Goal: Task Accomplishment & Management: Manage account settings

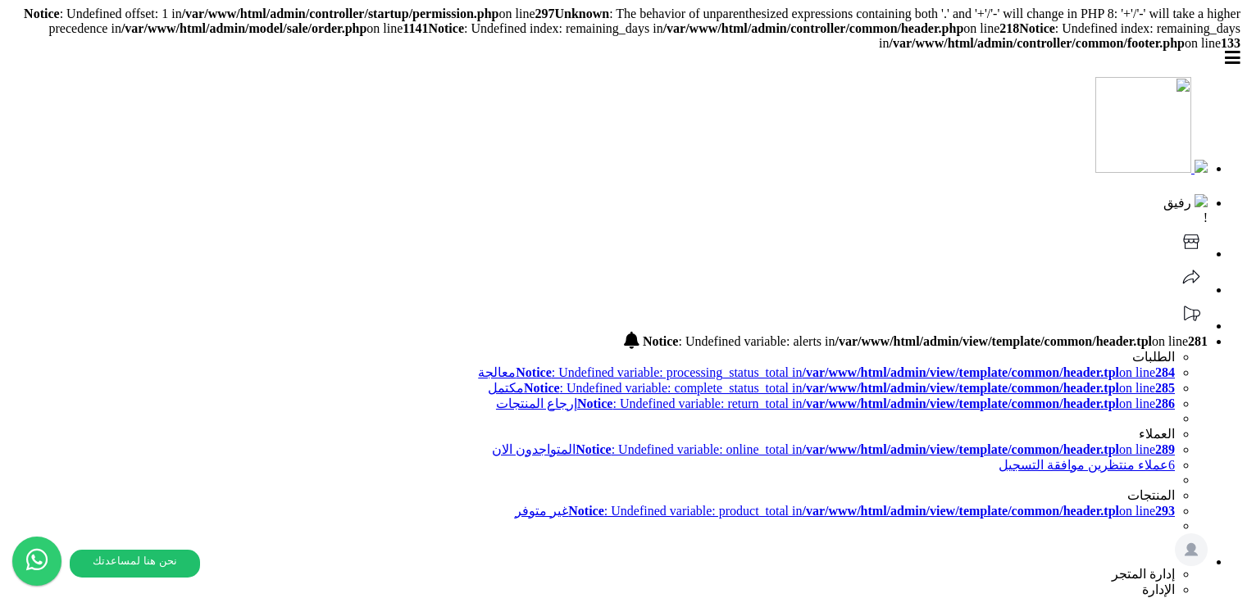
scroll to position [56, 0]
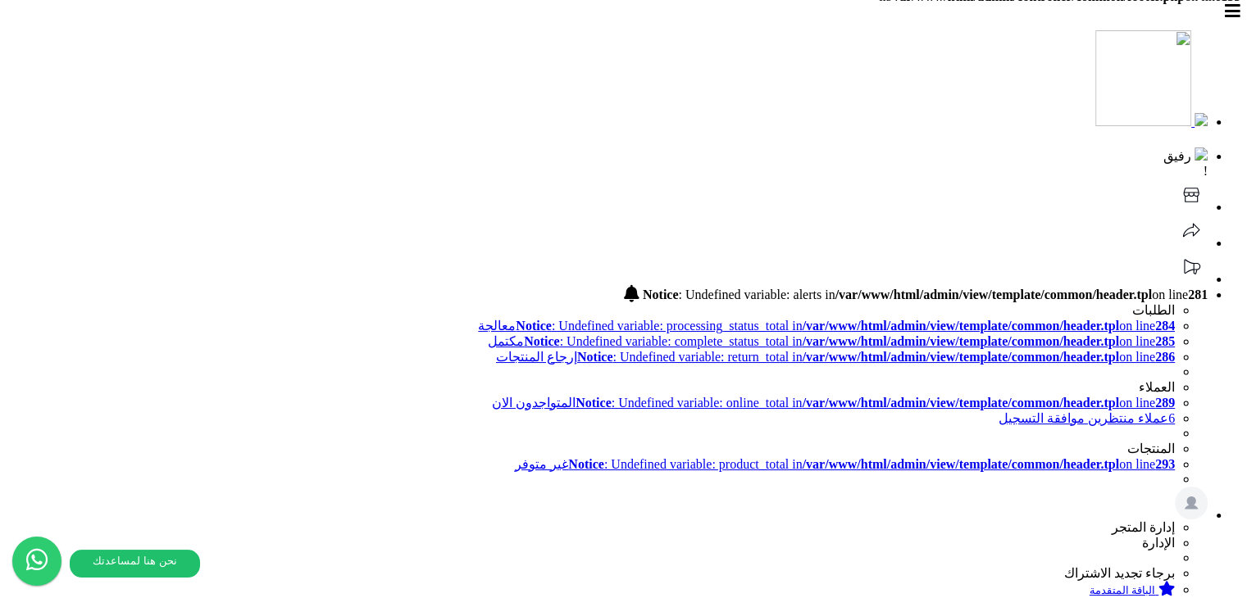
scroll to position [72, 0]
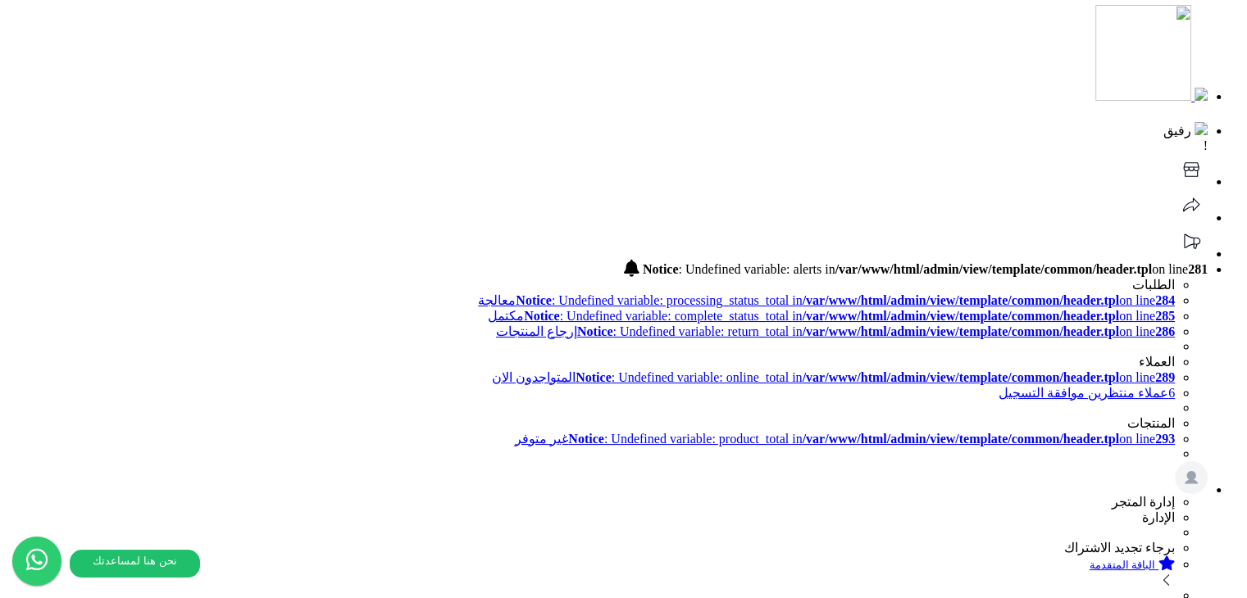
drag, startPoint x: 721, startPoint y: 203, endPoint x: 724, endPoint y: 213, distance: 10.4
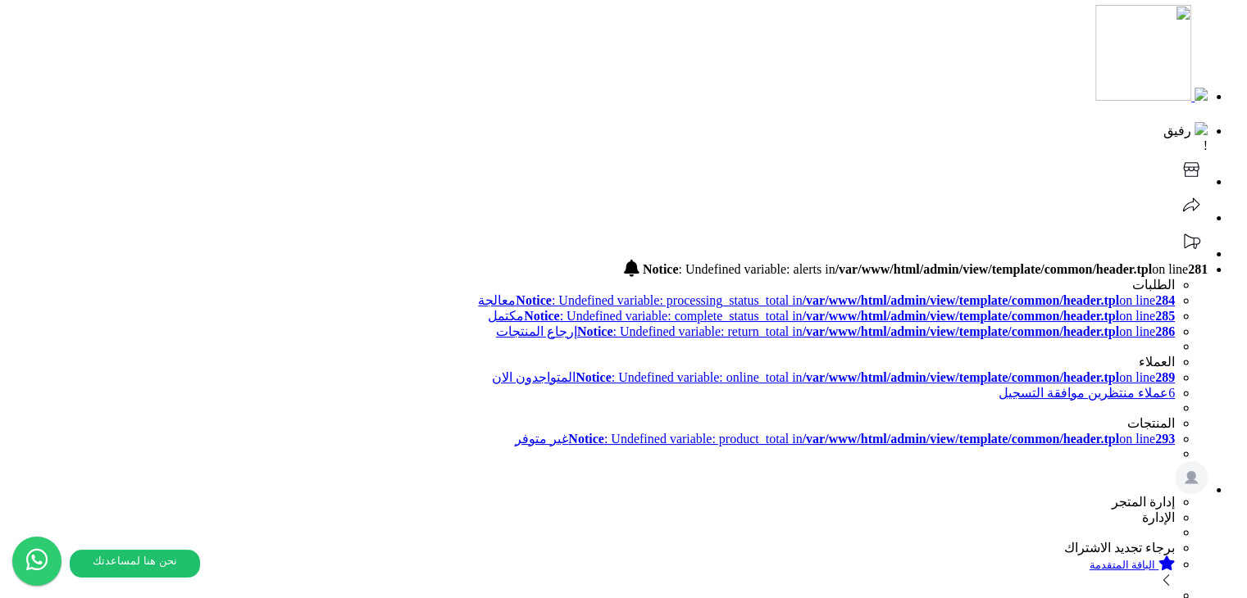
drag, startPoint x: 800, startPoint y: 351, endPoint x: 823, endPoint y: 347, distance: 23.3
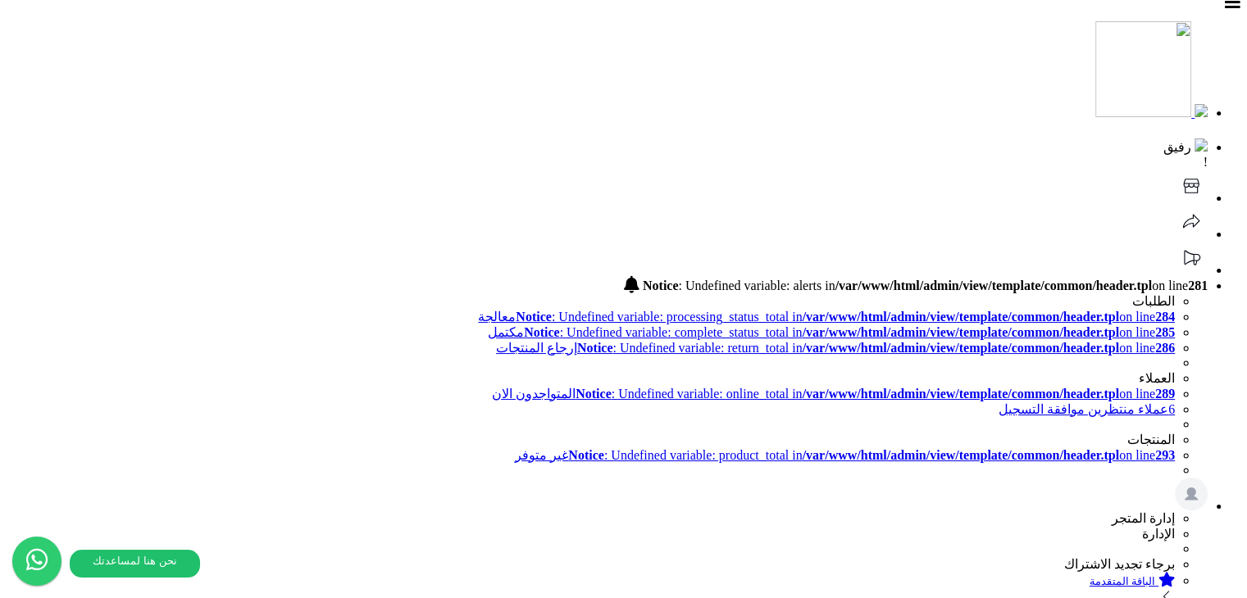
type input "**********"
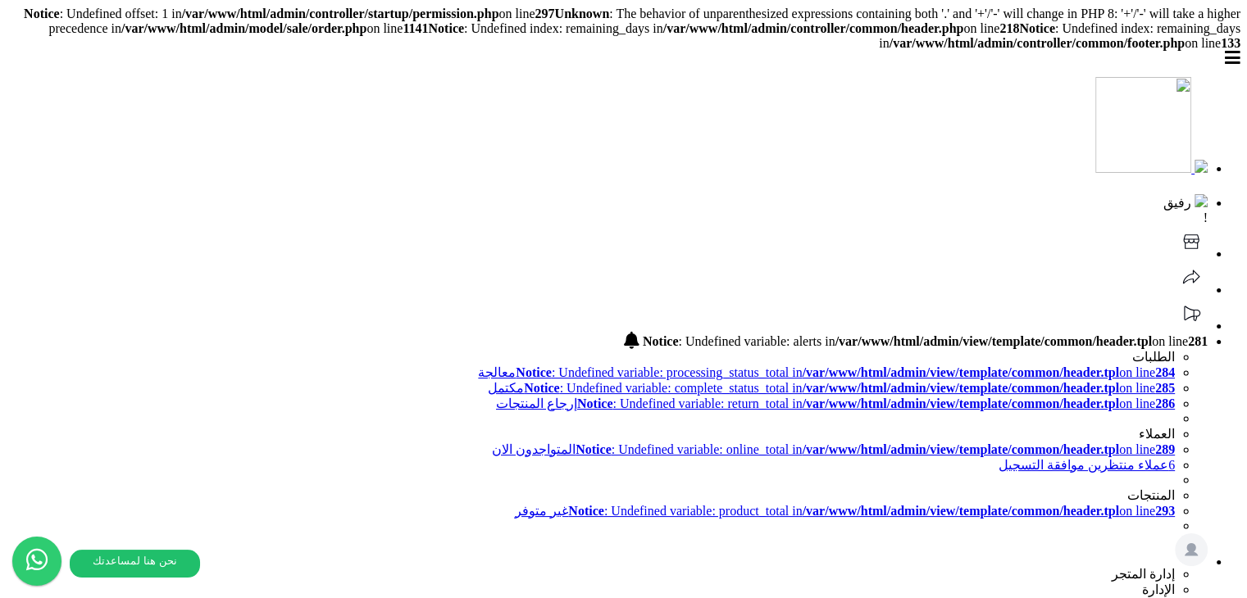
drag, startPoint x: 606, startPoint y: 201, endPoint x: 1017, endPoint y: 180, distance: 411.1
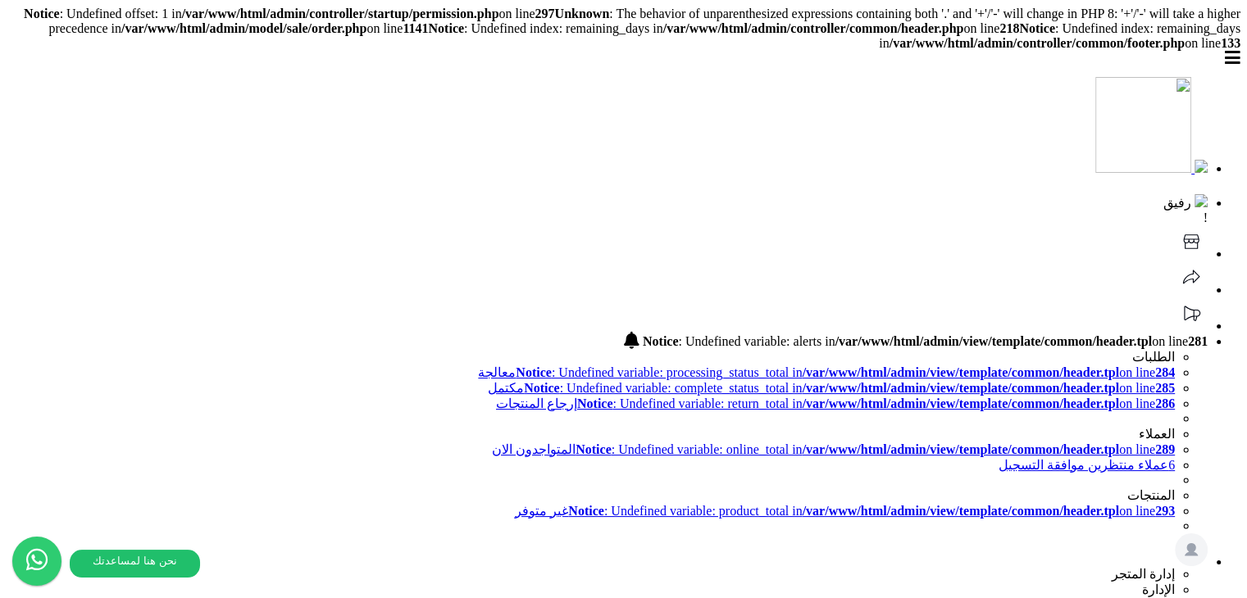
drag, startPoint x: 744, startPoint y: 276, endPoint x: 636, endPoint y: 276, distance: 108.2
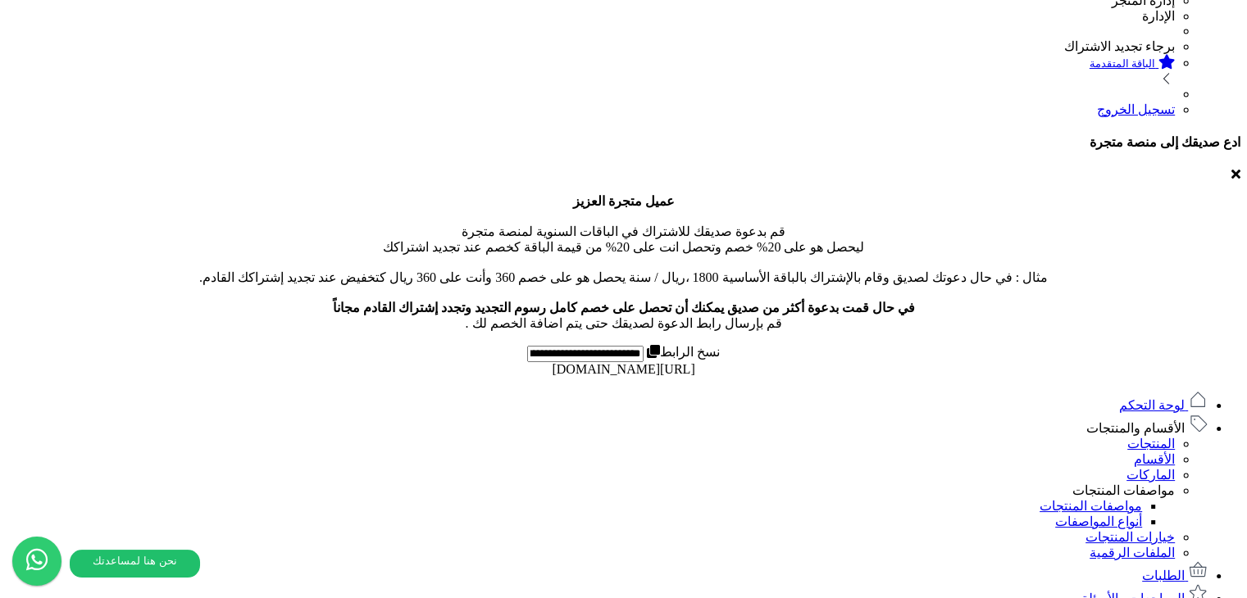
scroll to position [602, 0]
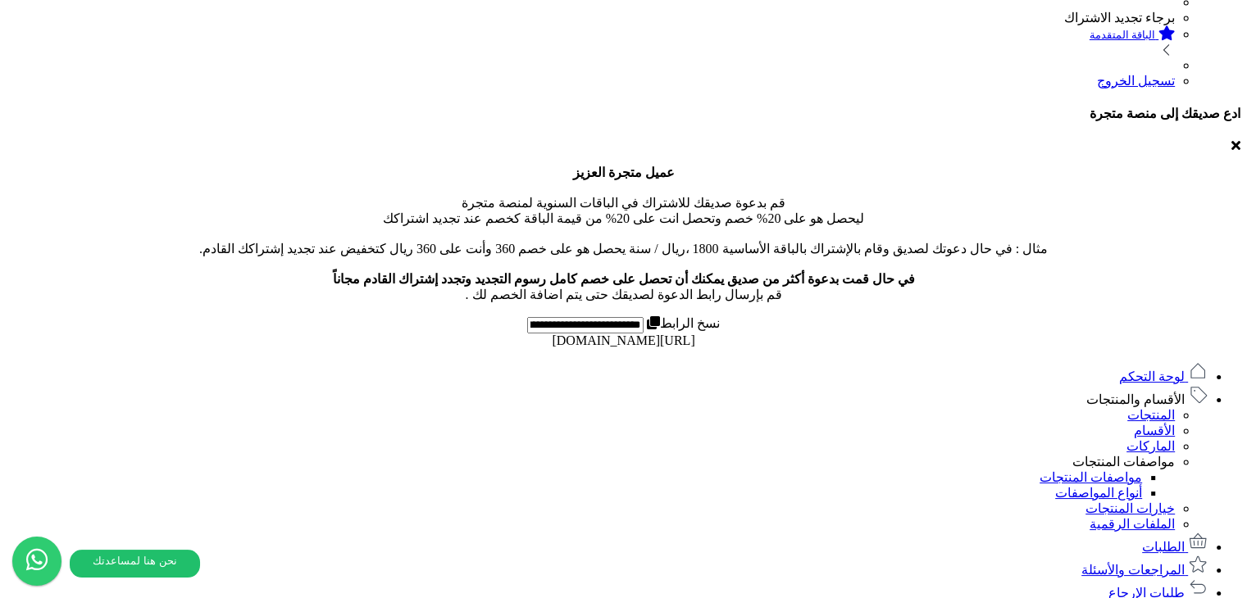
click at [1123, 455] on link "مواصفات المنتجات" at bounding box center [1123, 462] width 102 height 14
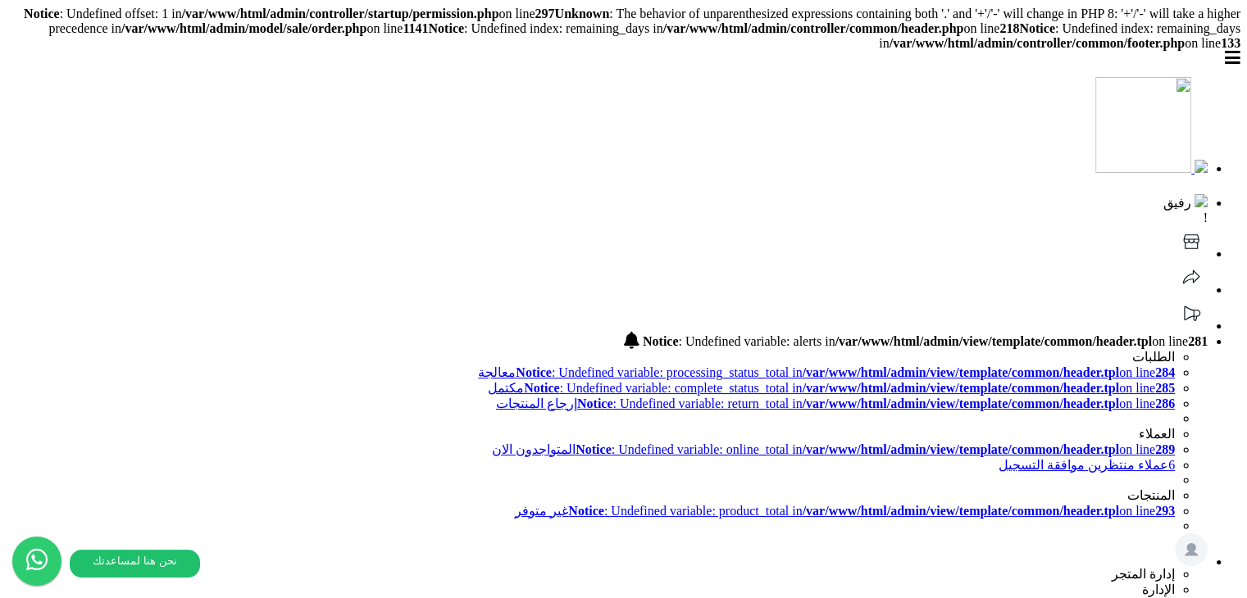
scroll to position [0, 0]
drag, startPoint x: 630, startPoint y: 44, endPoint x: 660, endPoint y: 44, distance: 29.5
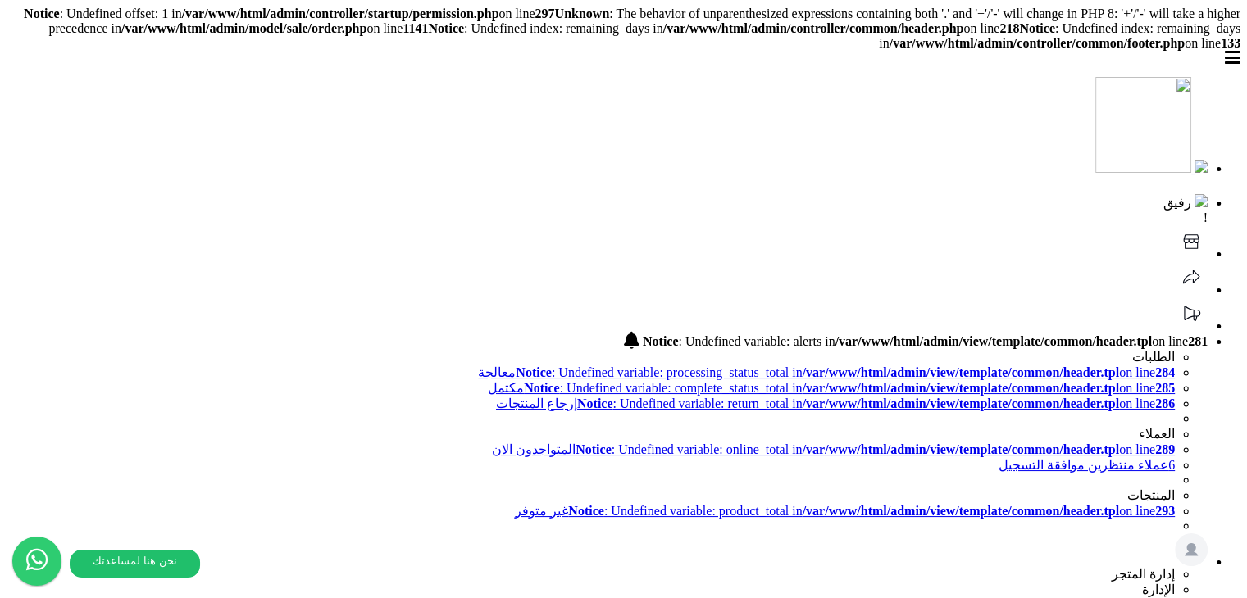
scroll to position [164, 0]
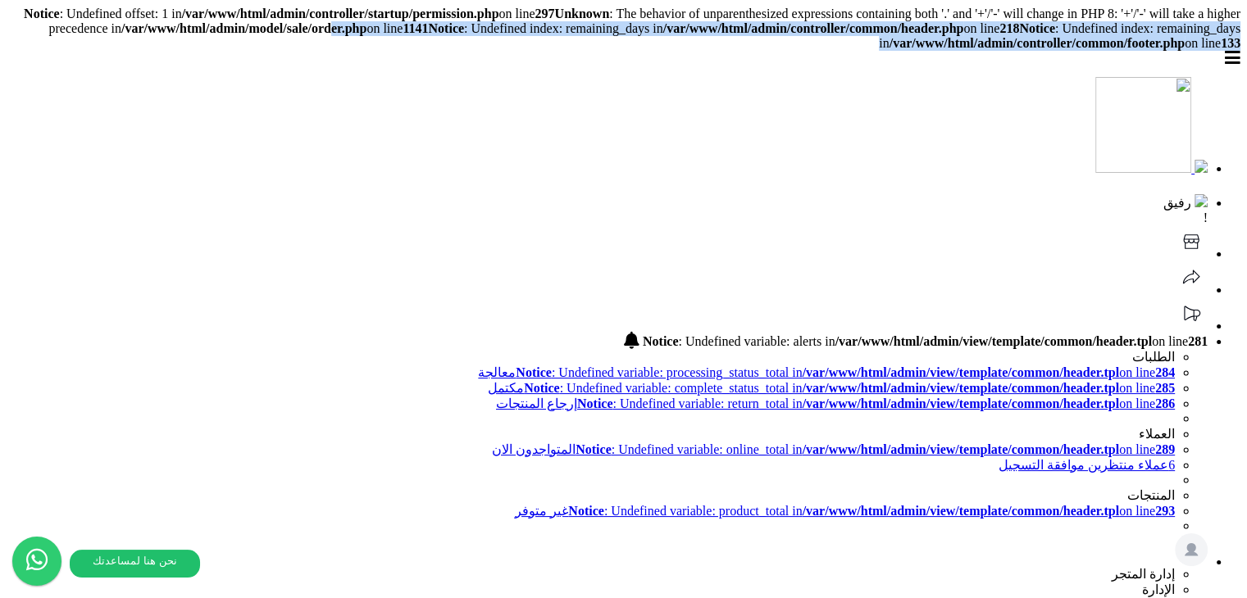
drag, startPoint x: 558, startPoint y: 43, endPoint x: 483, endPoint y: 24, distance: 77.7
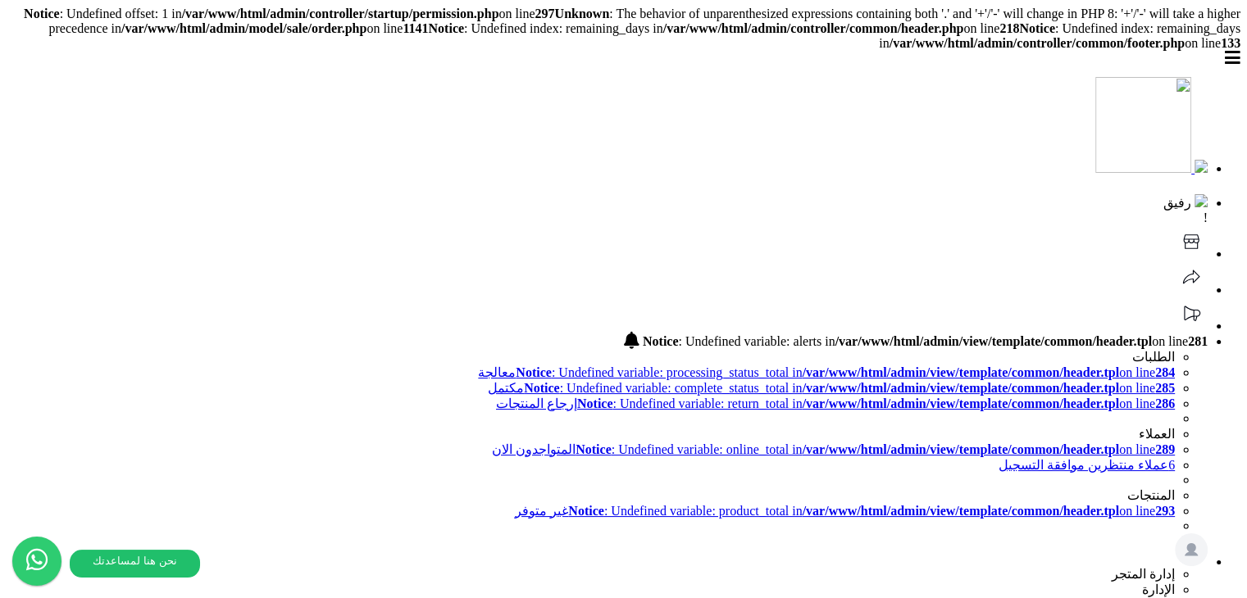
click at [461, 57] on header "رفيق ! Notice : Undefined variable: alerts in /var/www/html/admin/view/template…" at bounding box center [623, 371] width 1233 height 640
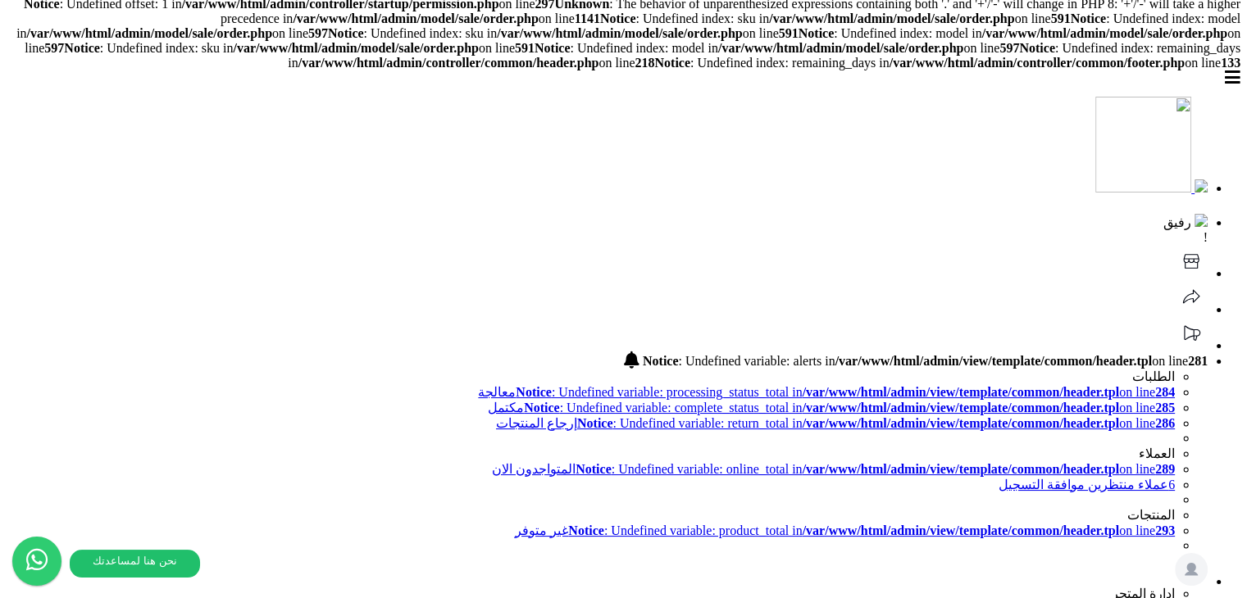
scroll to position [164, 0]
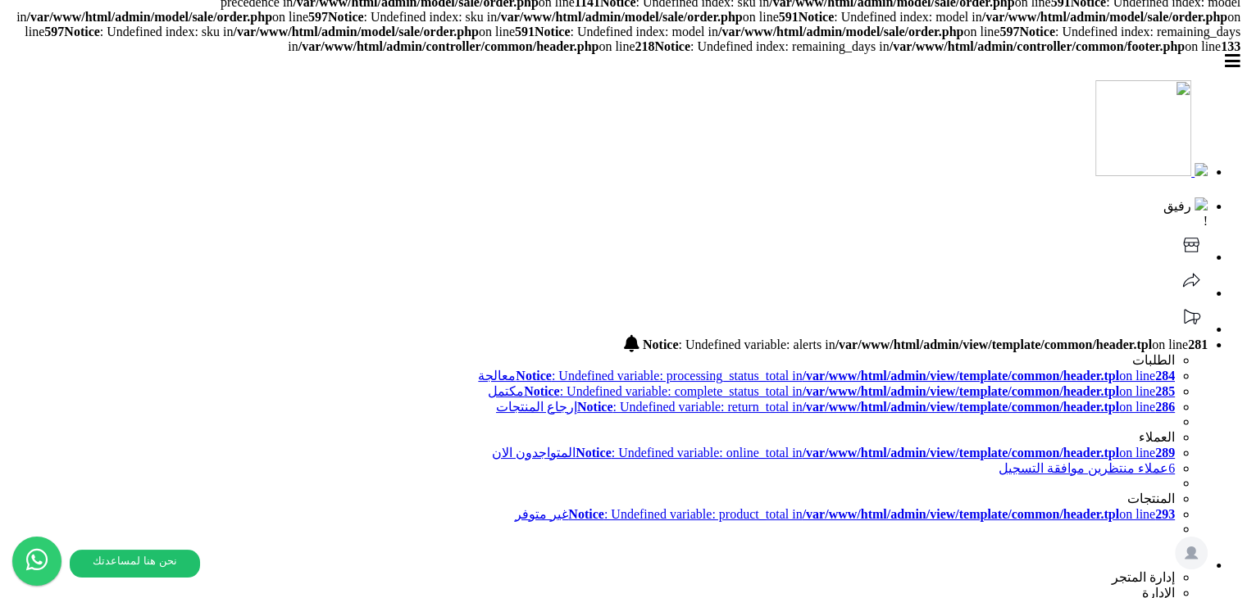
scroll to position [0, 0]
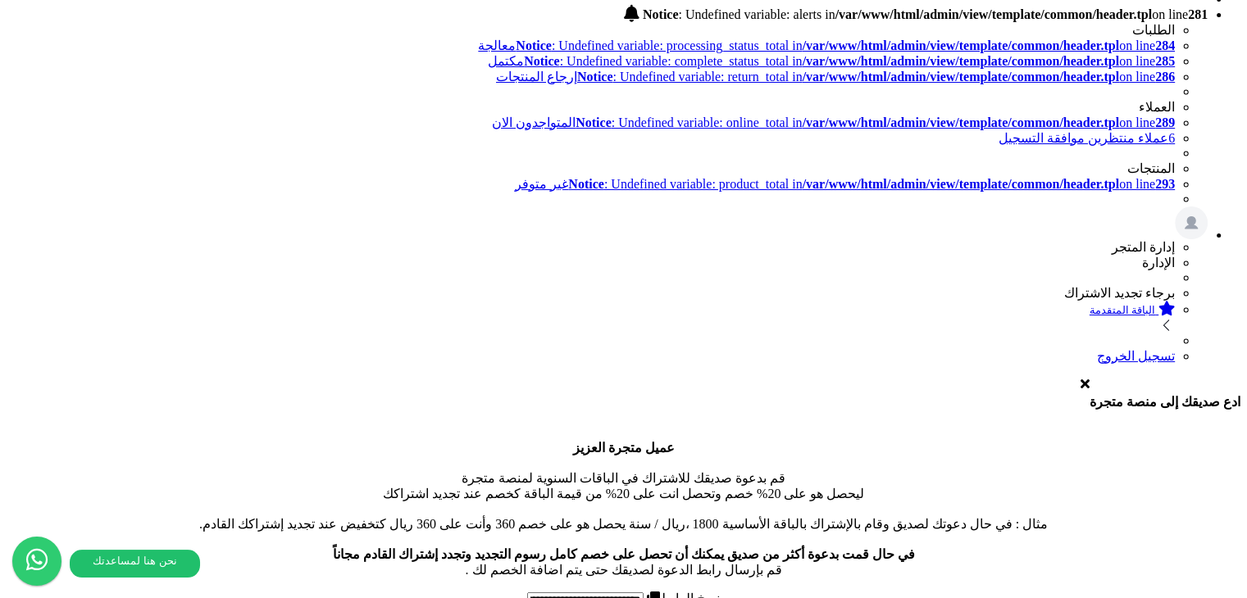
scroll to position [352, 0]
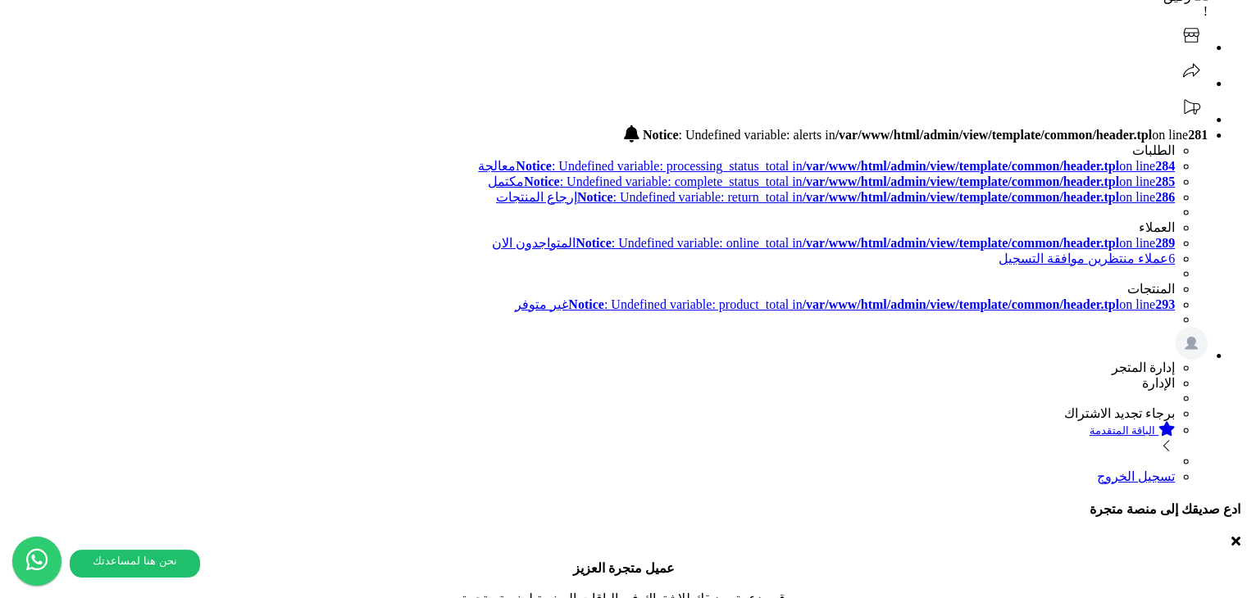
scroll to position [246, 0]
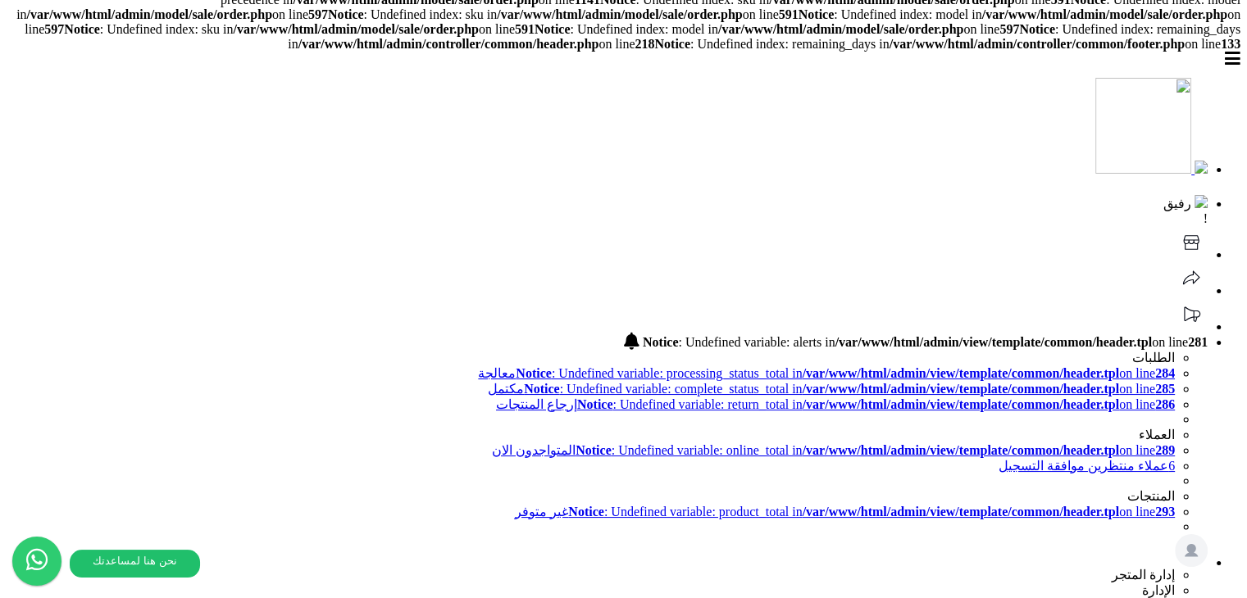
scroll to position [0, 0]
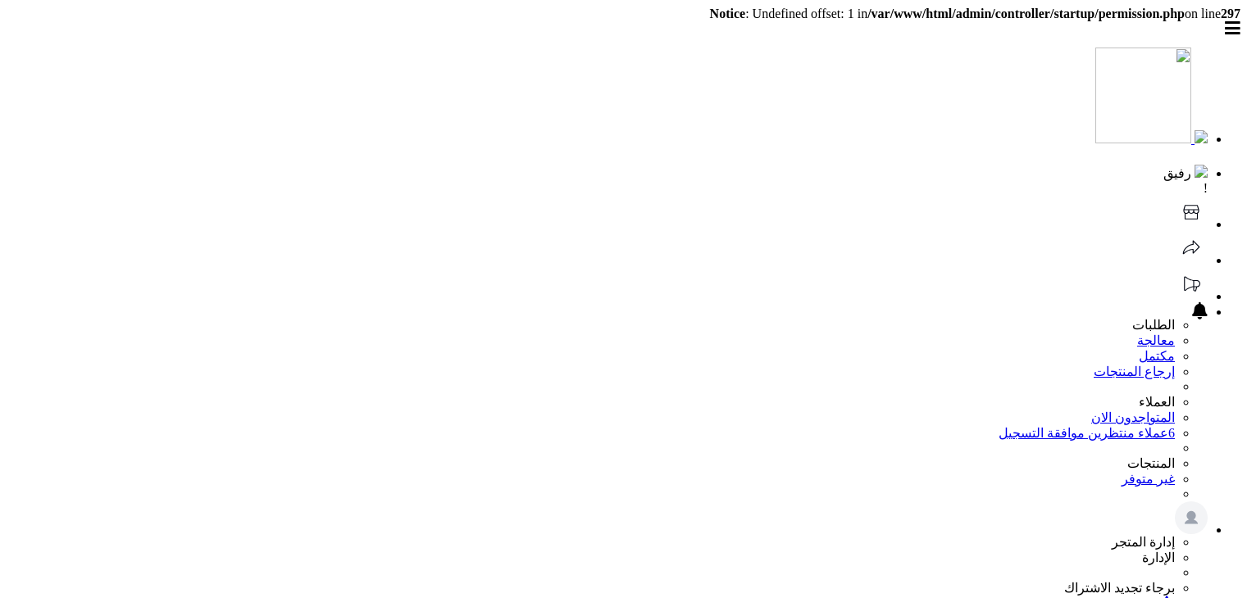
select select
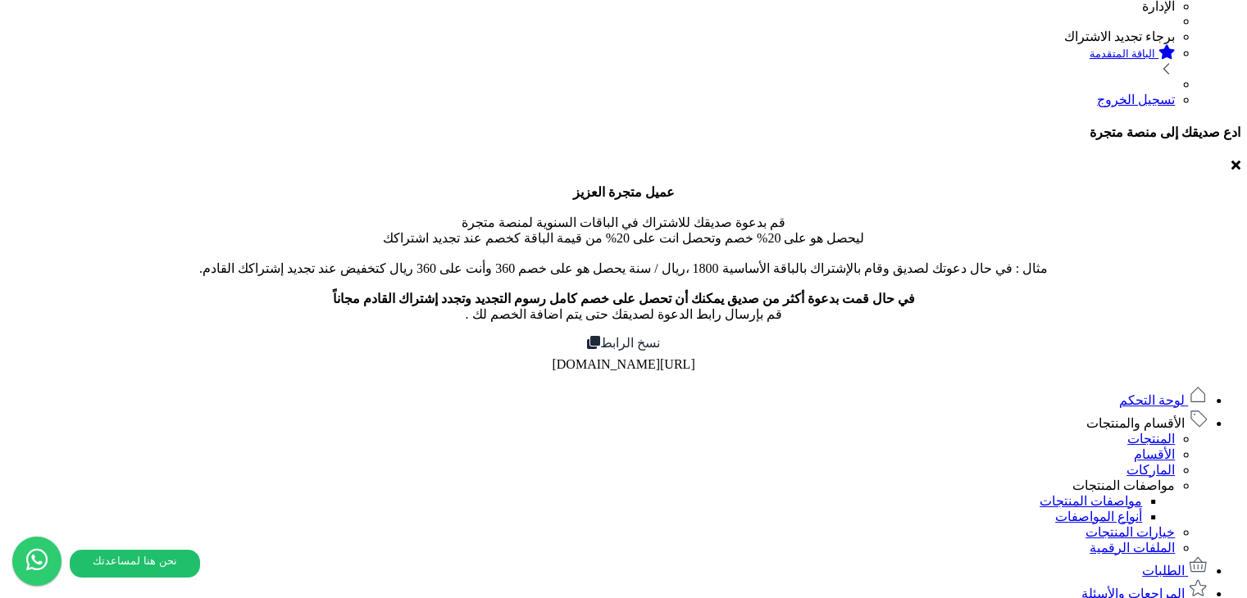
scroll to position [350, 0]
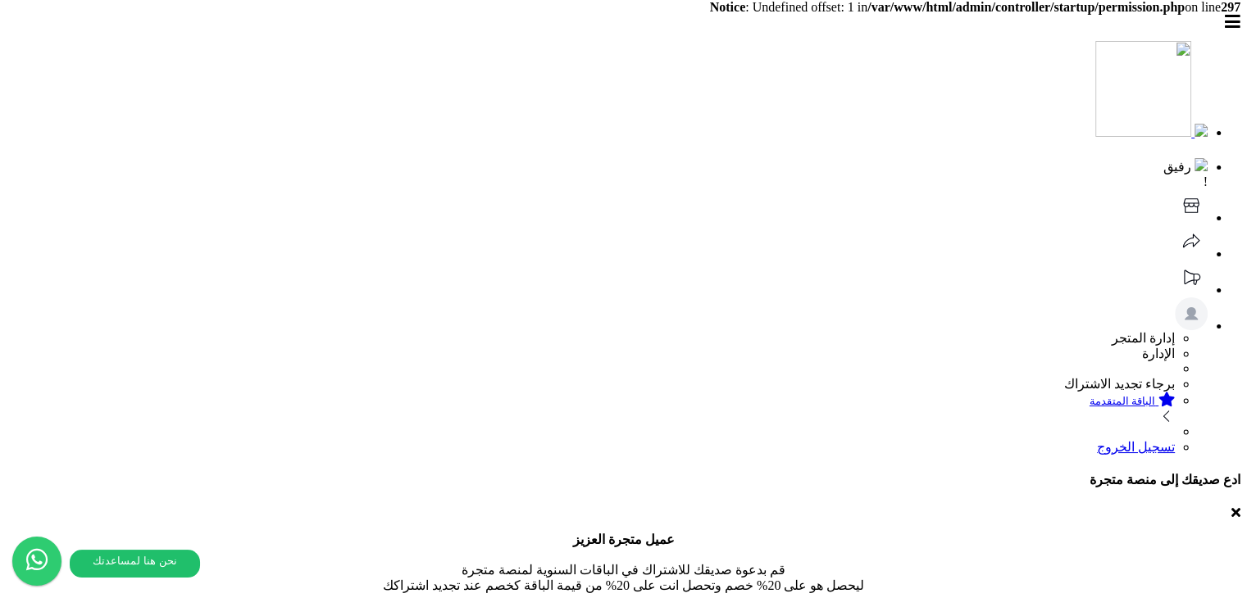
scroll to position [0, 0]
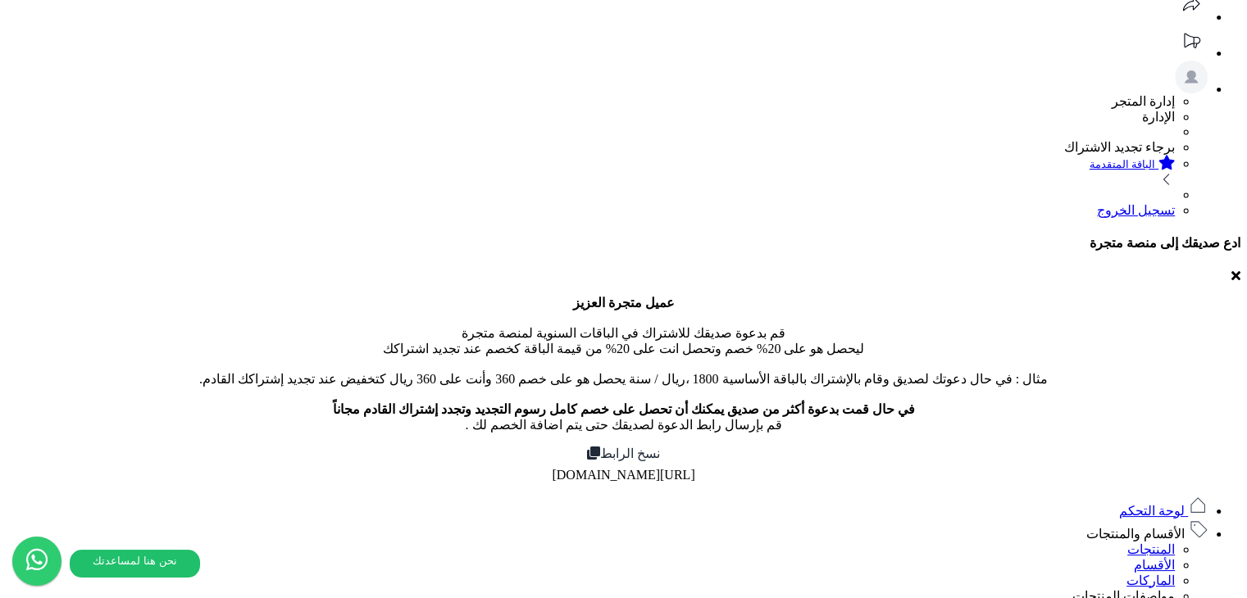
scroll to position [246, 0]
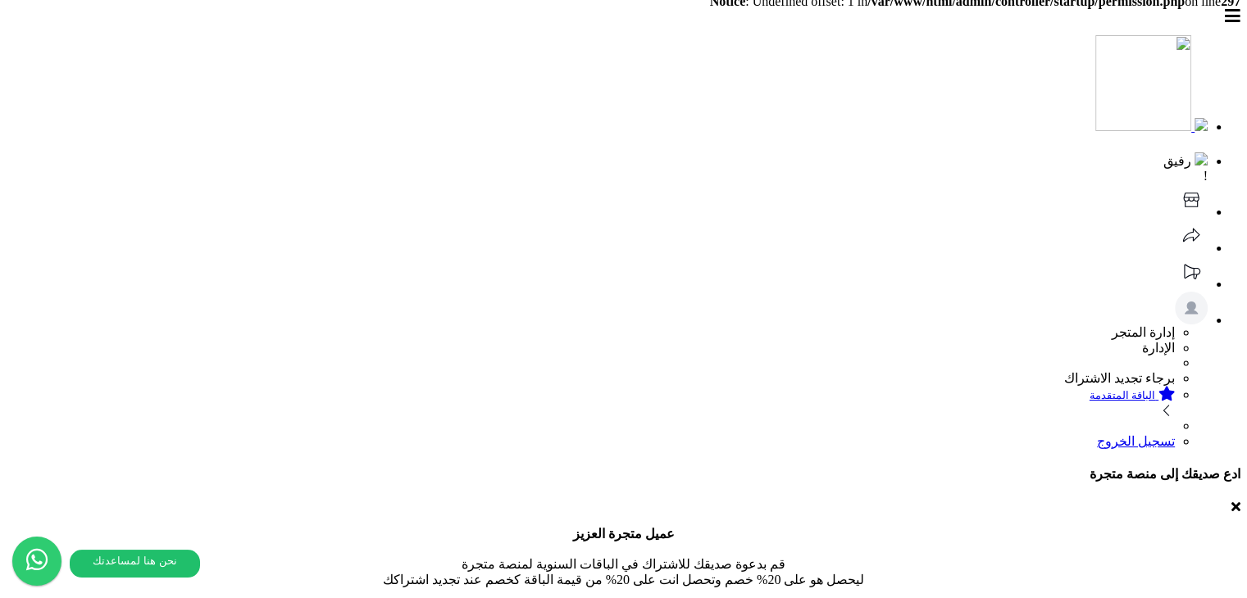
scroll to position [0, 0]
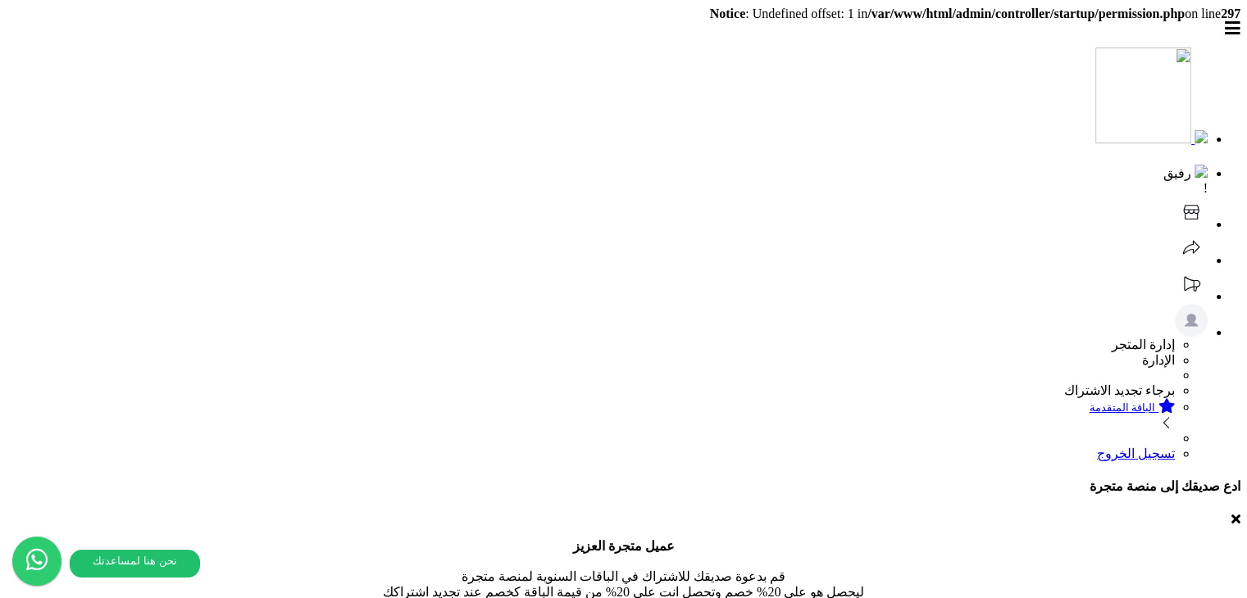
type input "**********"
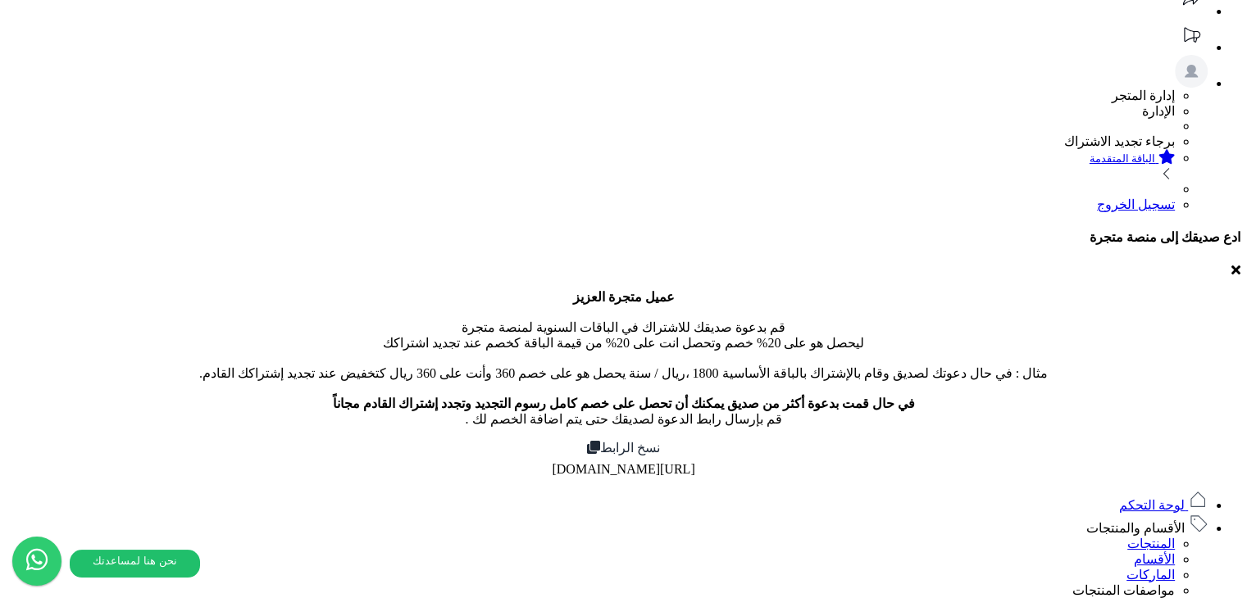
scroll to position [246, 0]
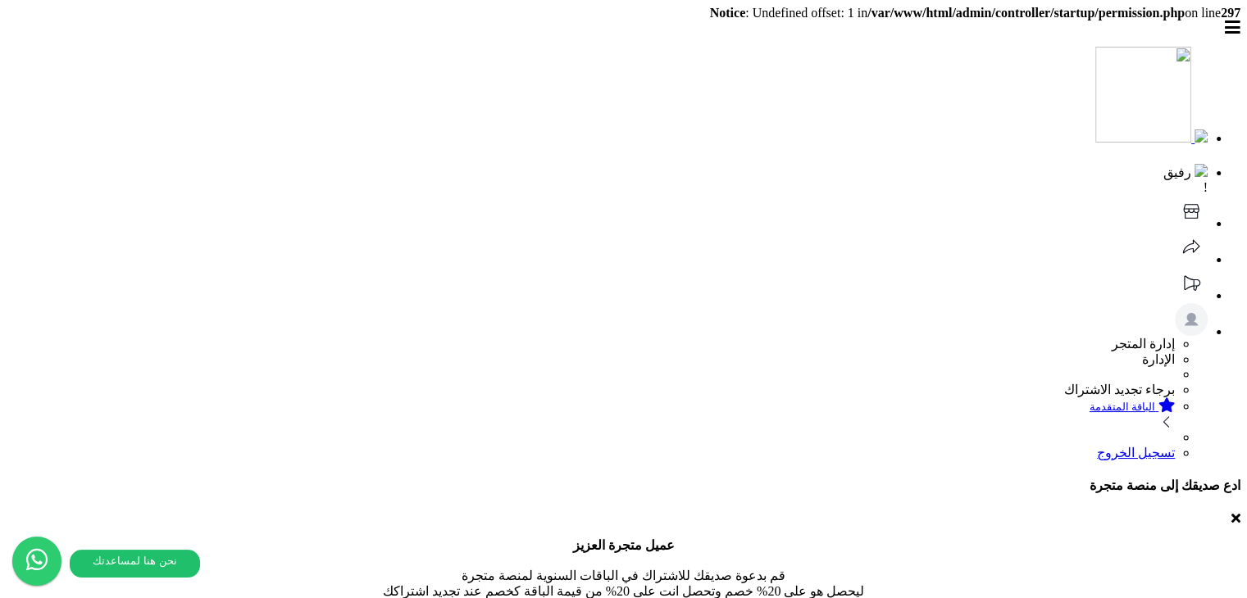
scroll to position [0, 0]
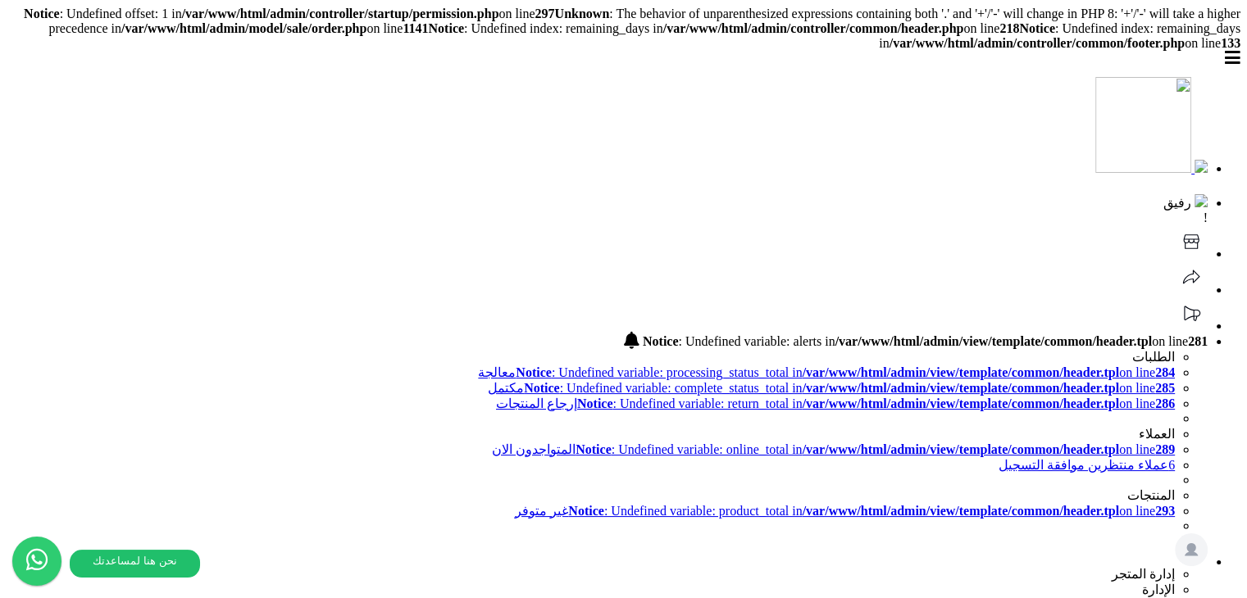
scroll to position [283, 0]
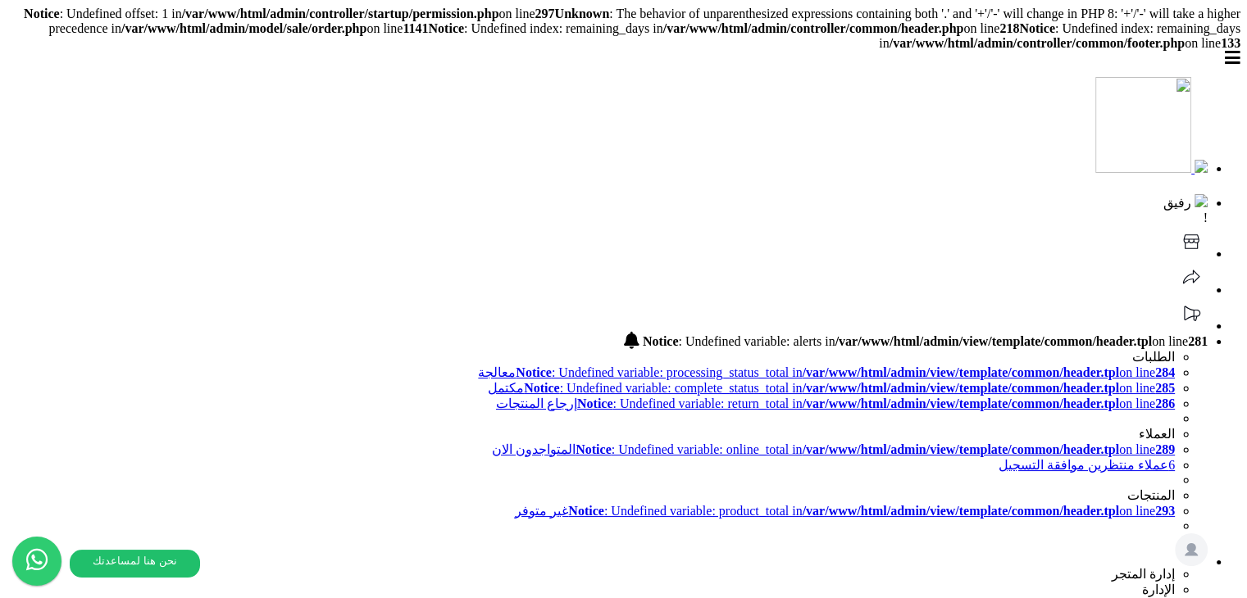
drag, startPoint x: 600, startPoint y: 198, endPoint x: 659, endPoint y: 202, distance: 59.1
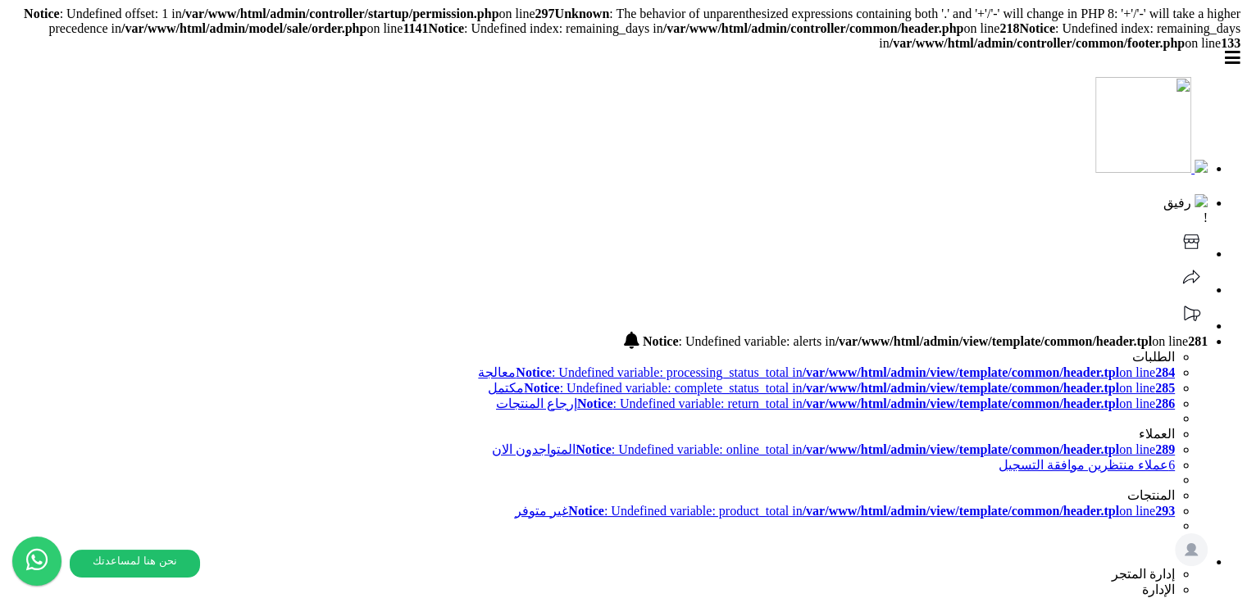
drag, startPoint x: 571, startPoint y: 257, endPoint x: 453, endPoint y: 266, distance: 118.4
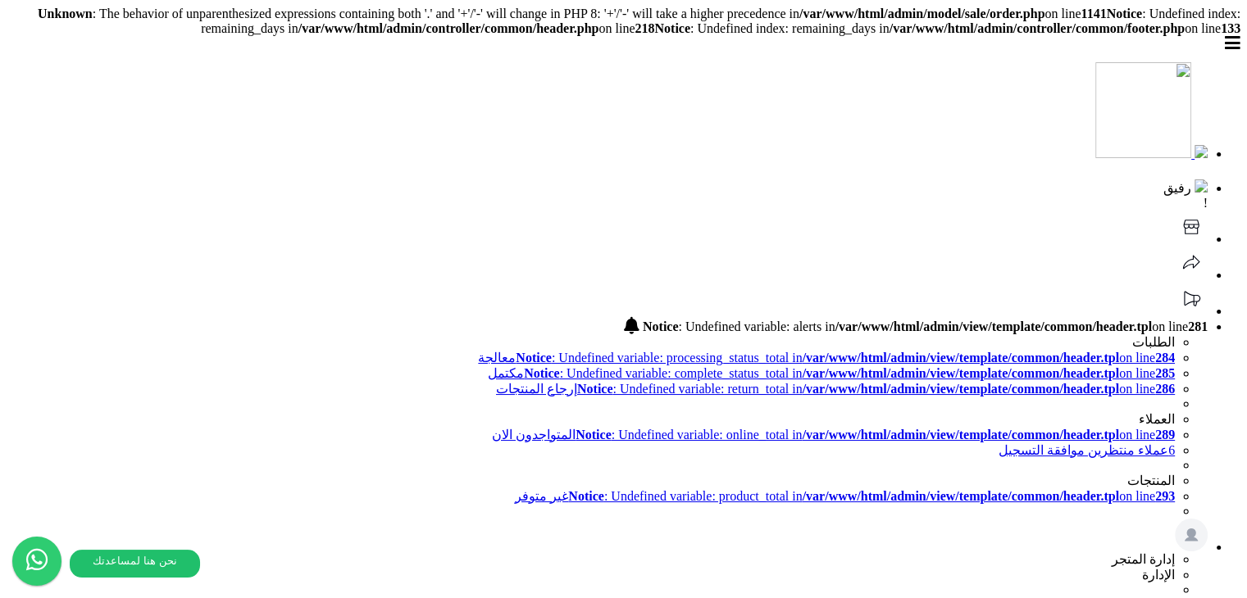
copy b "download_form"
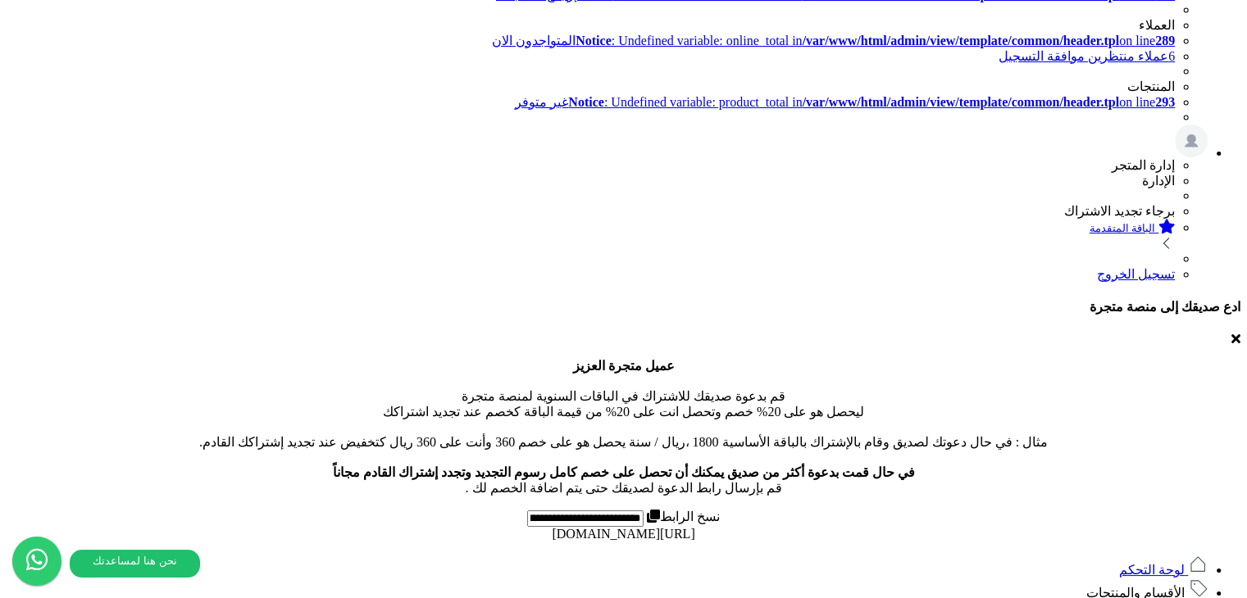
scroll to position [410, 0]
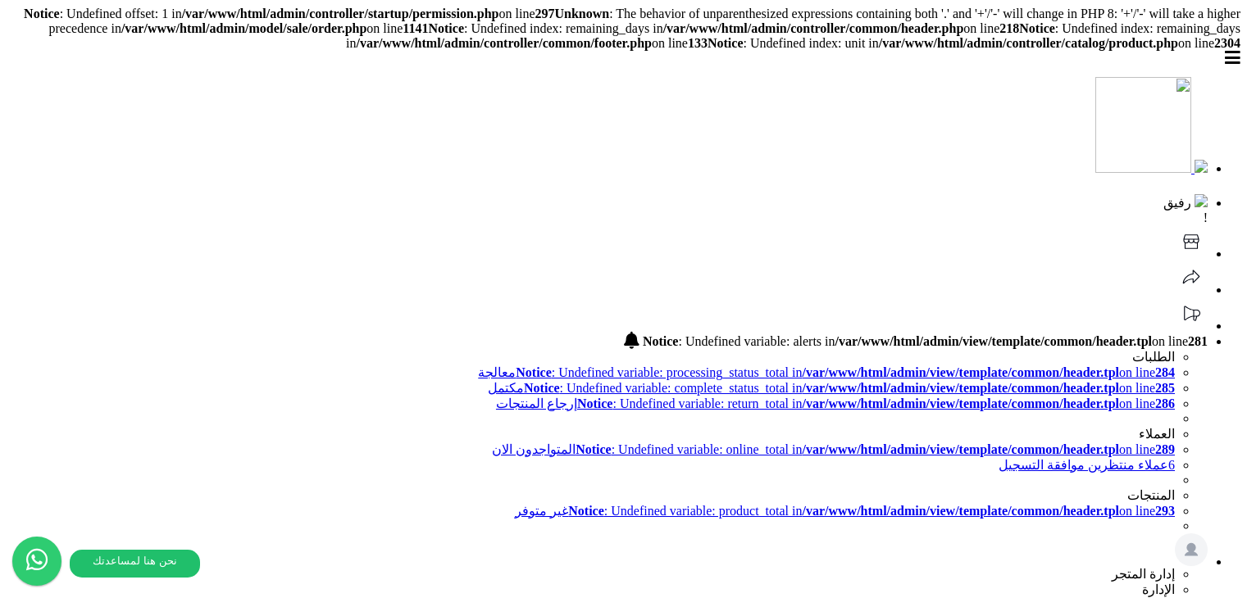
select select
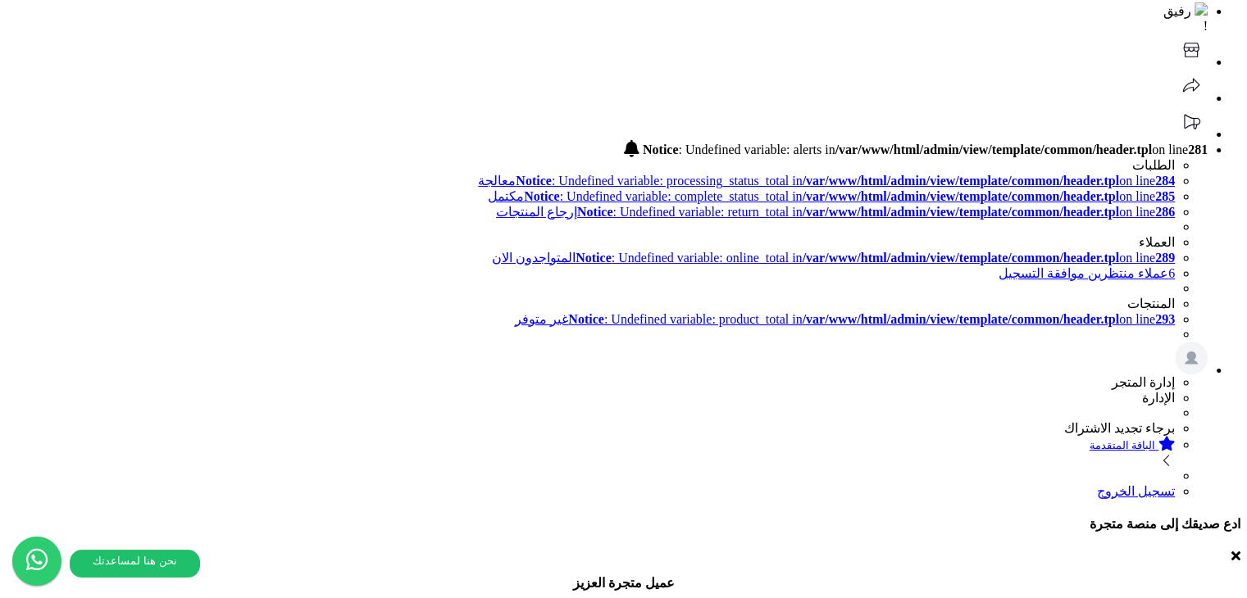
scroll to position [82, 0]
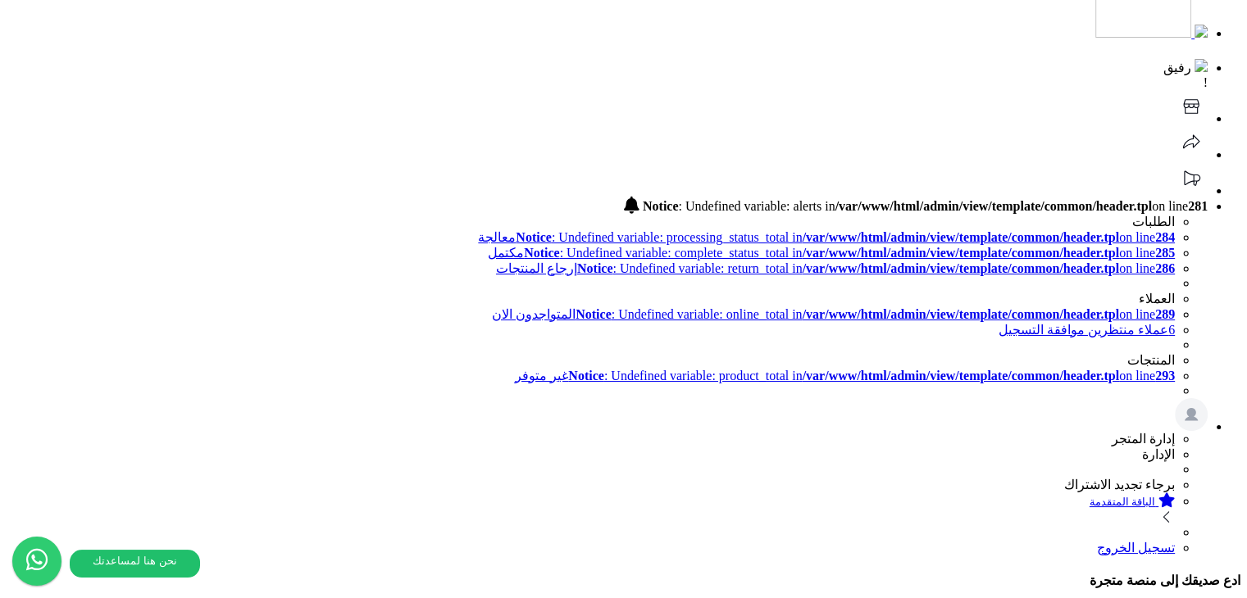
scroll to position [164, 0]
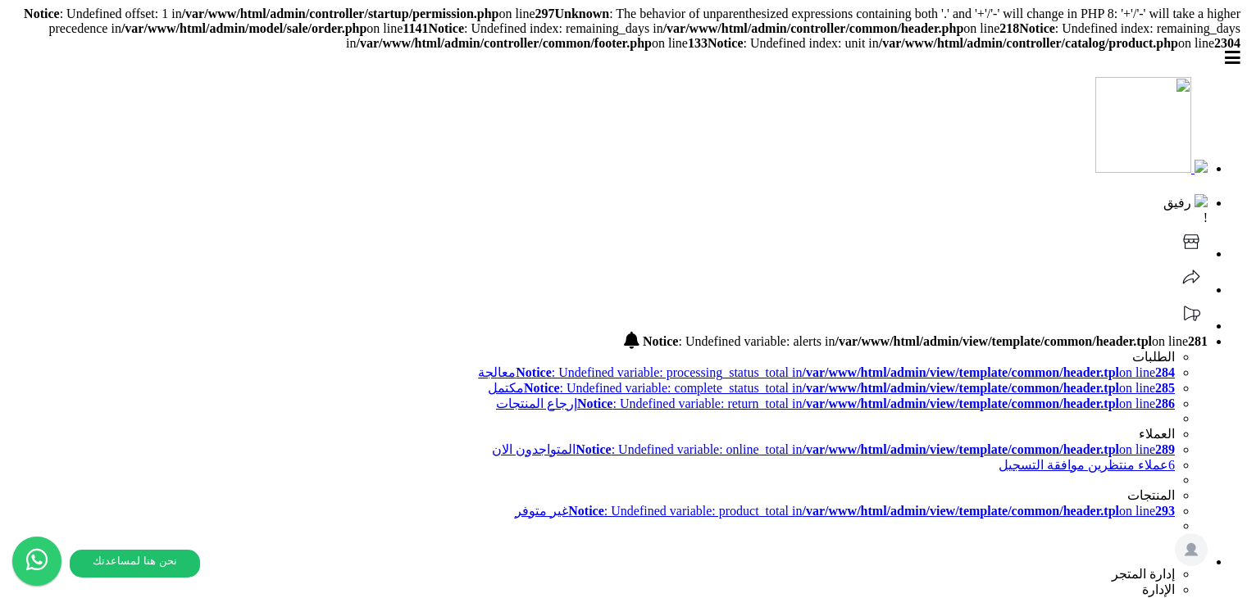
select select
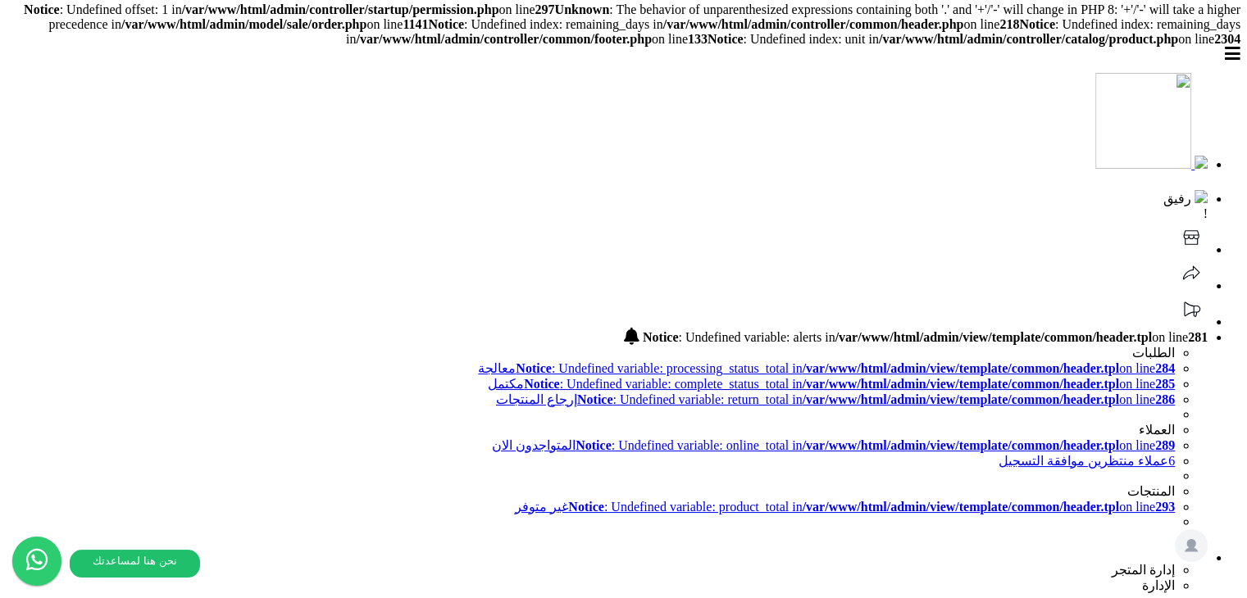
scroll to position [164, 0]
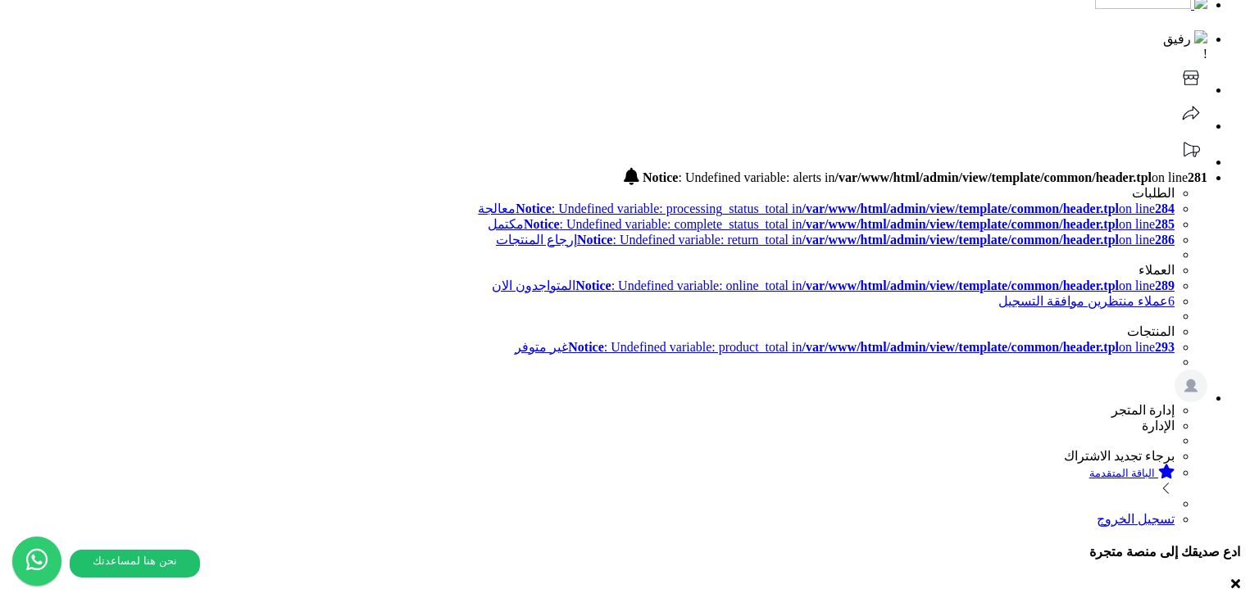
type input "*"
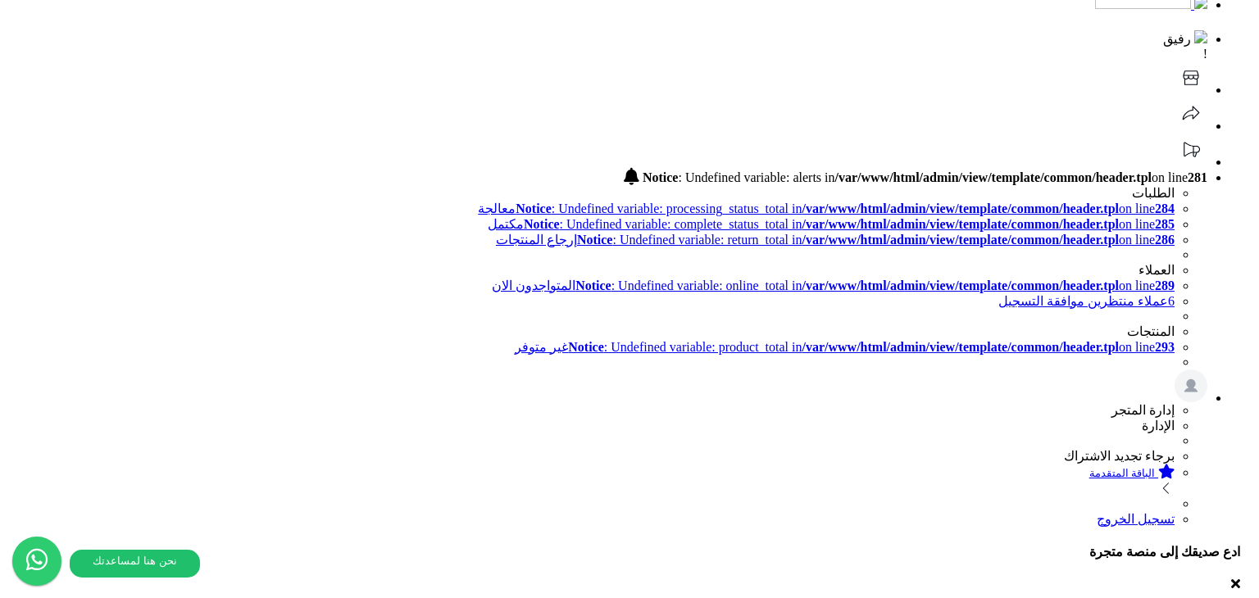
type input "********"
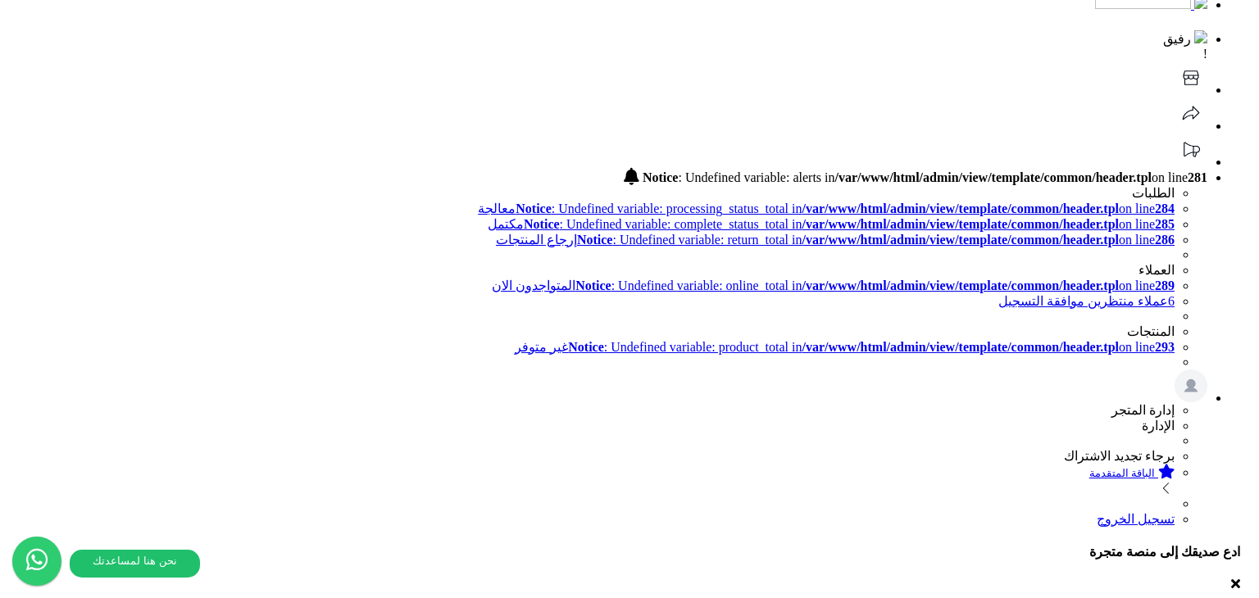
paste input "********"
type input "********"
type input "**********"
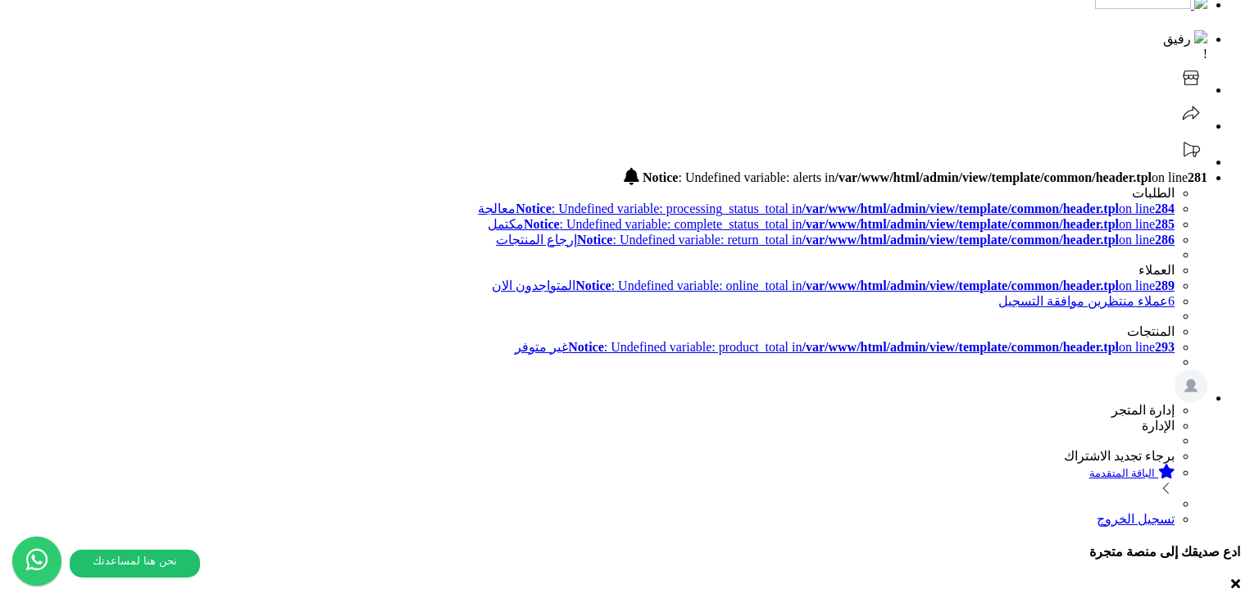
type input "**********"
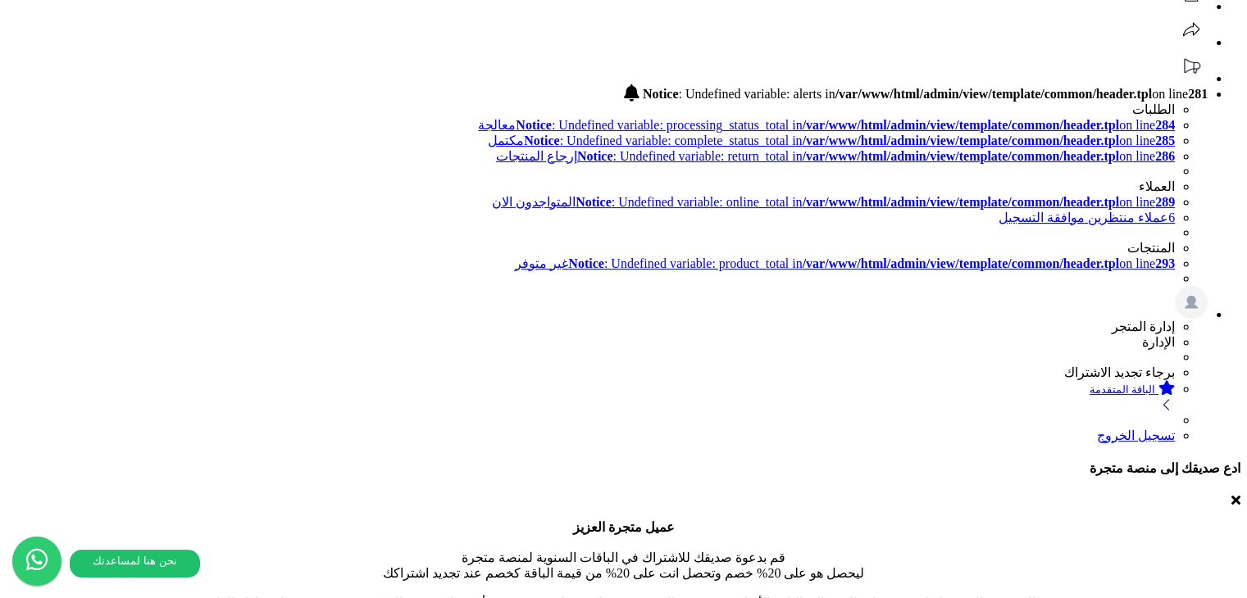
scroll to position [492, 0]
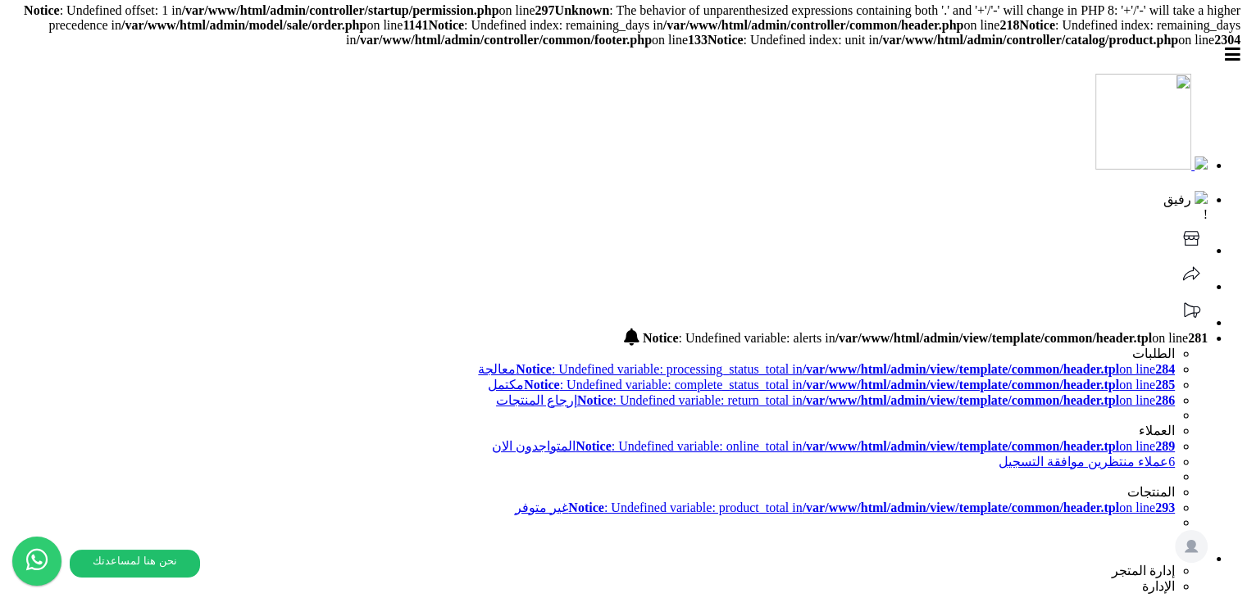
scroll to position [0, 0]
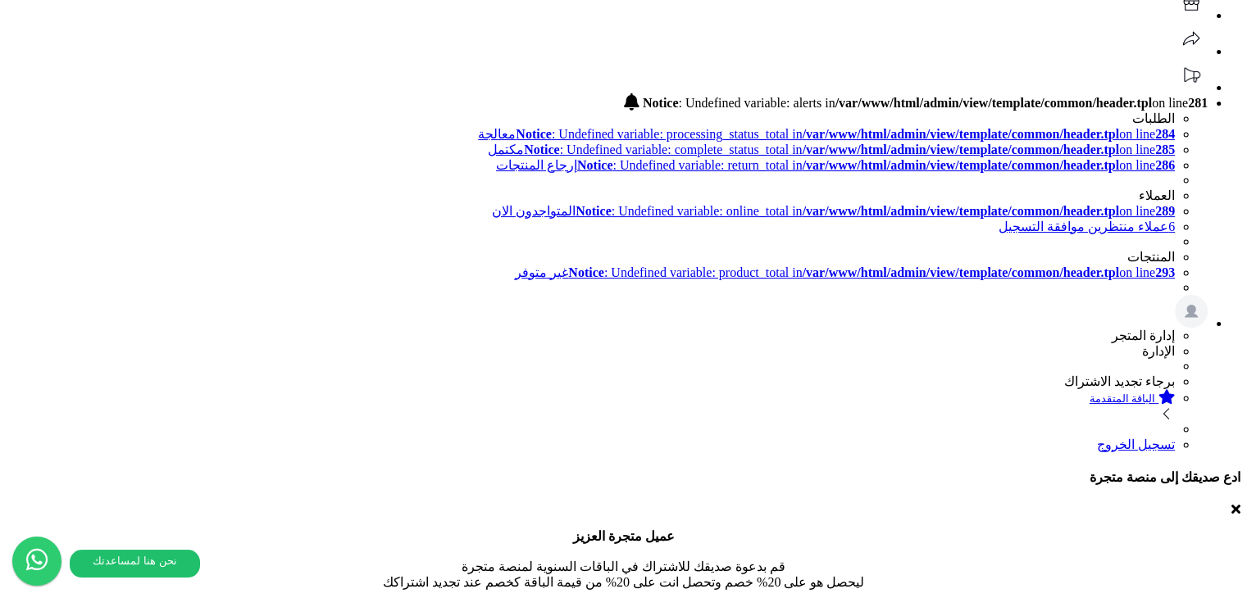
scroll to position [328, 0]
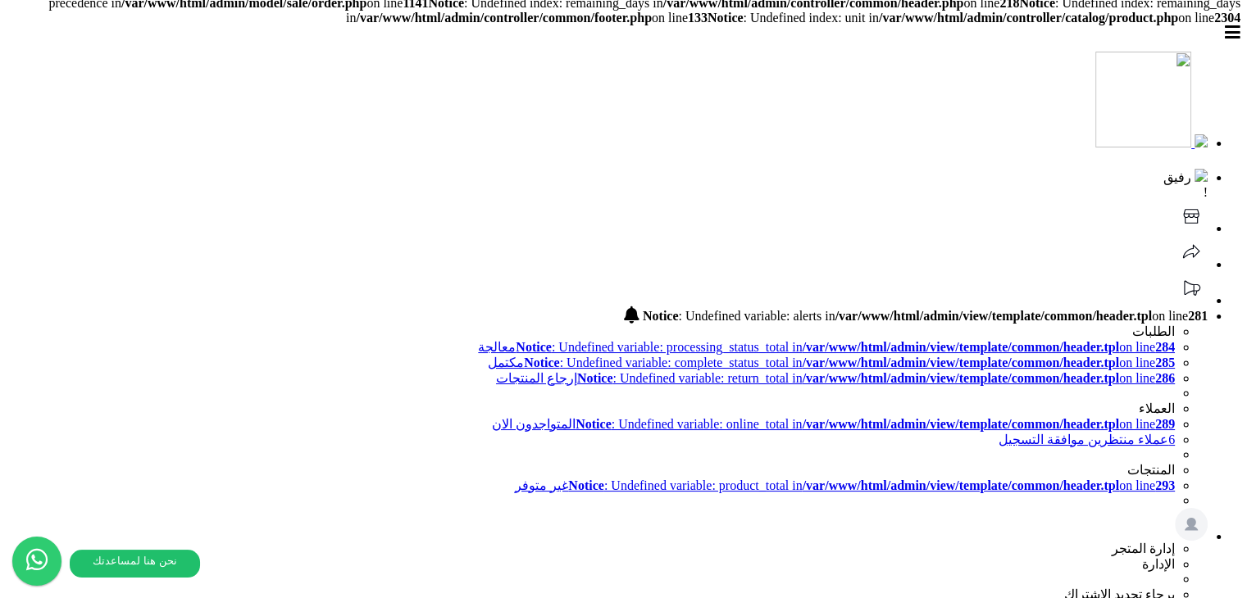
scroll to position [0, 0]
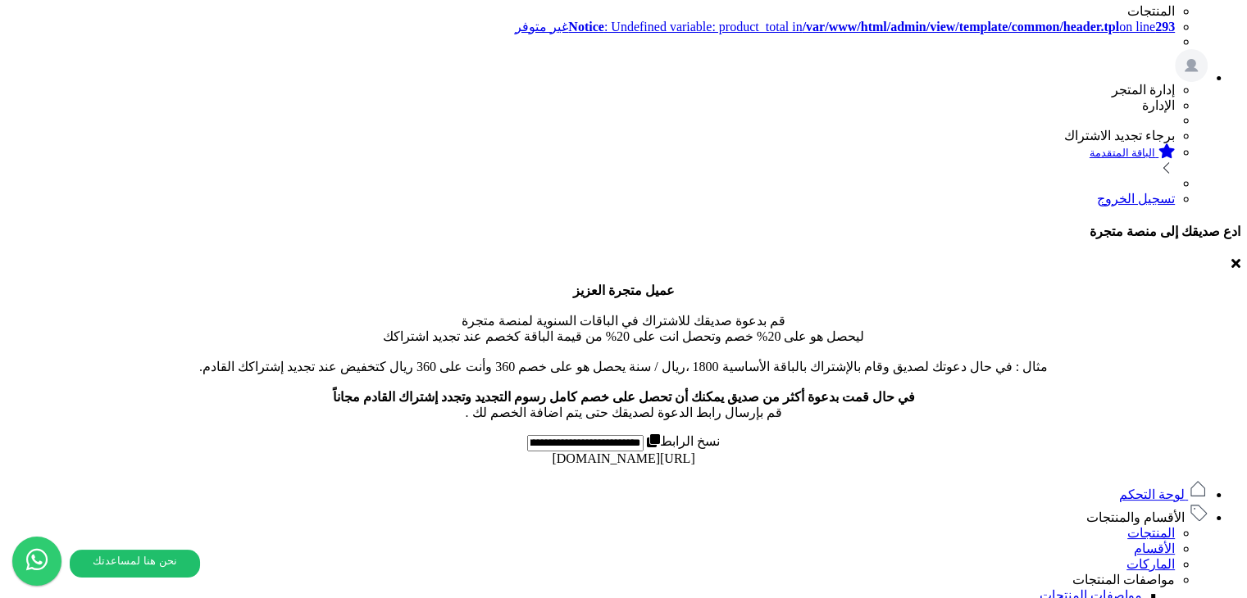
scroll to position [399, 0]
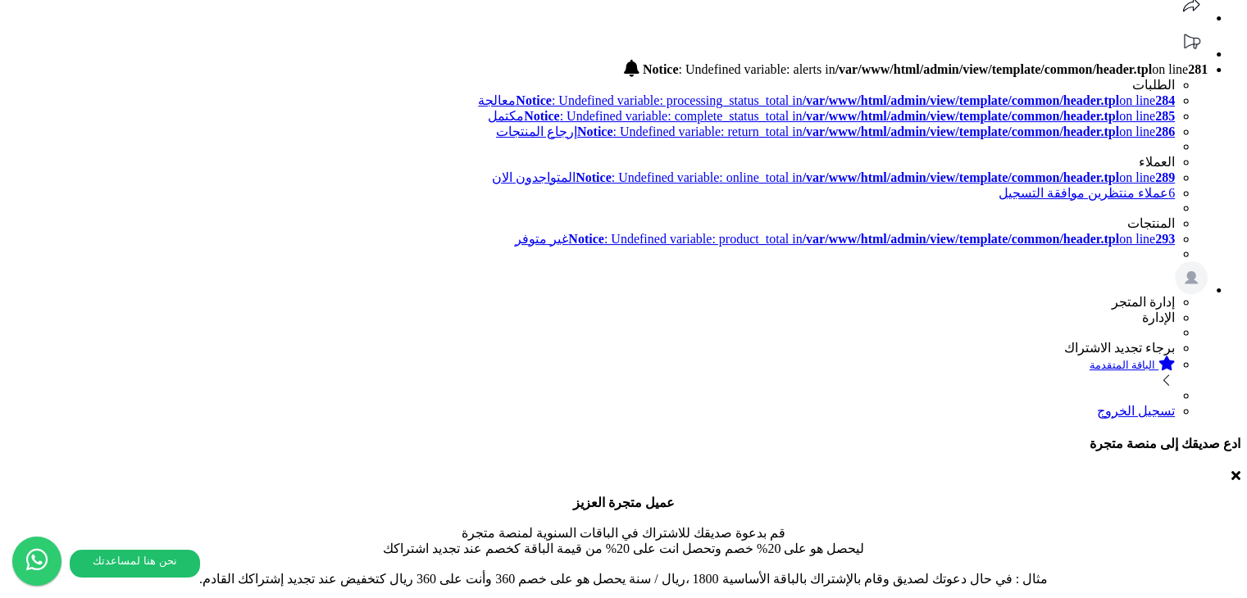
scroll to position [0, 0]
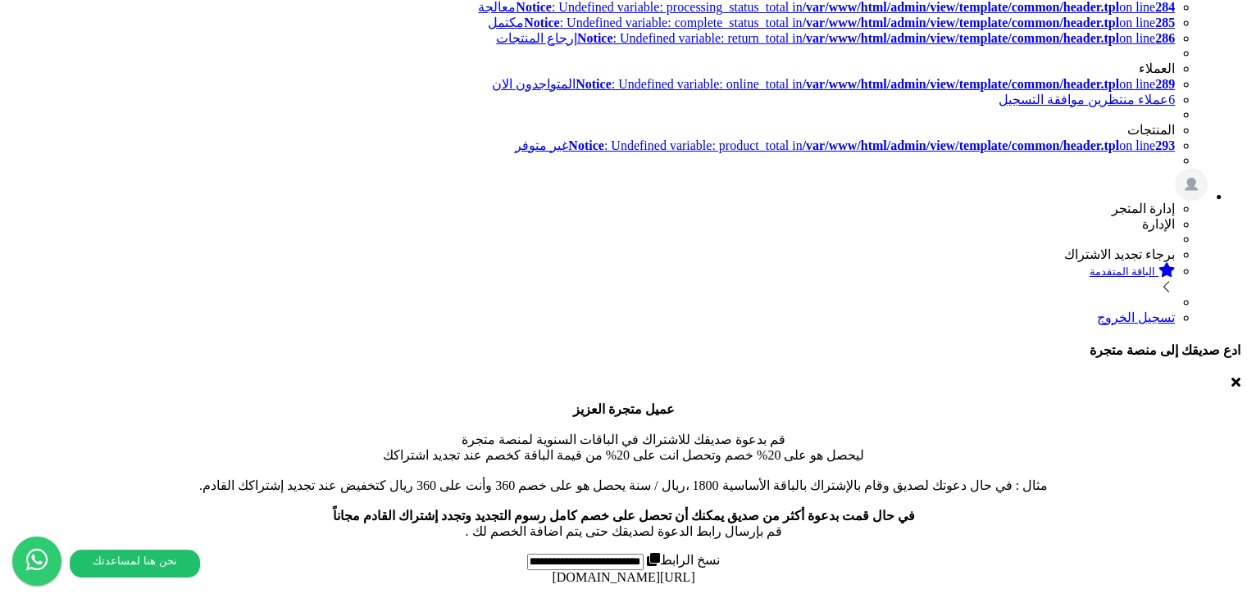
scroll to position [82, 0]
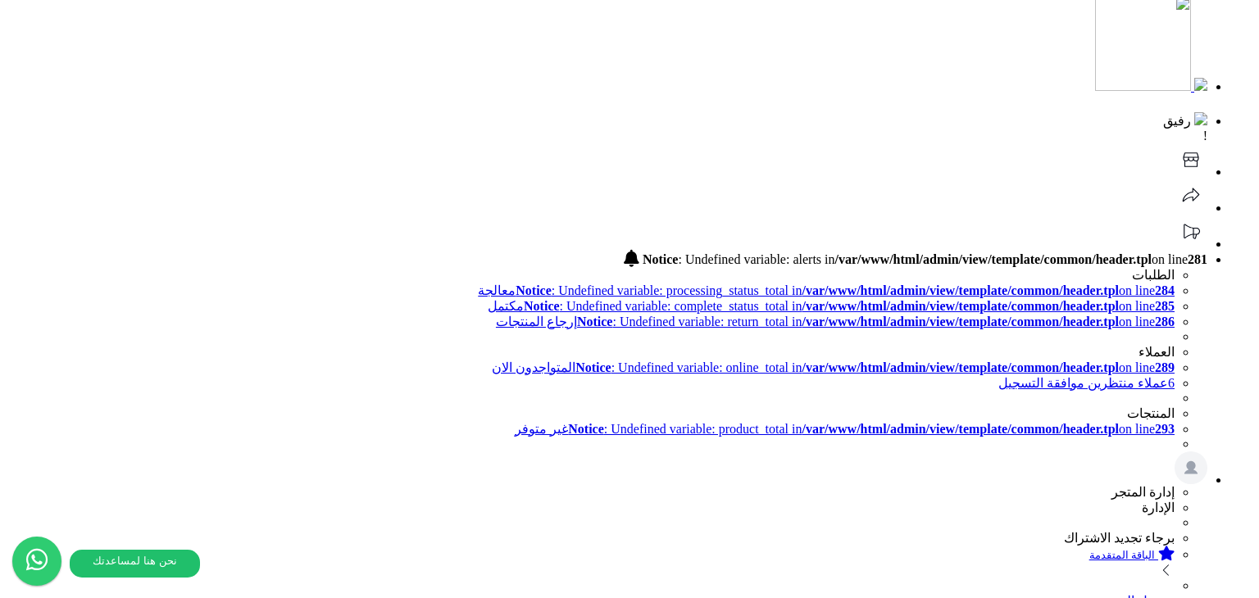
drag, startPoint x: 812, startPoint y: 141, endPoint x: 821, endPoint y: 139, distance: 9.3
type input "**********"
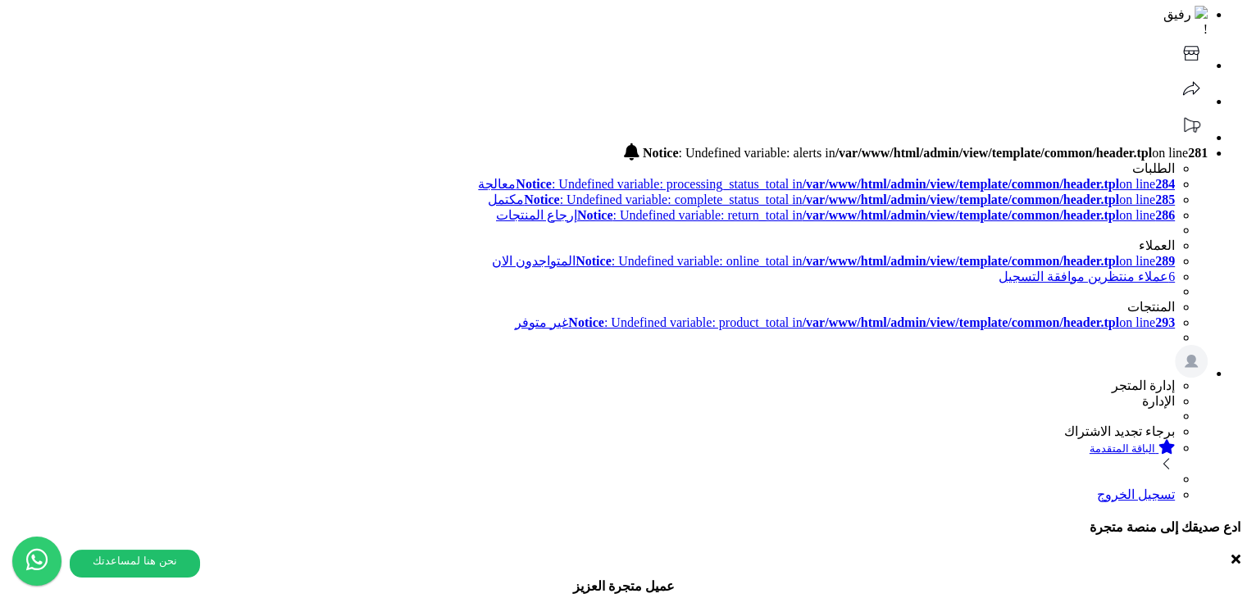
scroll to position [164, 0]
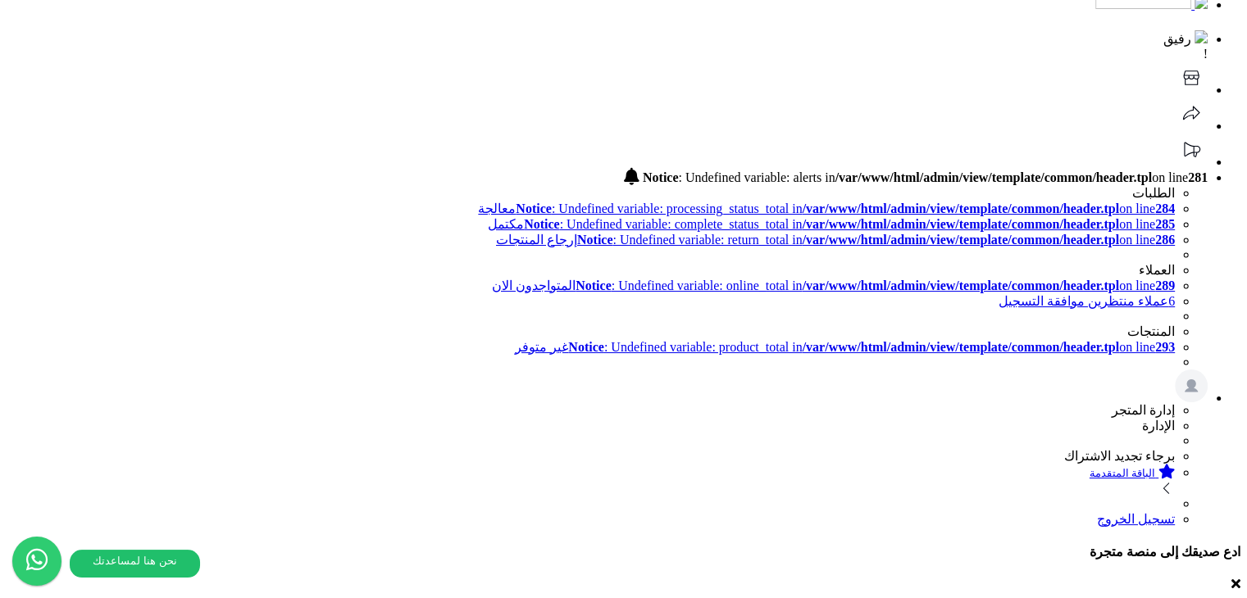
type input "*"
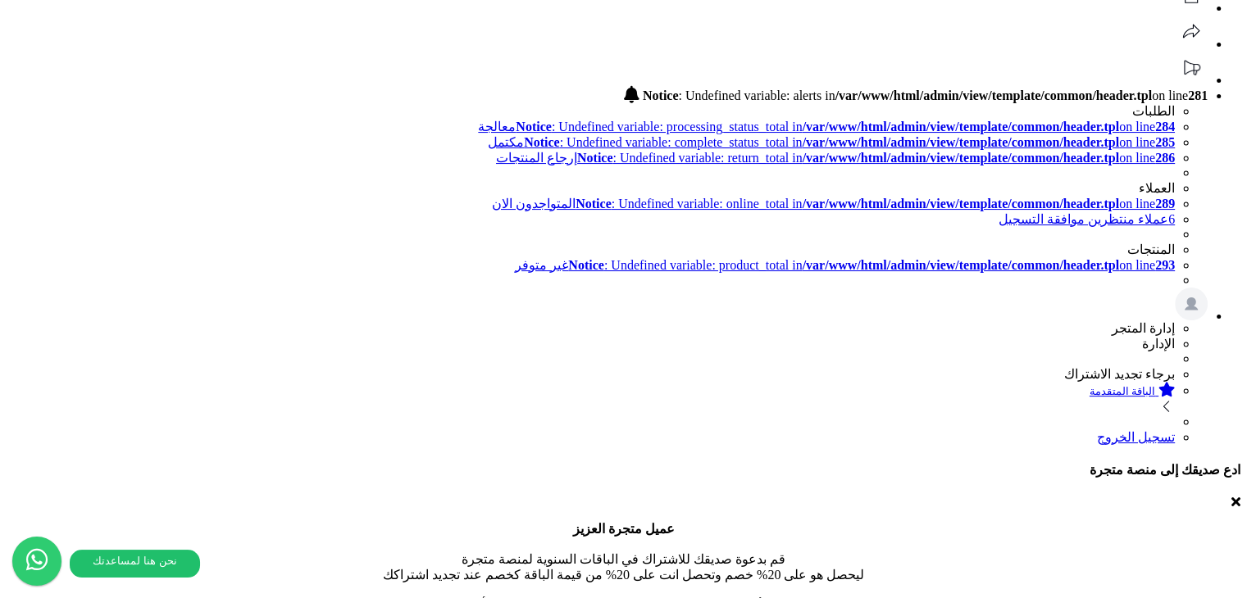
scroll to position [161, 0]
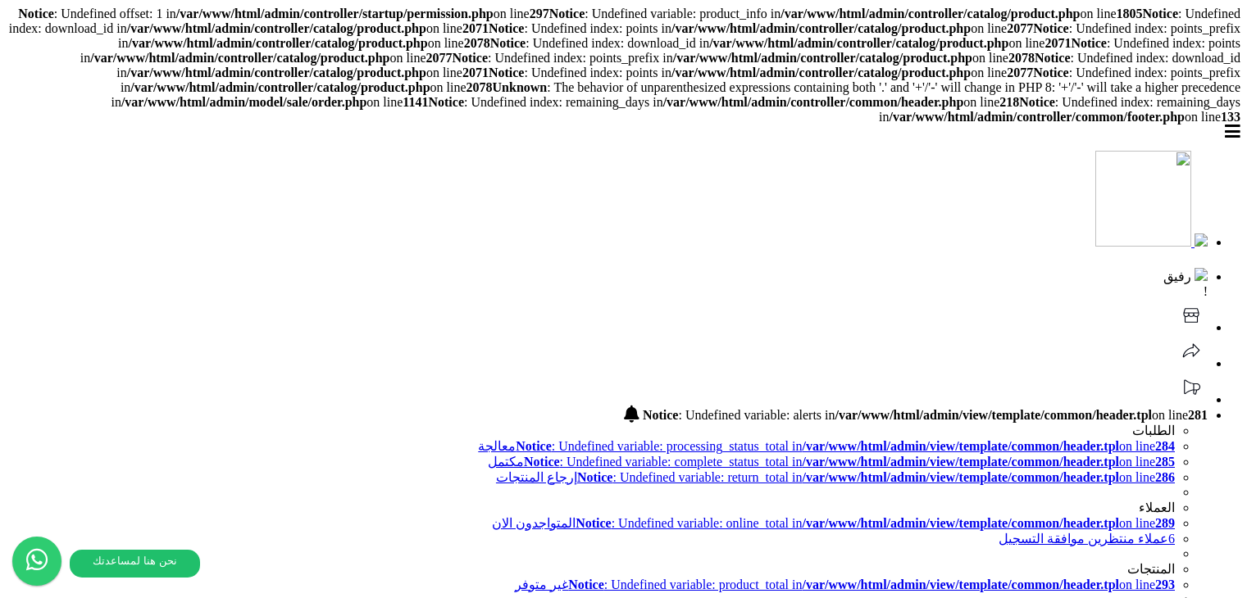
select select
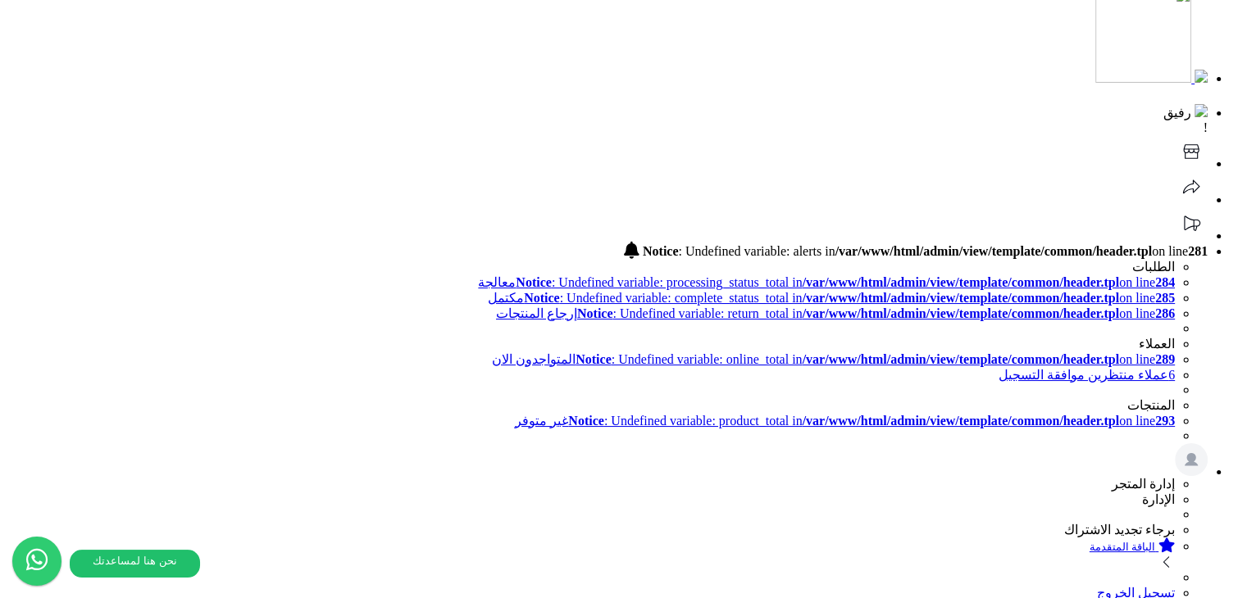
scroll to position [410, 0]
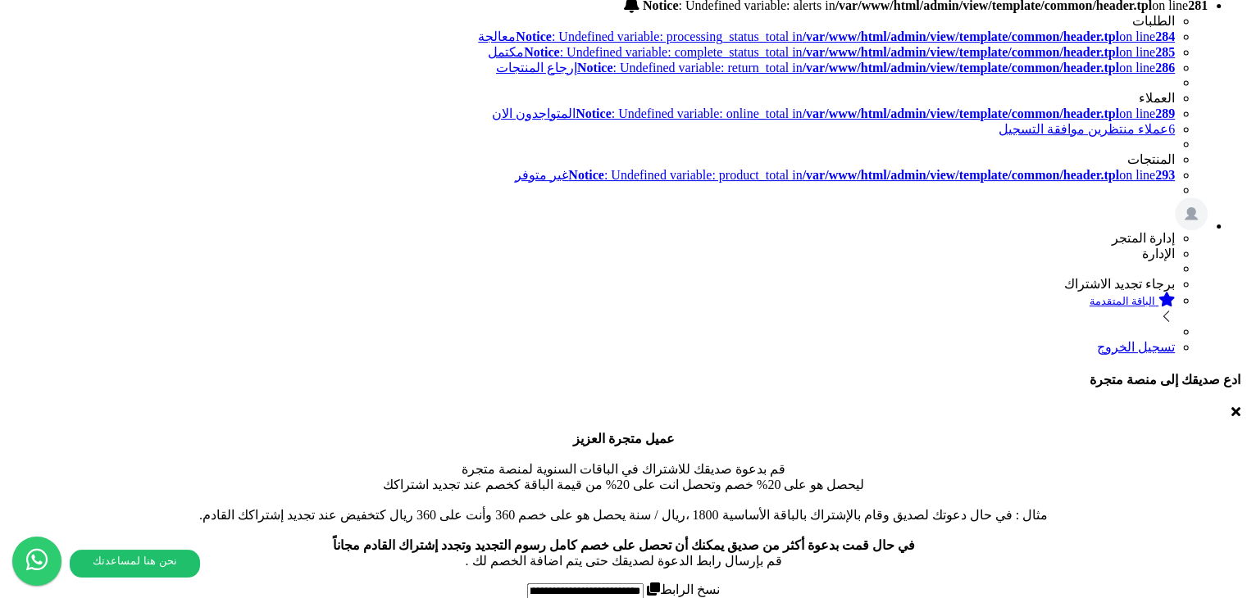
paste input "****"
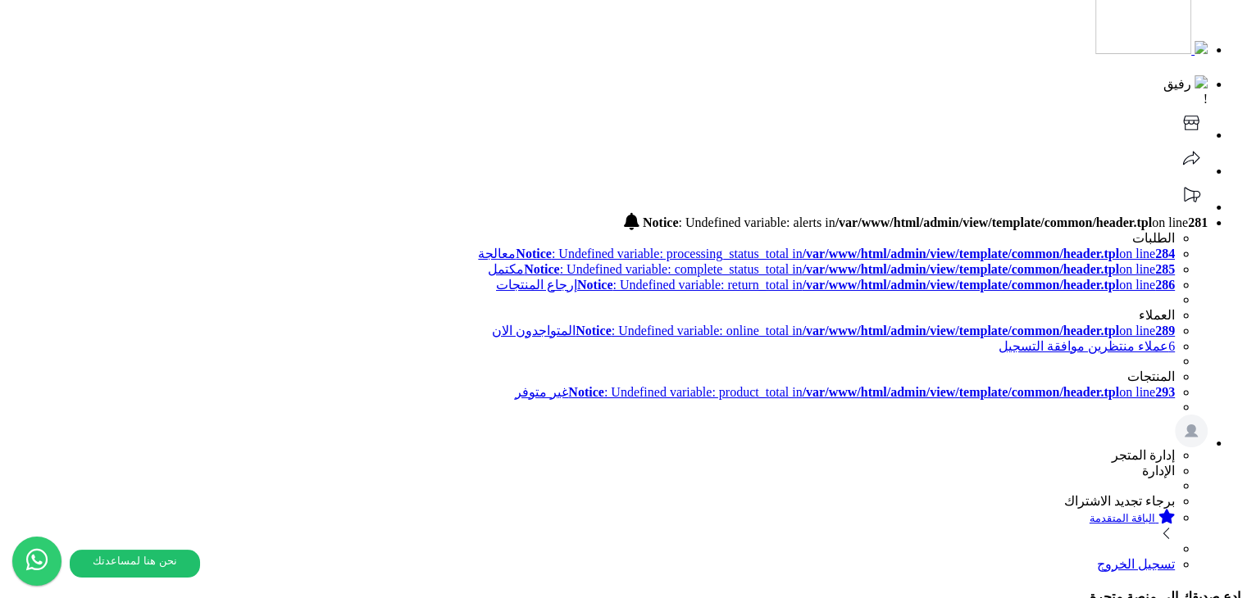
scroll to position [164, 0]
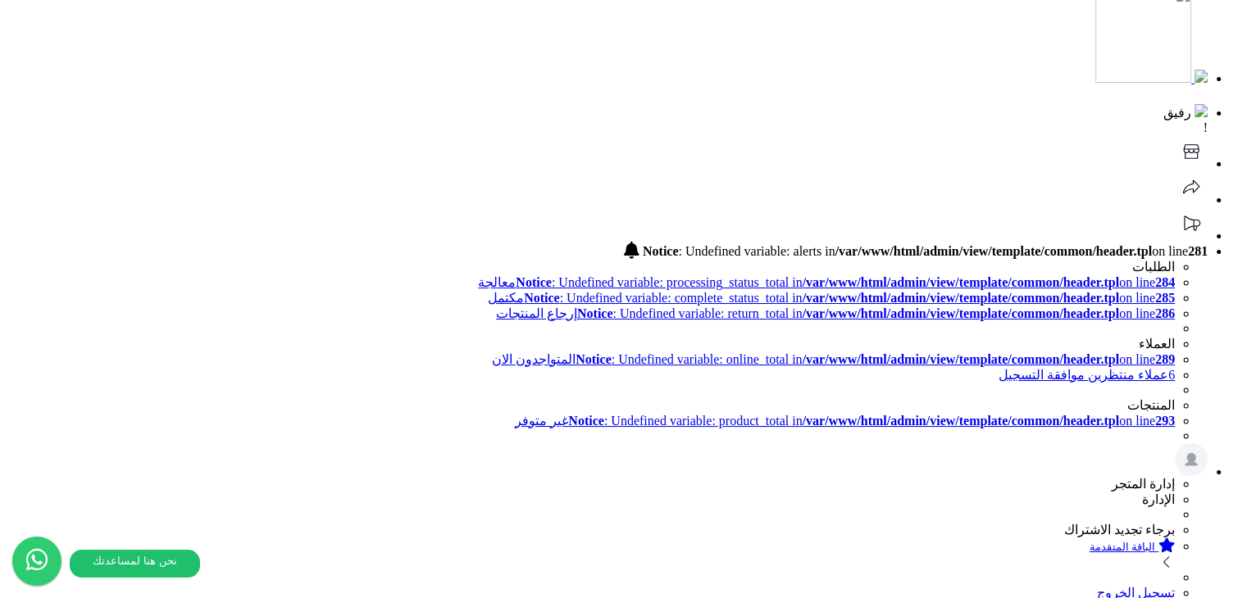
type input "****"
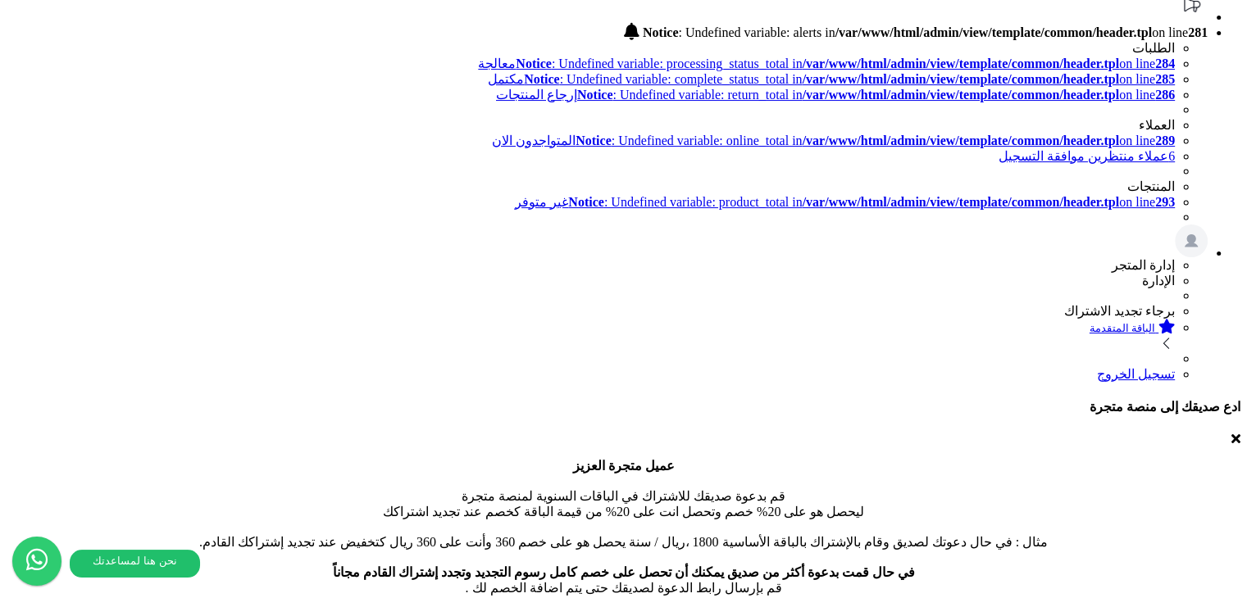
scroll to position [328, 0]
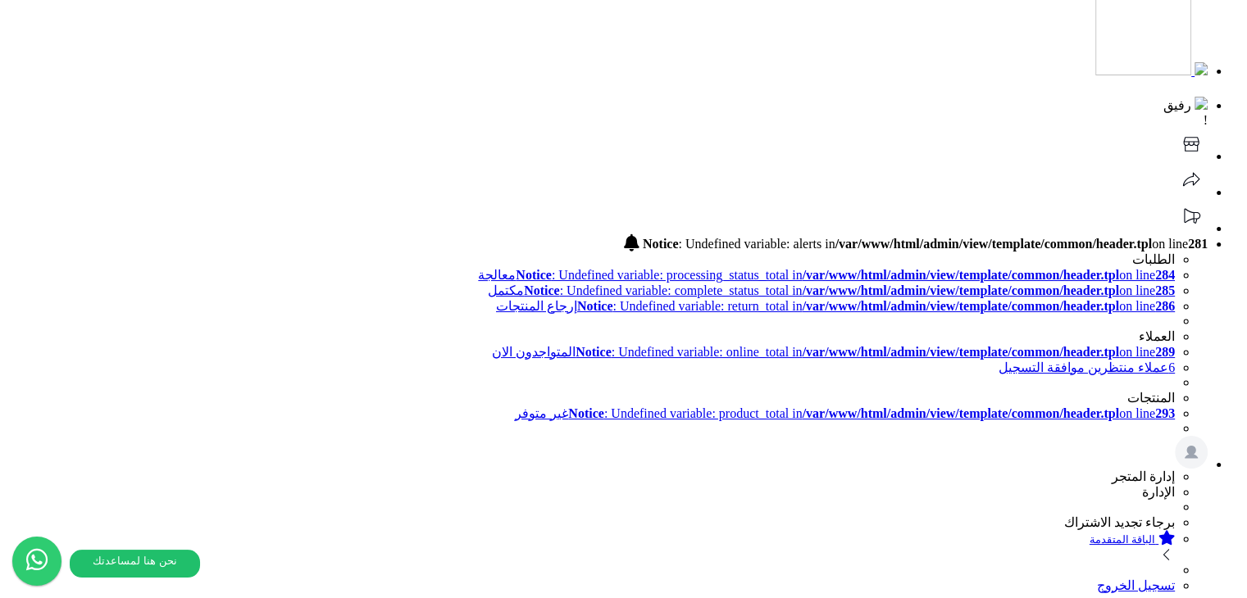
scroll to position [82, 0]
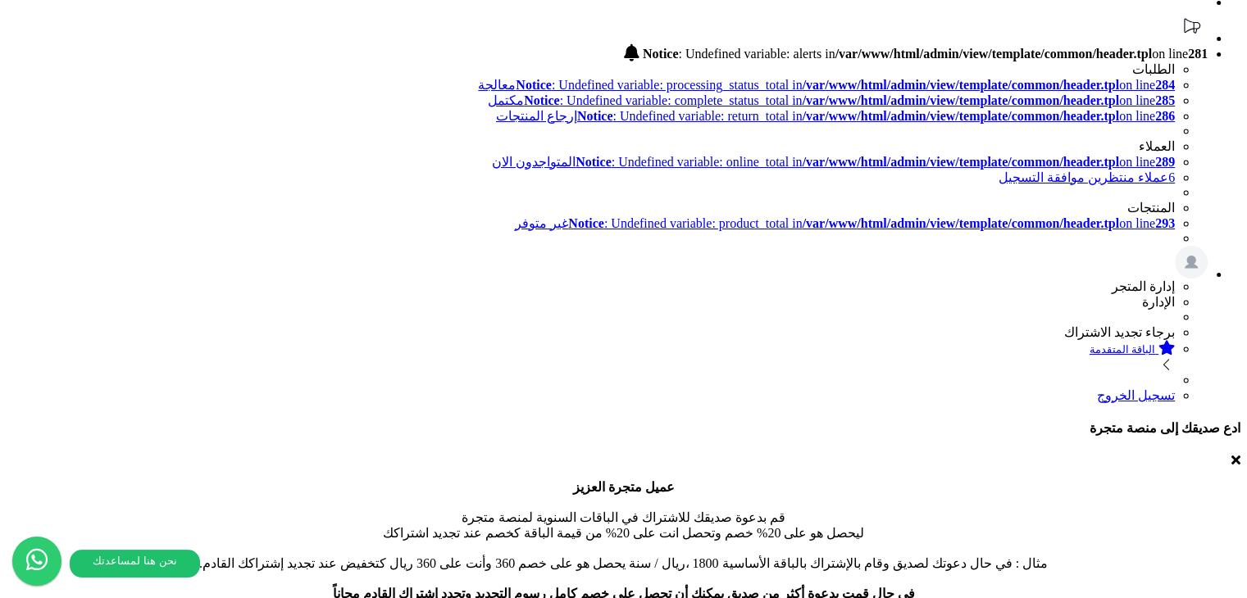
scroll to position [244, 0]
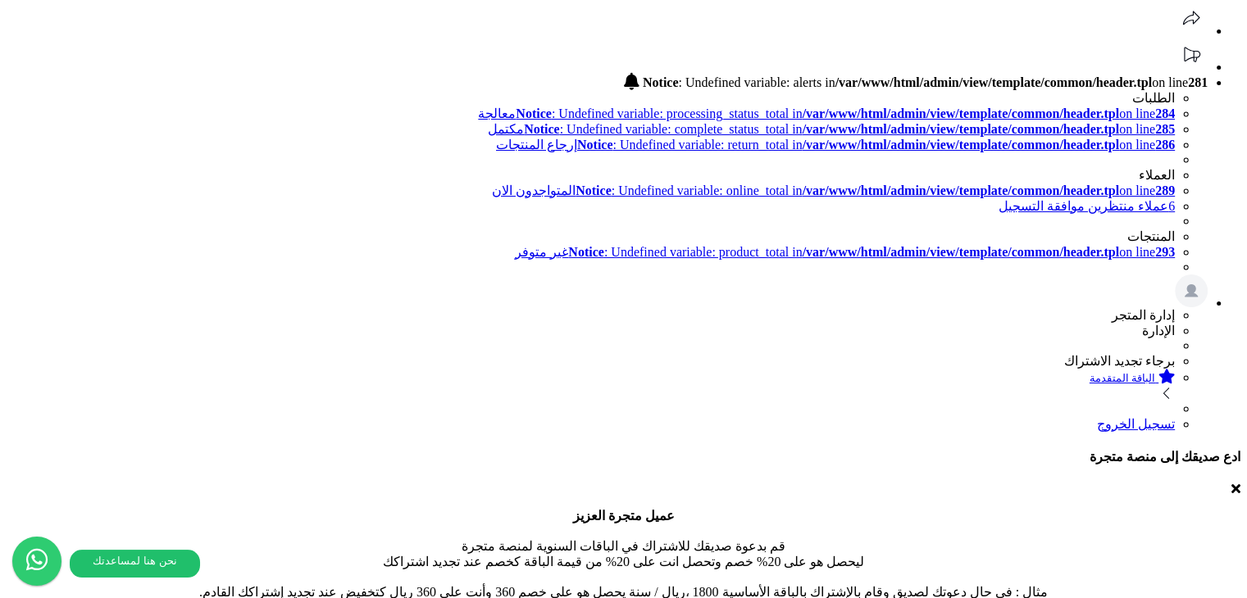
drag, startPoint x: 820, startPoint y: 319, endPoint x: 663, endPoint y: 321, distance: 156.5
copy b "catalog/download_list.tpl"
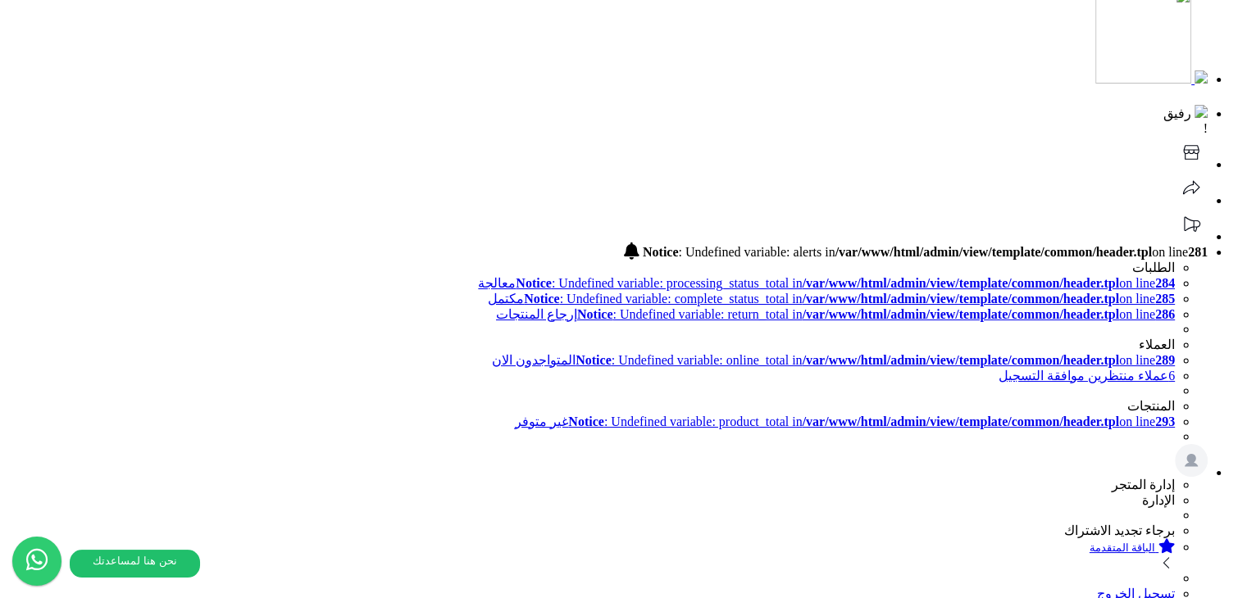
scroll to position [164, 0]
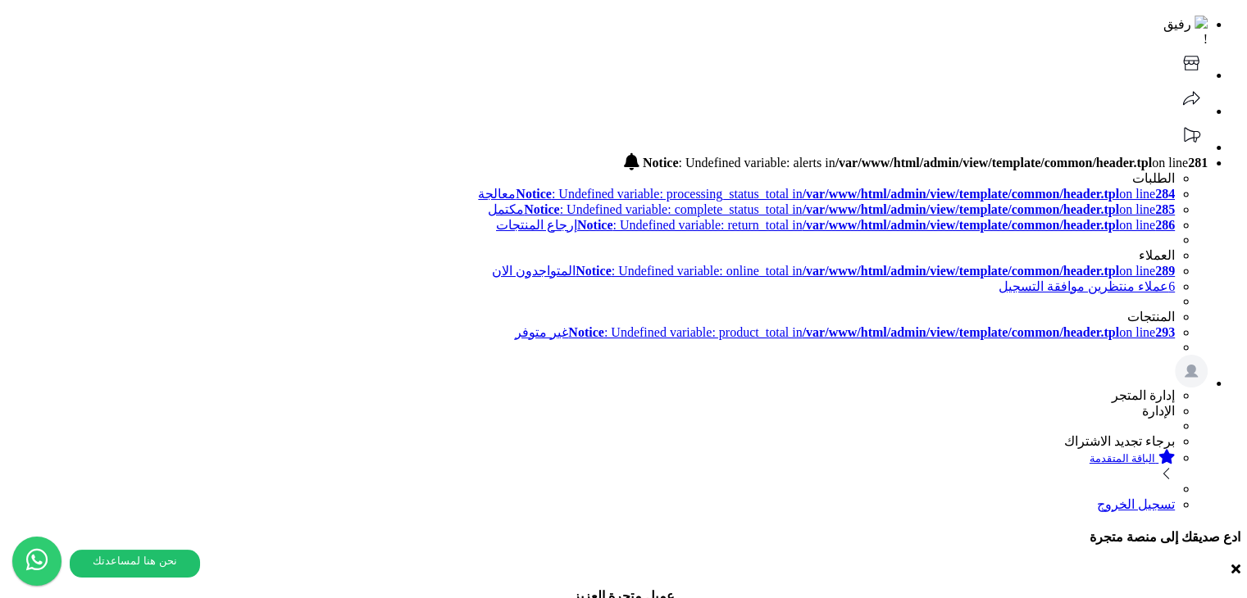
copy b "catalog/download_list.tpl"
drag, startPoint x: 870, startPoint y: 420, endPoint x: 679, endPoint y: 419, distance: 191.0
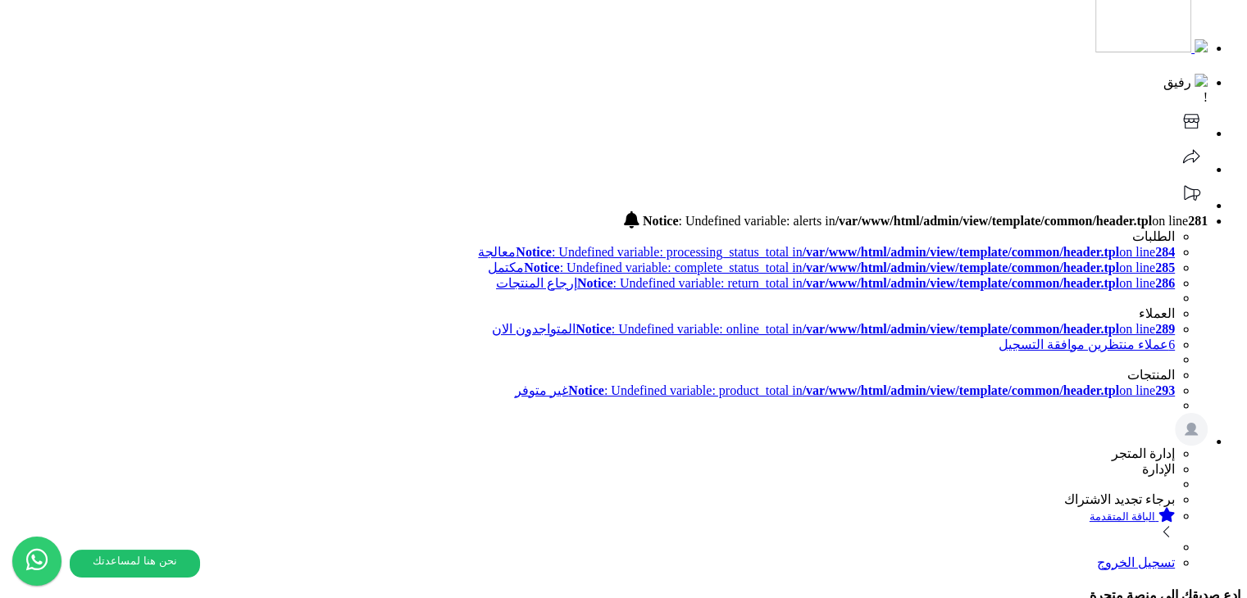
scroll to position [82, 0]
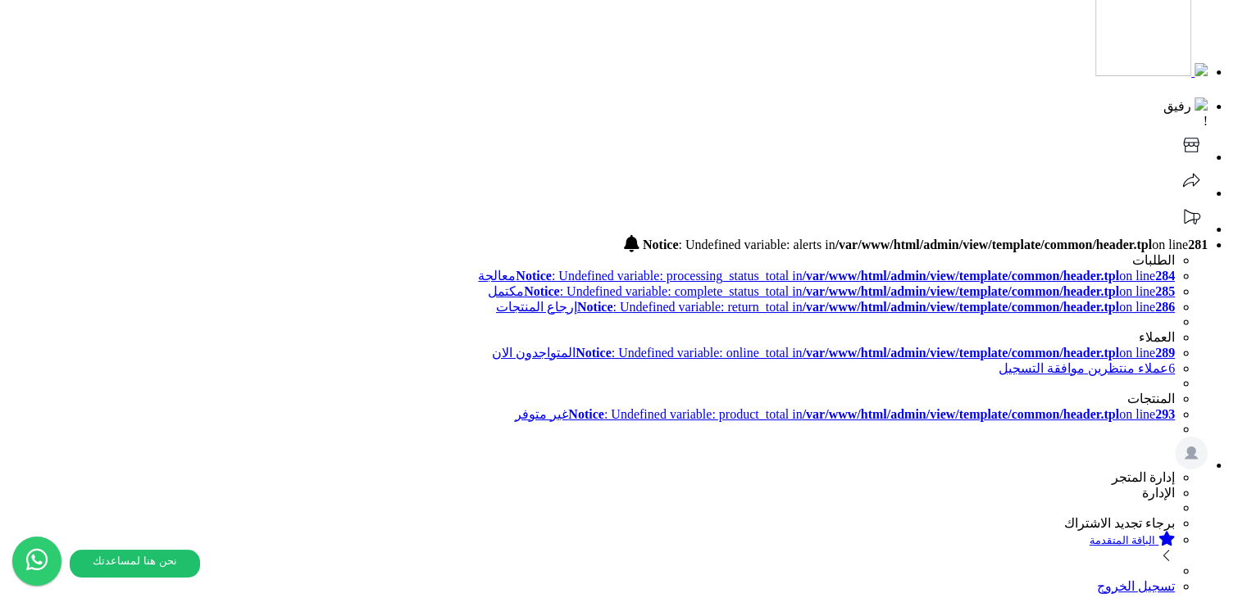
drag, startPoint x: 456, startPoint y: 339, endPoint x: 847, endPoint y: 332, distance: 391.8
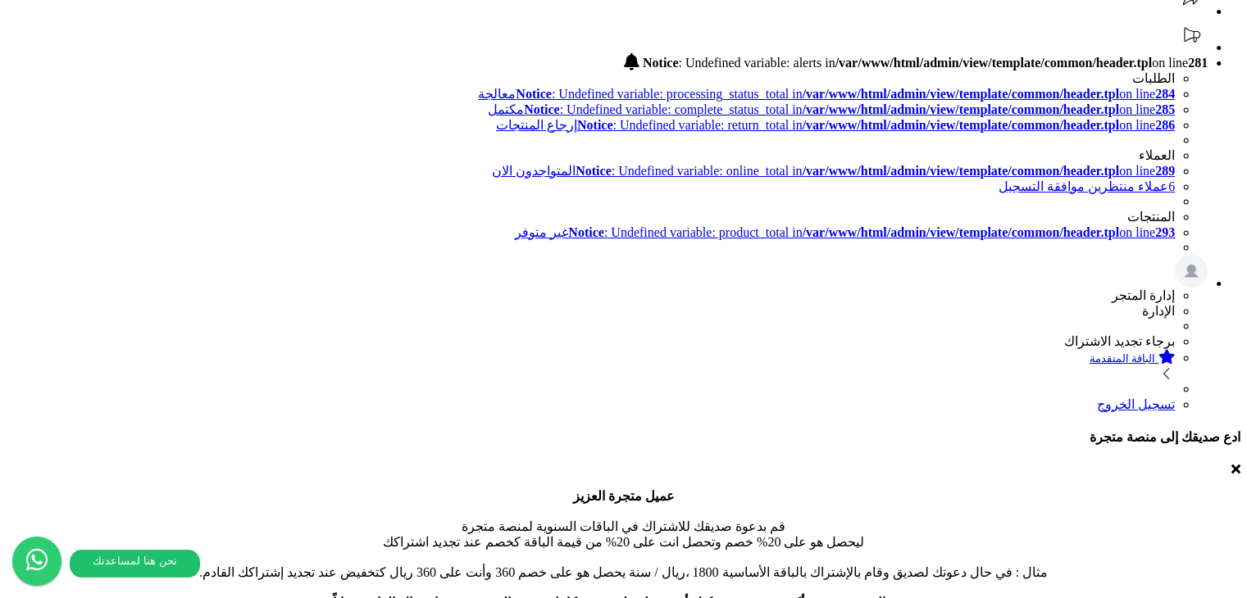
scroll to position [270, 0]
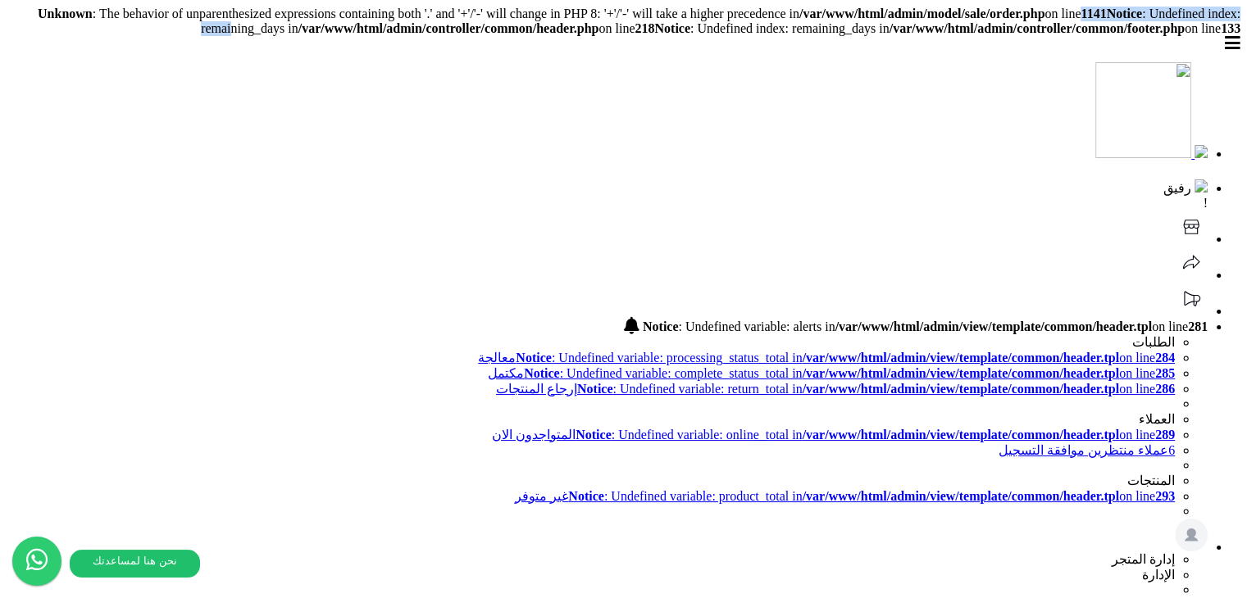
drag, startPoint x: 279, startPoint y: 25, endPoint x: 502, endPoint y: 25, distance: 222.9
click at [485, 68] on header "رفيق ! Notice : Undefined variable: alerts in /var/www/html/admin/view/template…" at bounding box center [623, 356] width 1233 height 640
drag, startPoint x: 366, startPoint y: 307, endPoint x: 856, endPoint y: 309, distance: 490.1
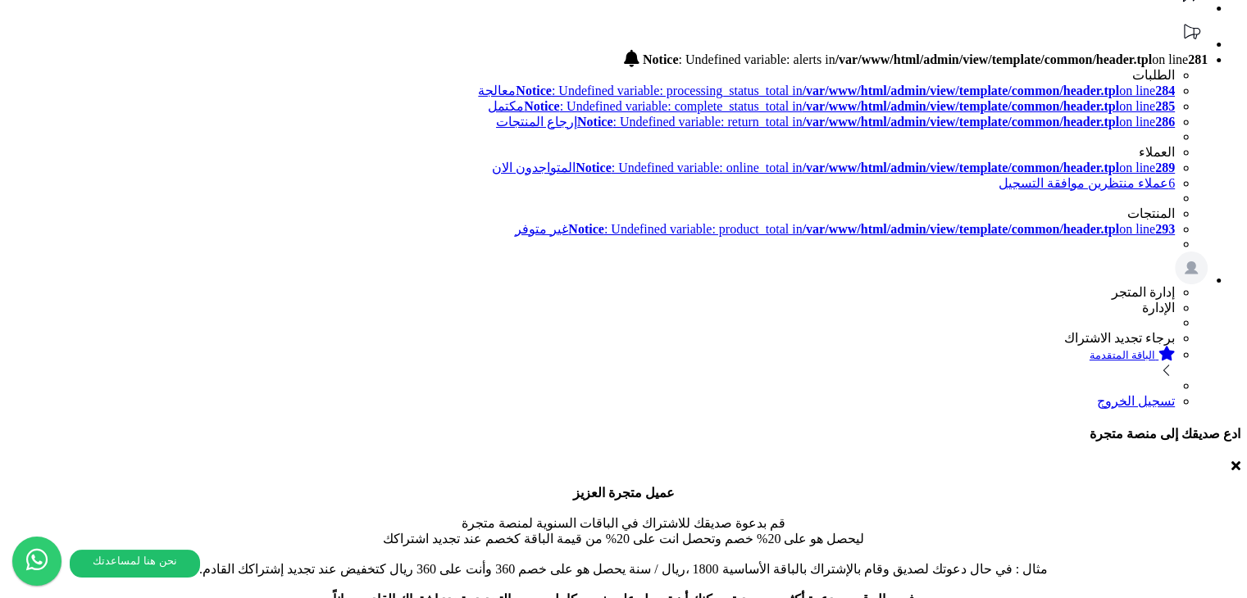
scroll to position [270, 0]
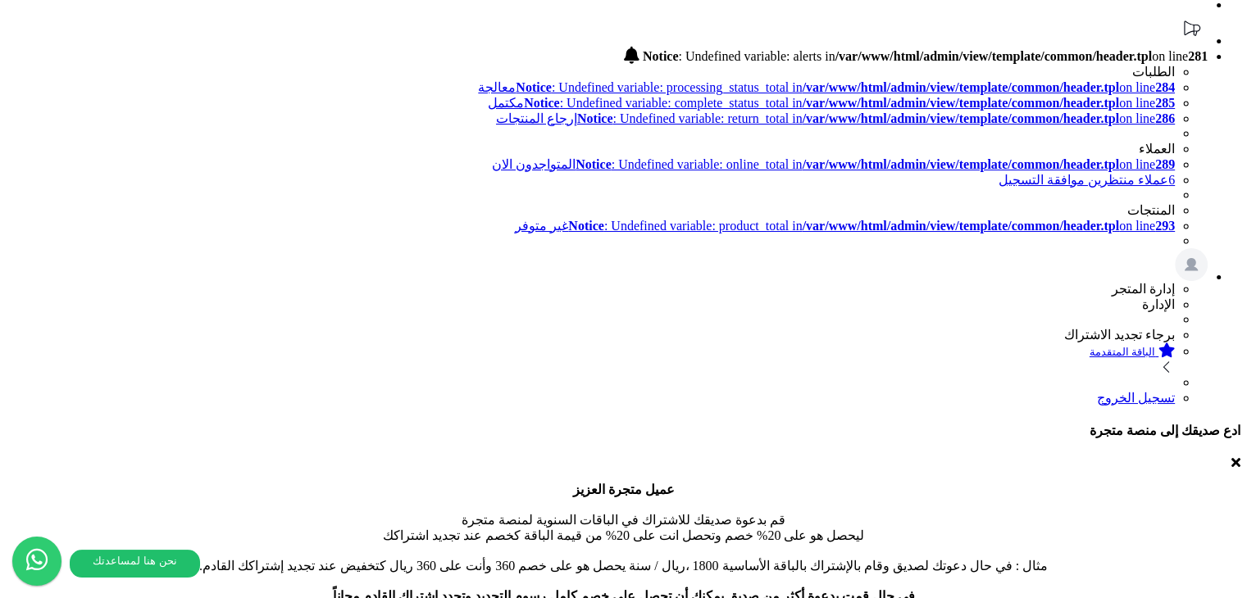
drag, startPoint x: 366, startPoint y: 265, endPoint x: 869, endPoint y: 268, distance: 503.2
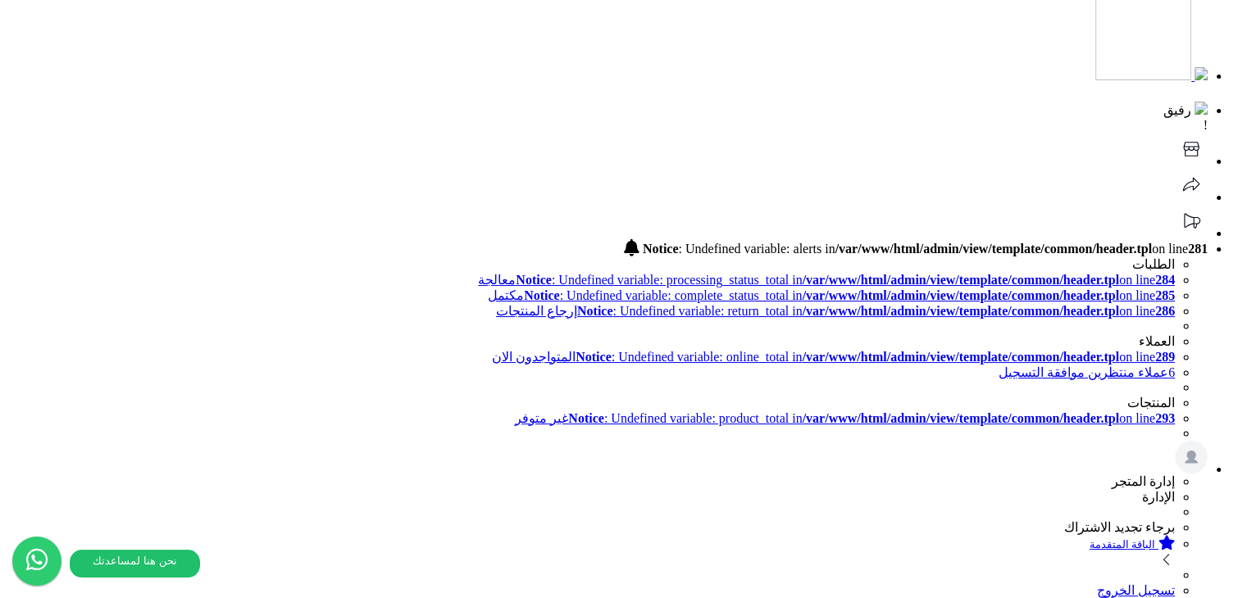
scroll to position [0, 0]
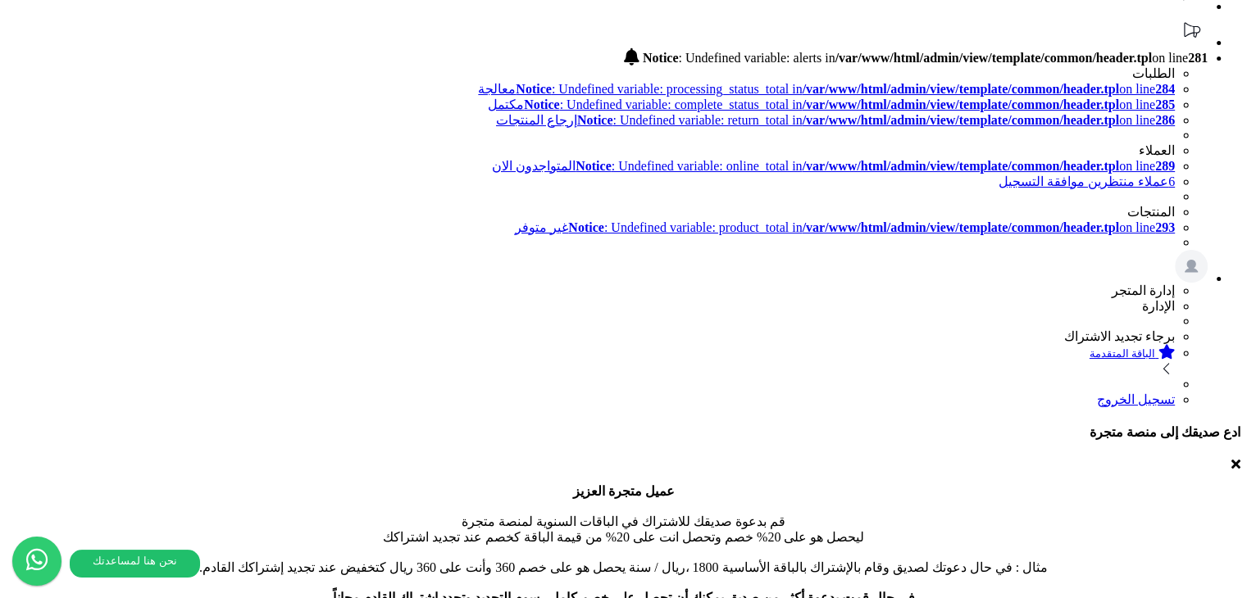
scroll to position [270, 0]
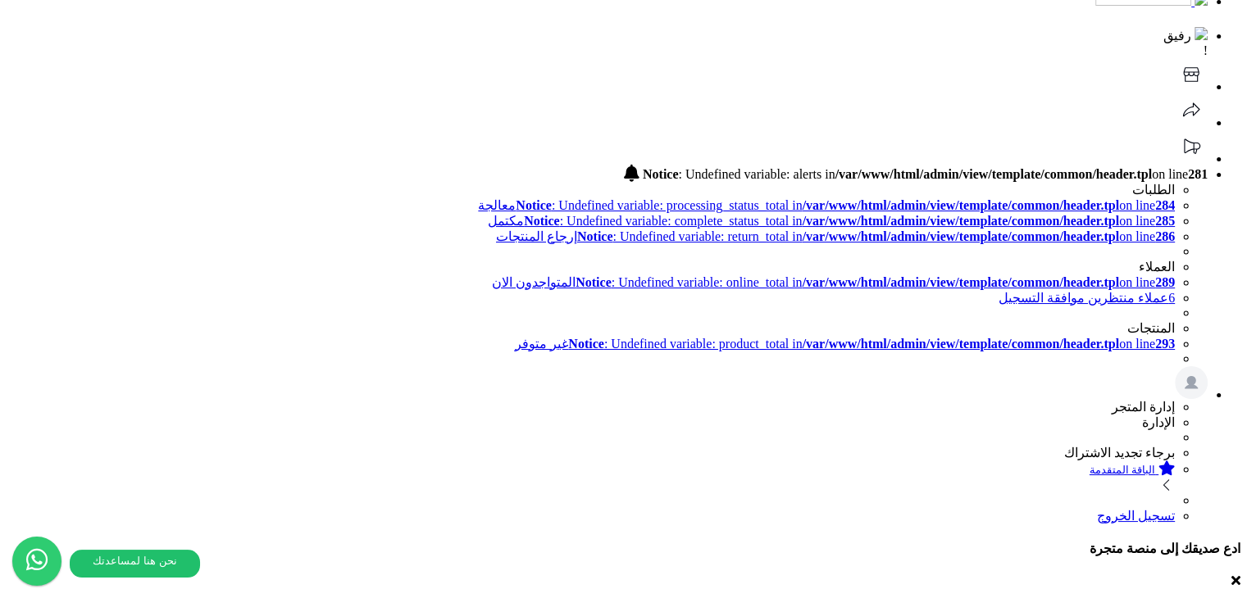
scroll to position [0, 0]
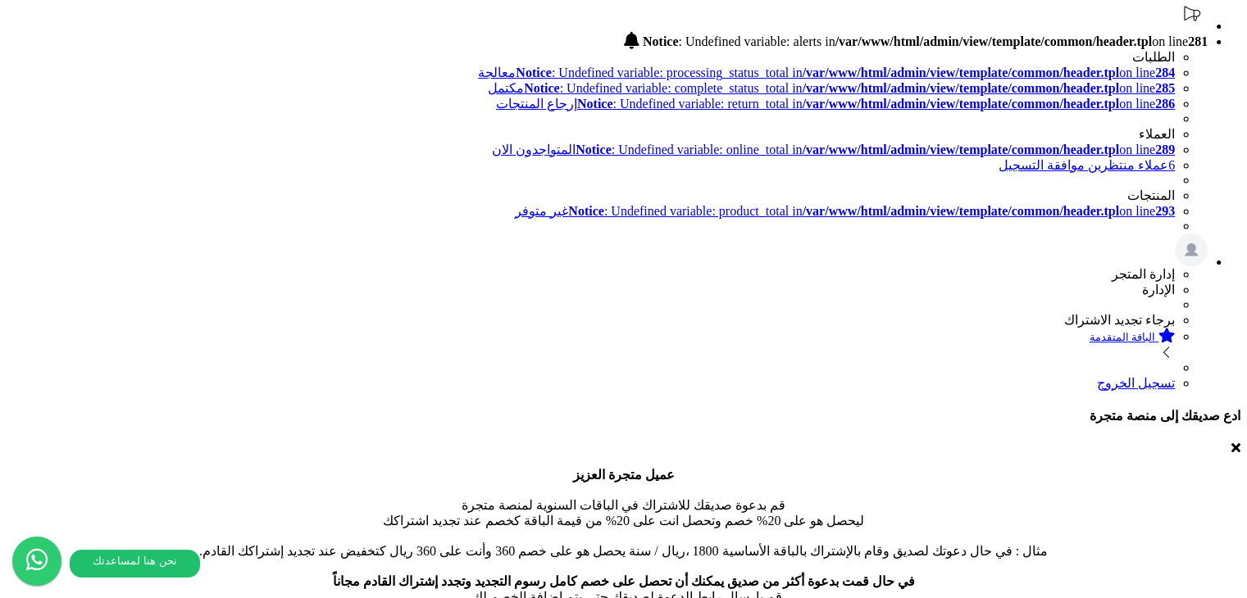
scroll to position [324, 0]
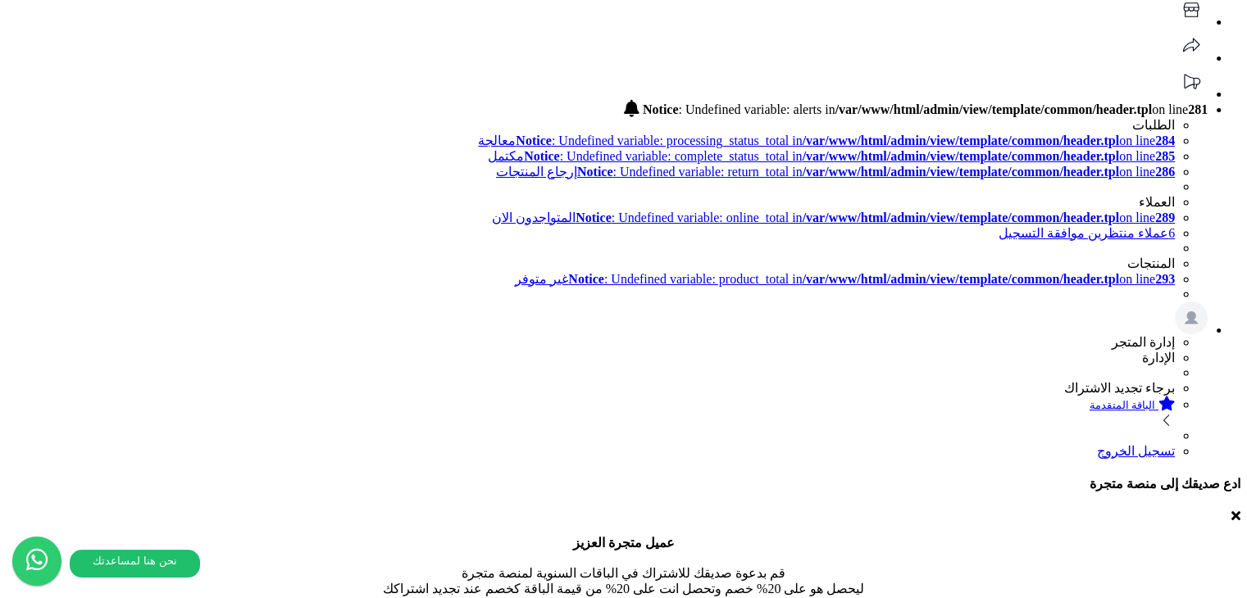
scroll to position [188, 0]
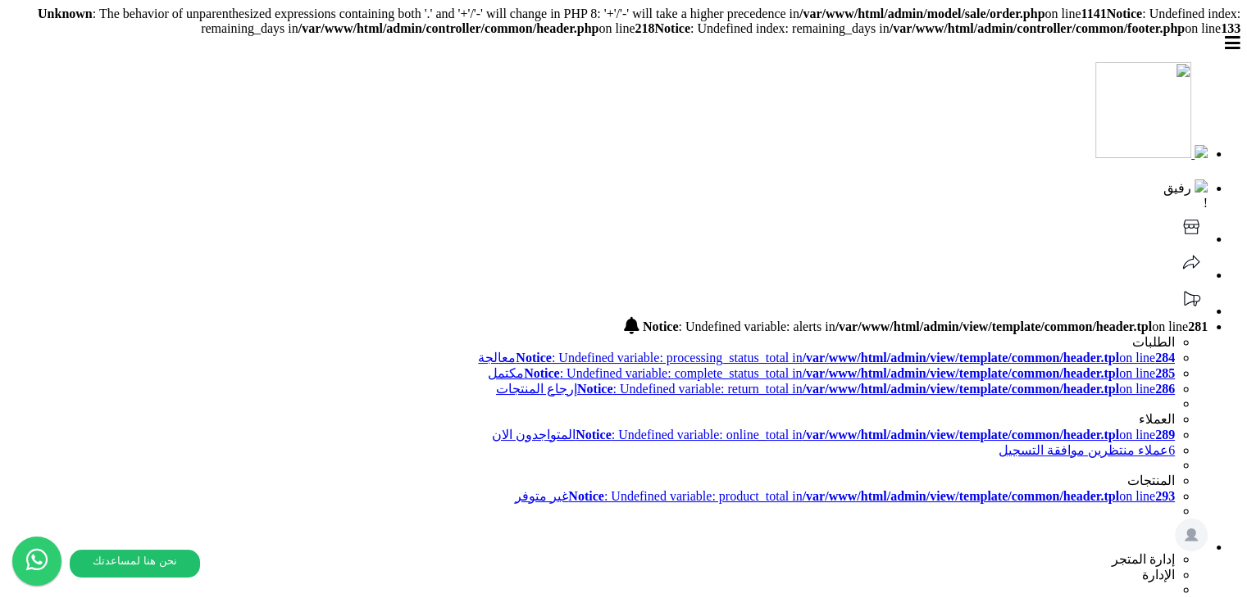
scroll to position [164, 0]
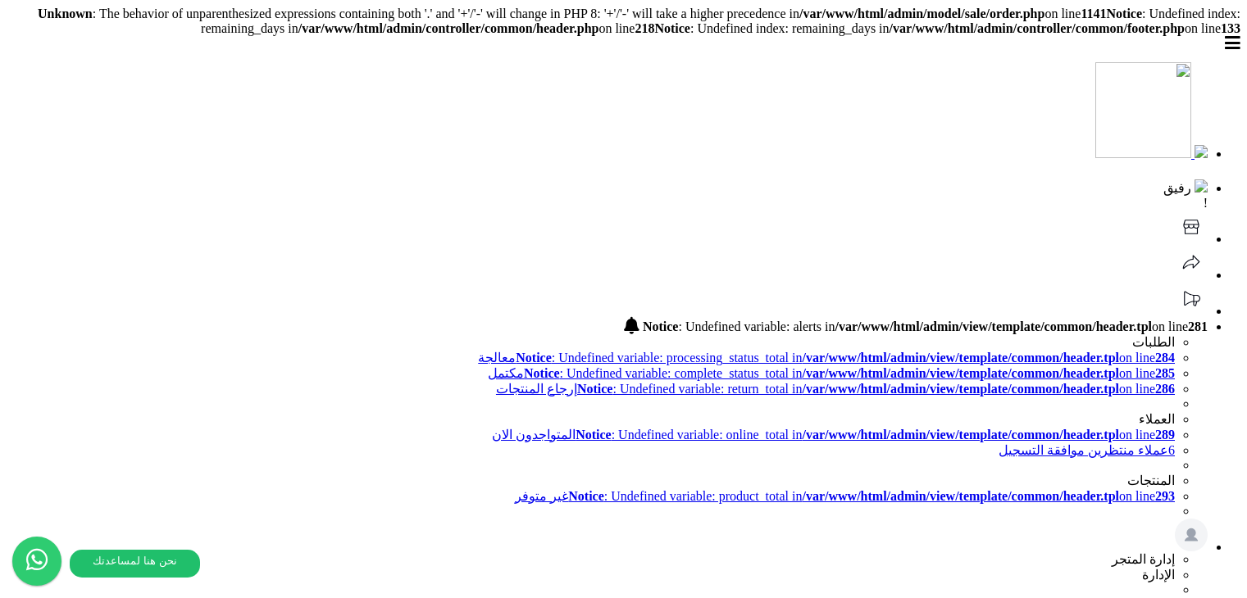
scroll to position [164, 0]
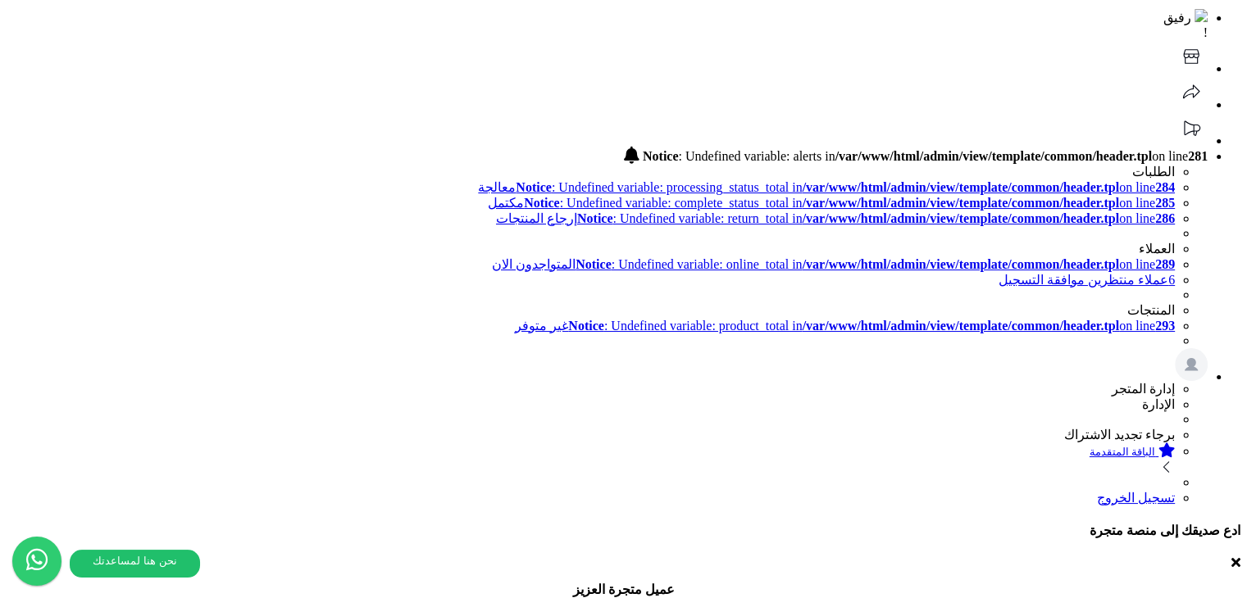
scroll to position [246, 0]
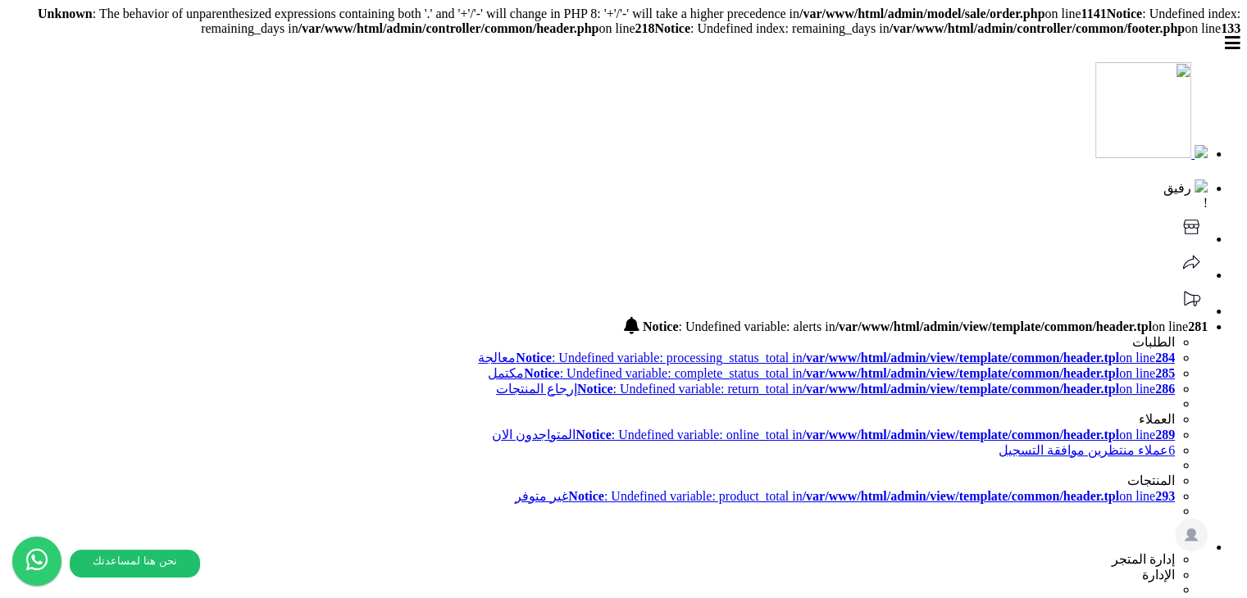
scroll to position [324, 0]
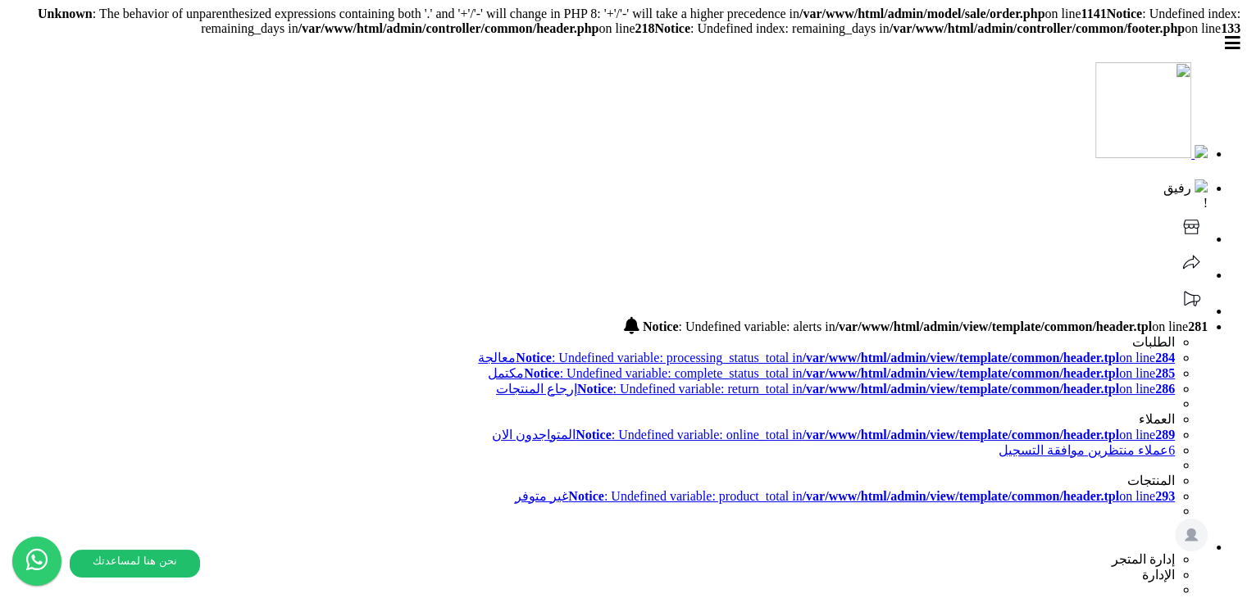
type input "**********"
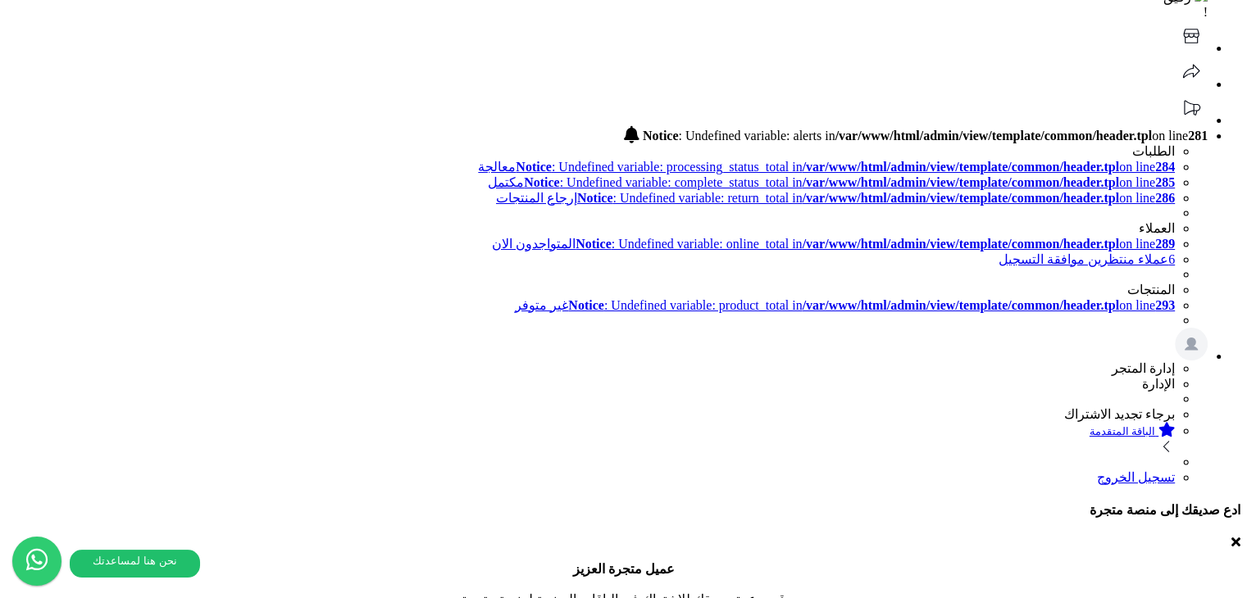
scroll to position [0, 0]
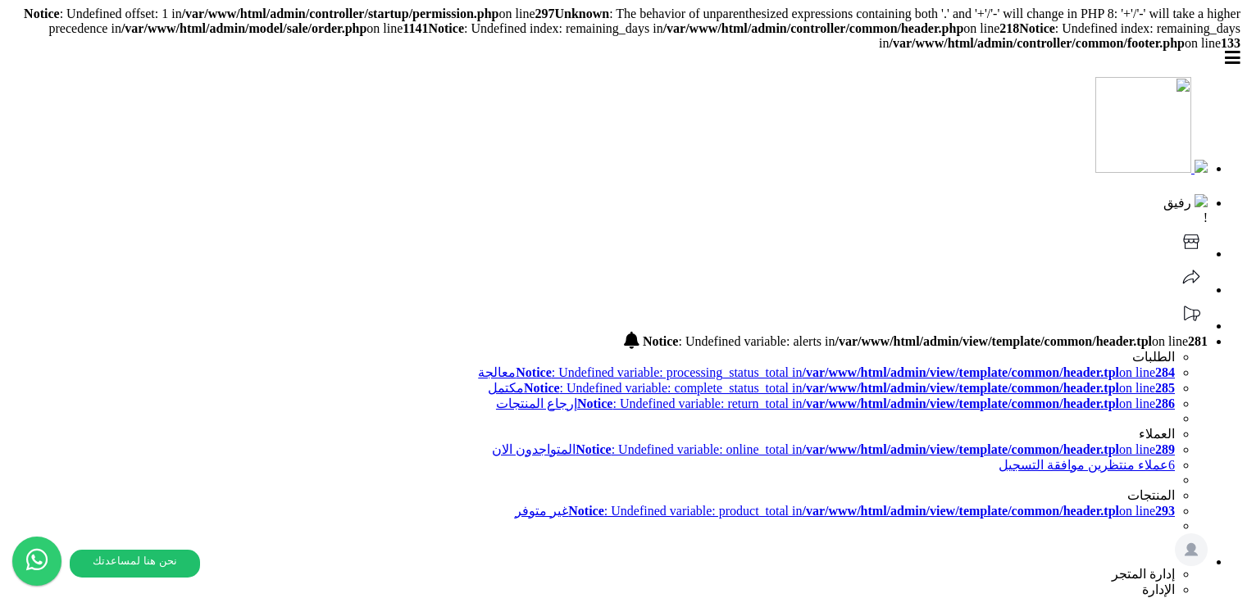
select select
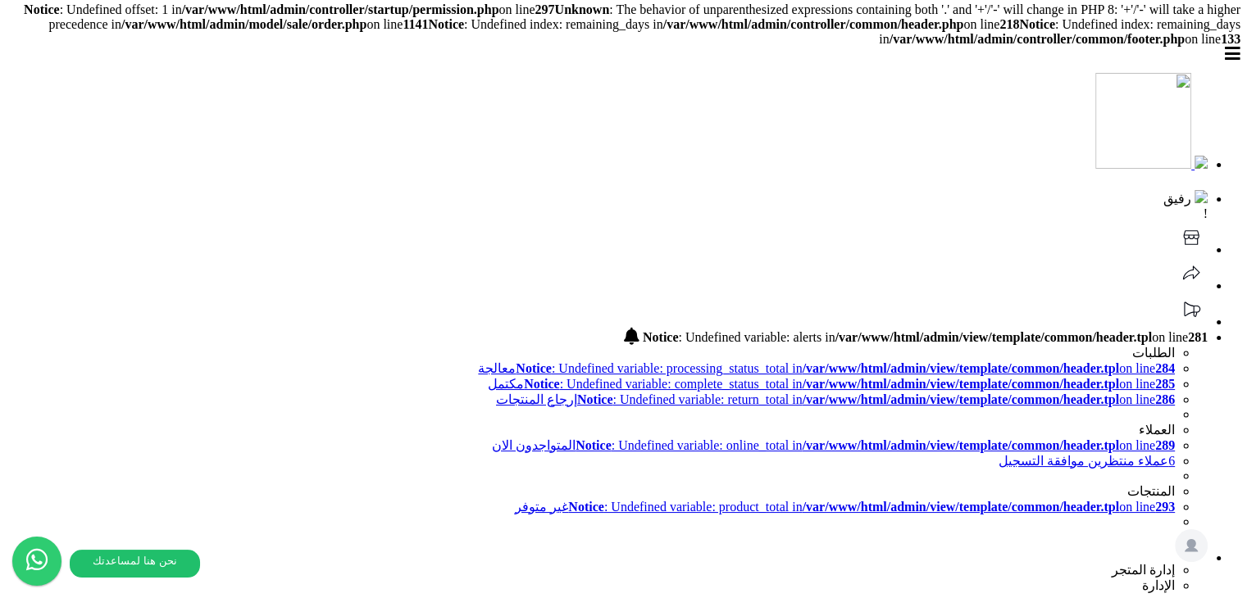
scroll to position [164, 0]
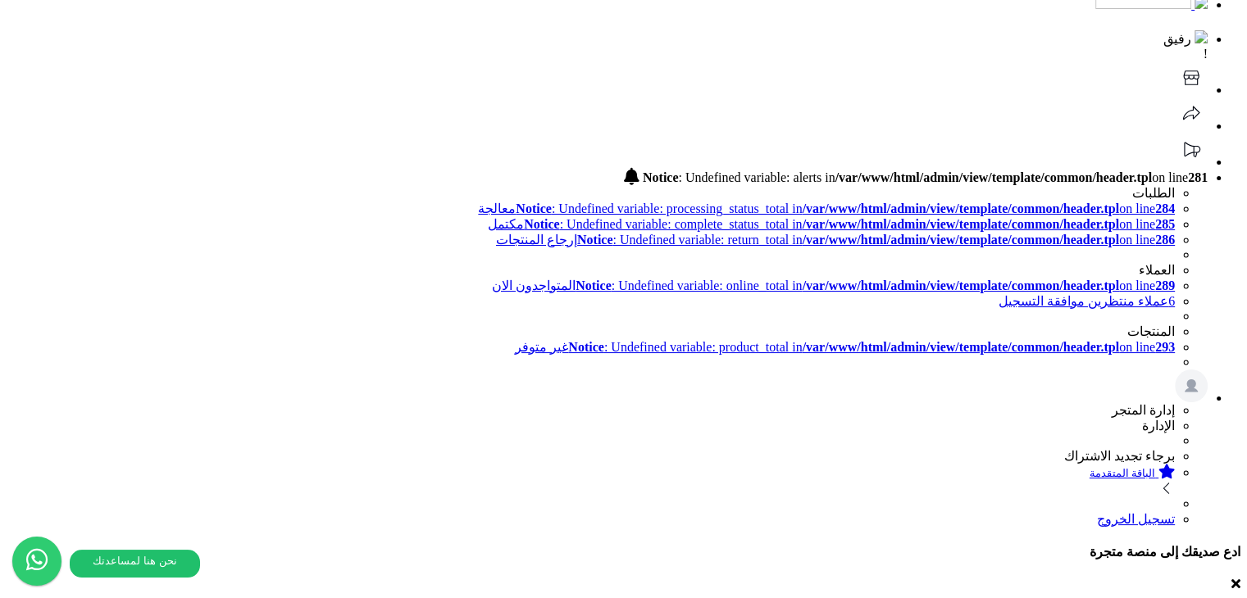
drag, startPoint x: 696, startPoint y: 297, endPoint x: 683, endPoint y: 311, distance: 18.6
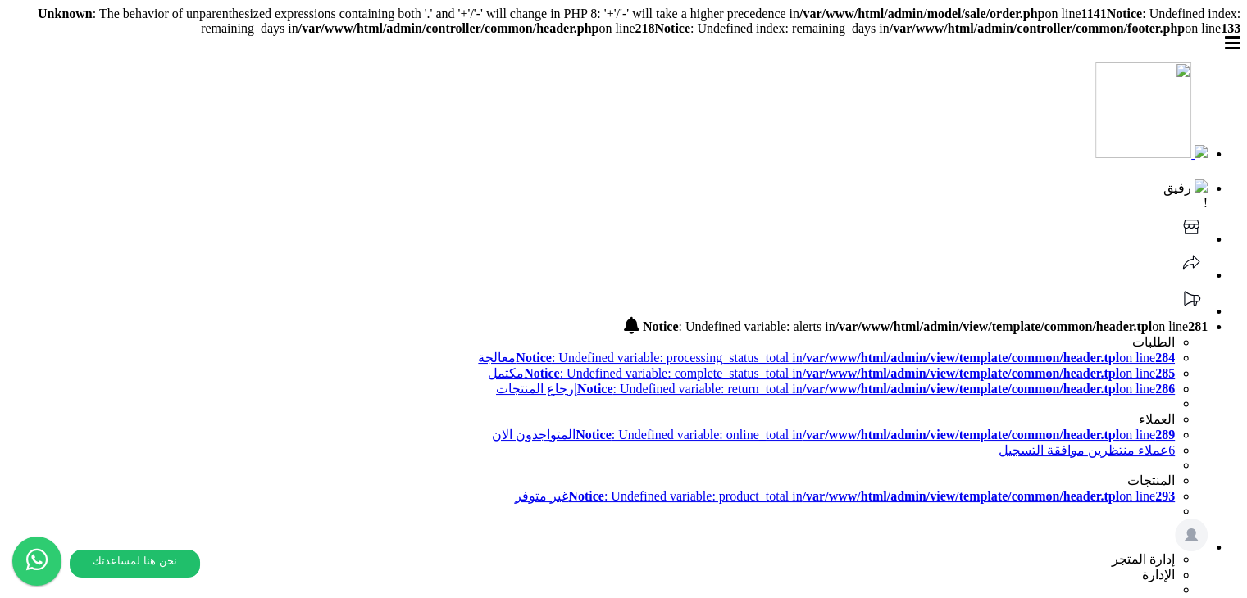
type textarea "**********"
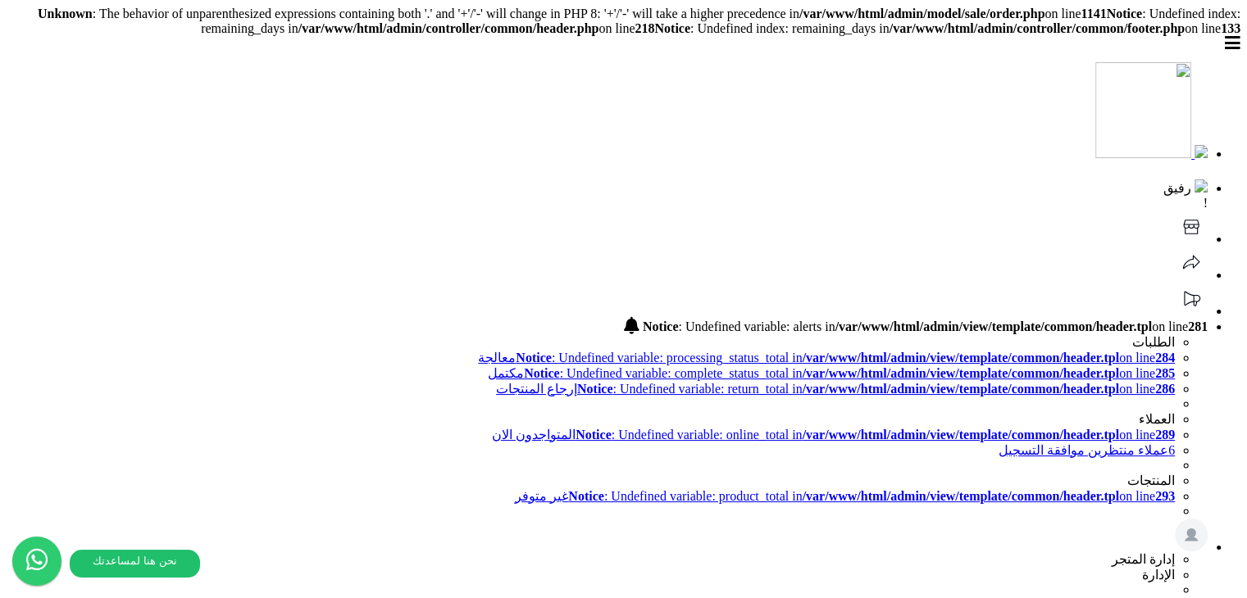
scroll to position [56, 0]
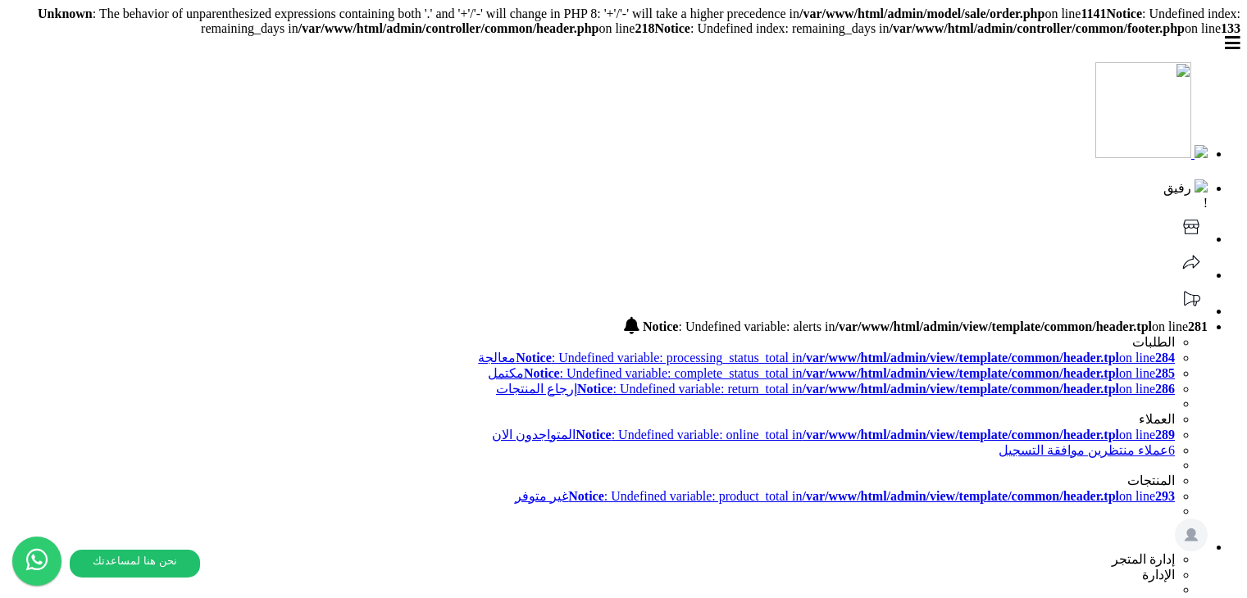
scroll to position [56, 0]
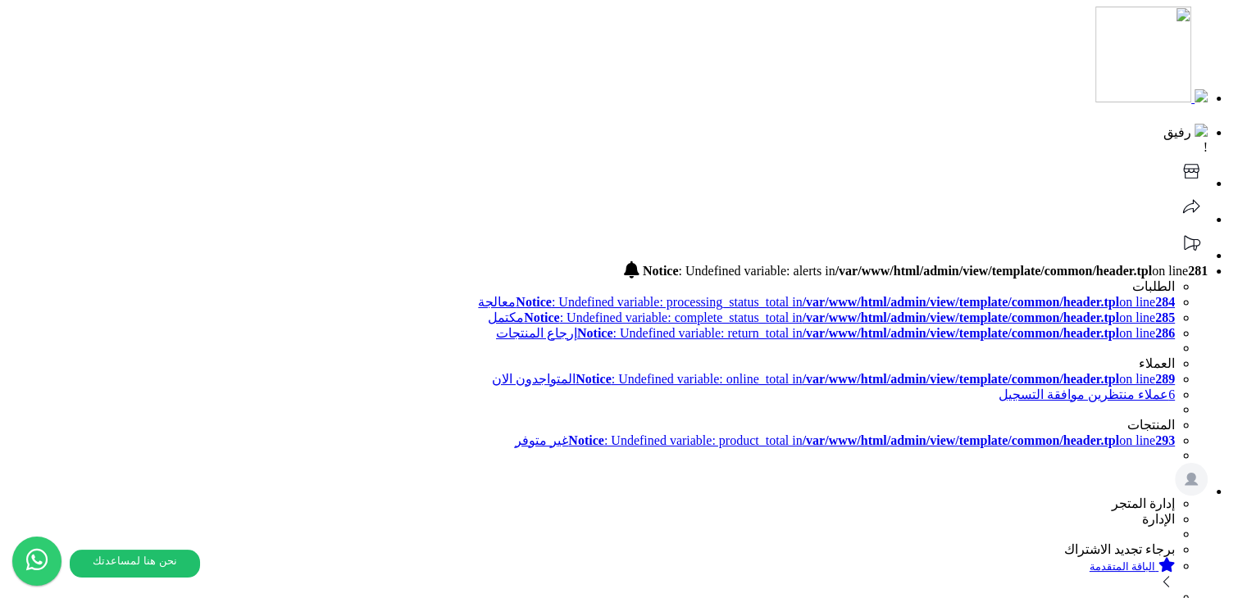
drag, startPoint x: 767, startPoint y: 365, endPoint x: 988, endPoint y: 306, distance: 229.0
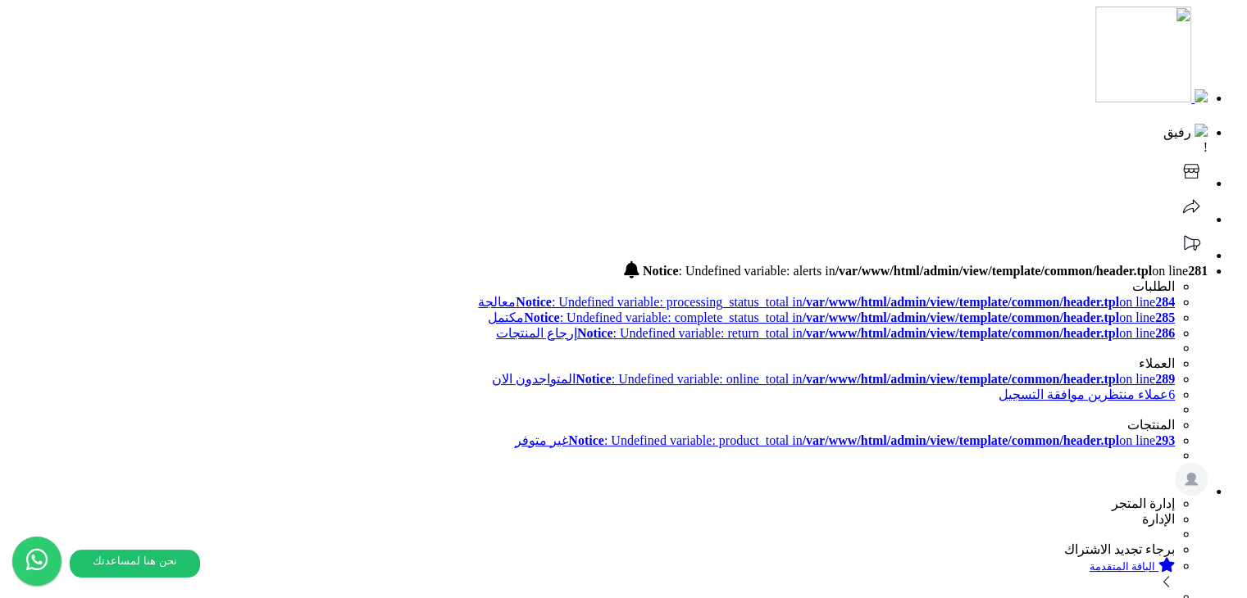
drag, startPoint x: 979, startPoint y: 307, endPoint x: 771, endPoint y: 299, distance: 208.3
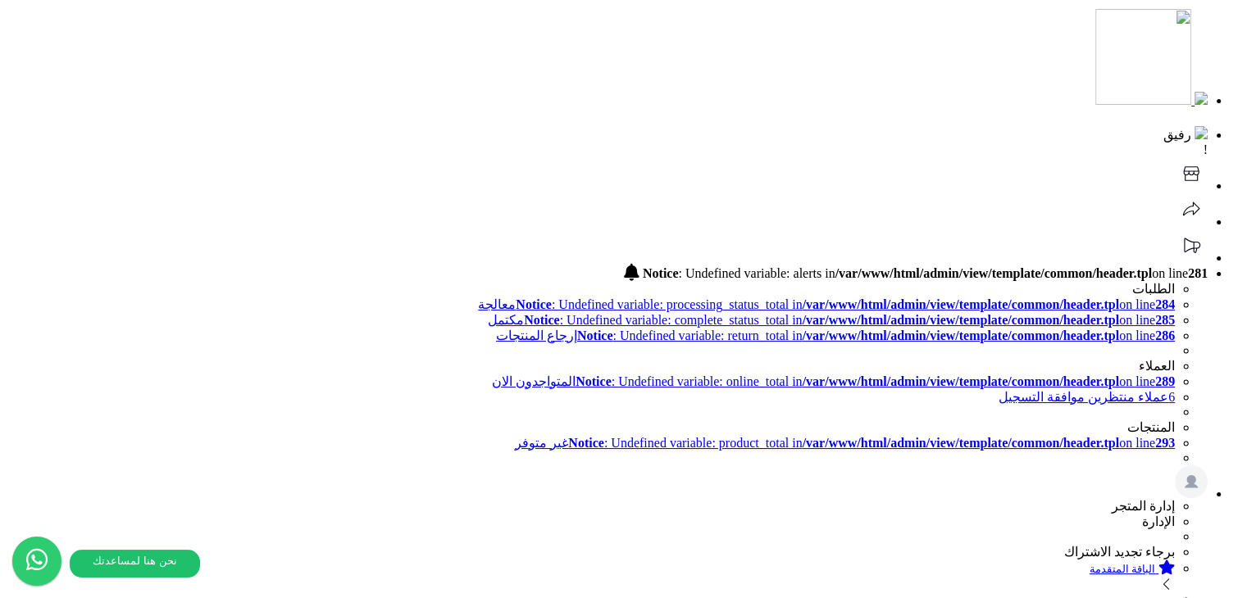
scroll to position [0, 0]
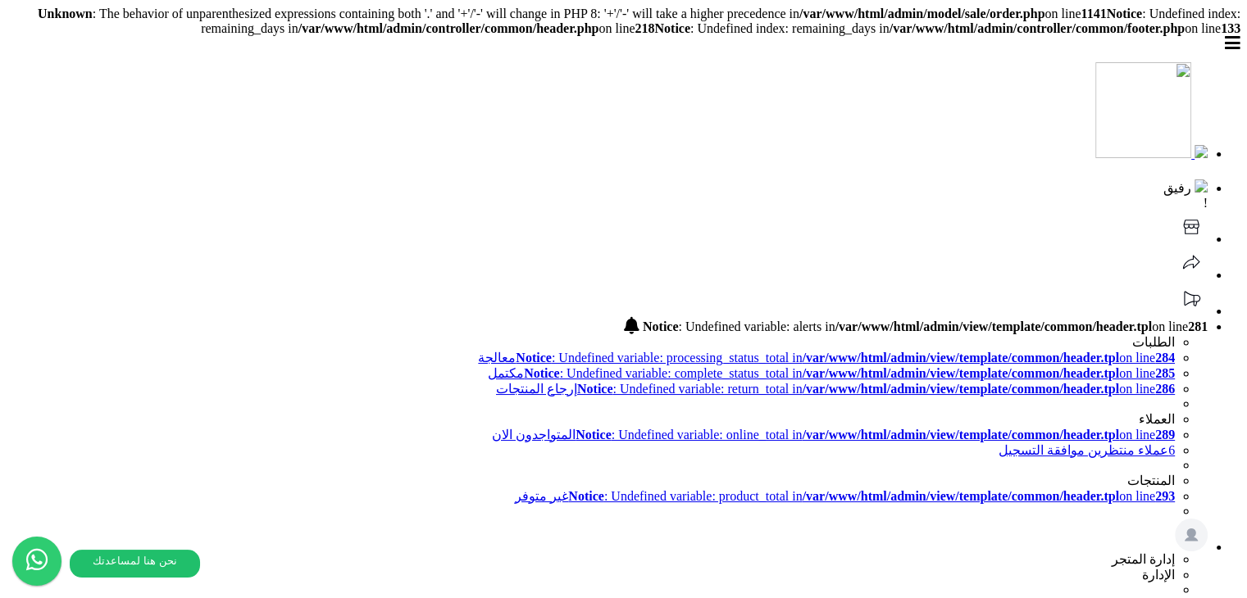
drag, startPoint x: 796, startPoint y: 366, endPoint x: 977, endPoint y: 368, distance: 181.1
click at [1128, 117] on div at bounding box center [623, 114] width 1233 height 104
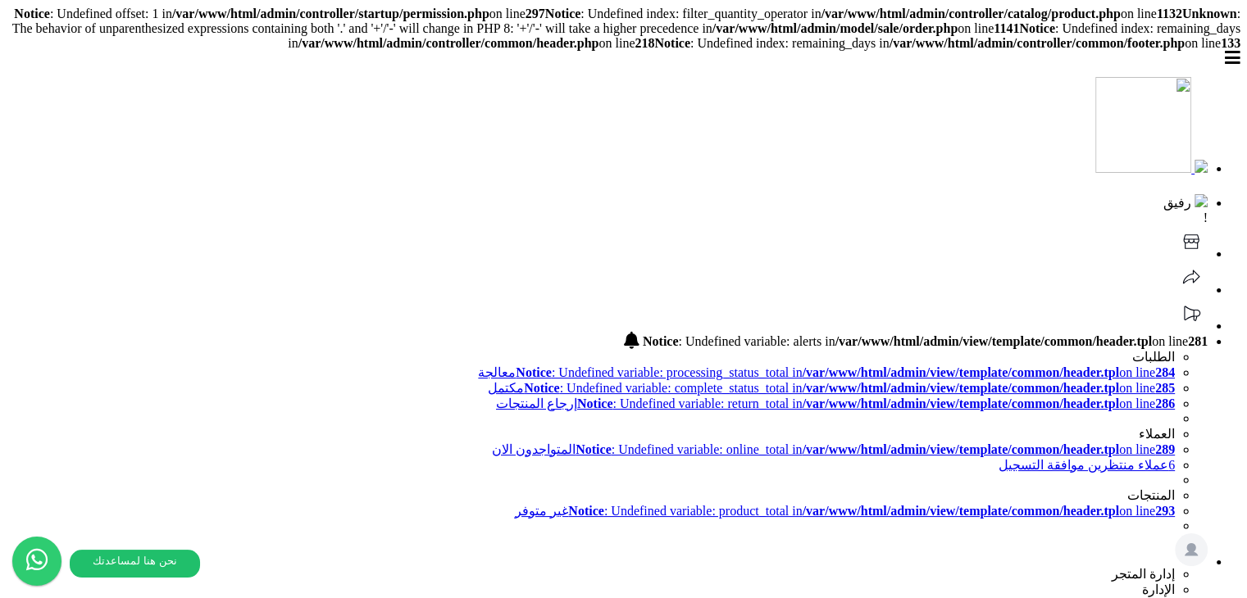
click at [1174, 225] on icon at bounding box center [1190, 241] width 33 height 33
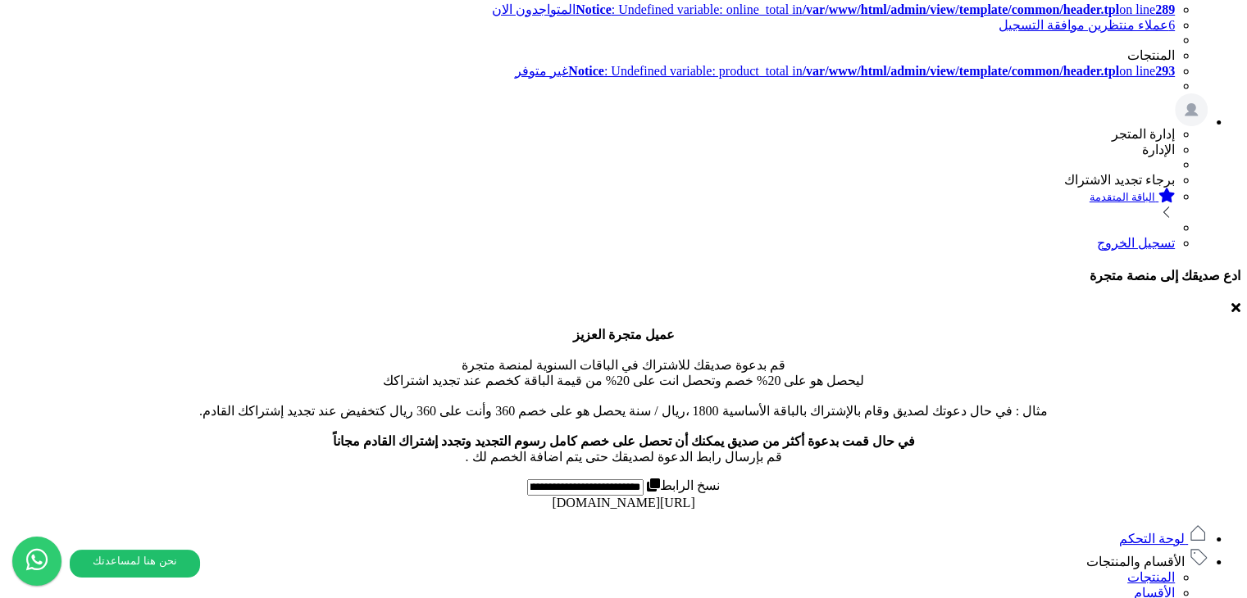
scroll to position [492, 0]
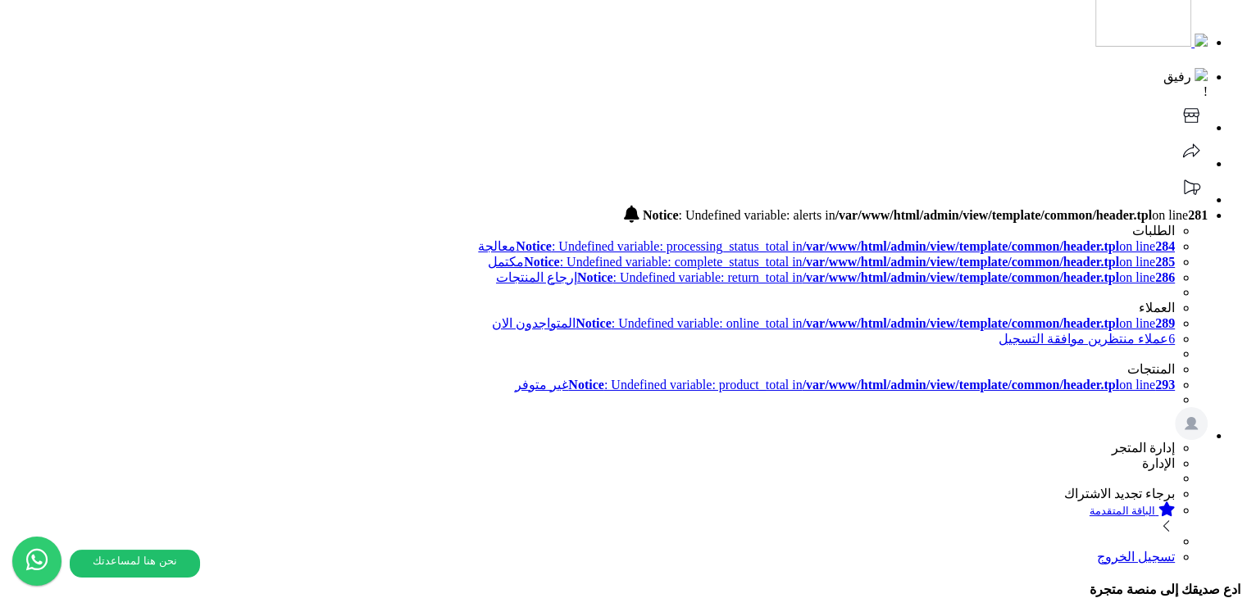
scroll to position [123, 0]
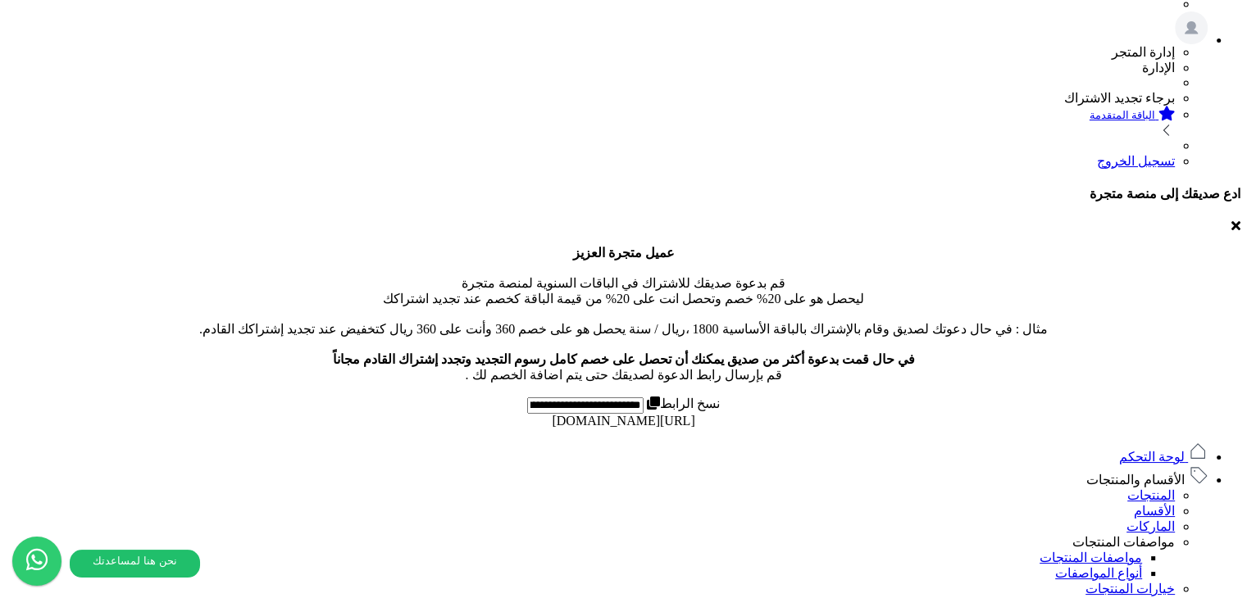
scroll to position [593, 0]
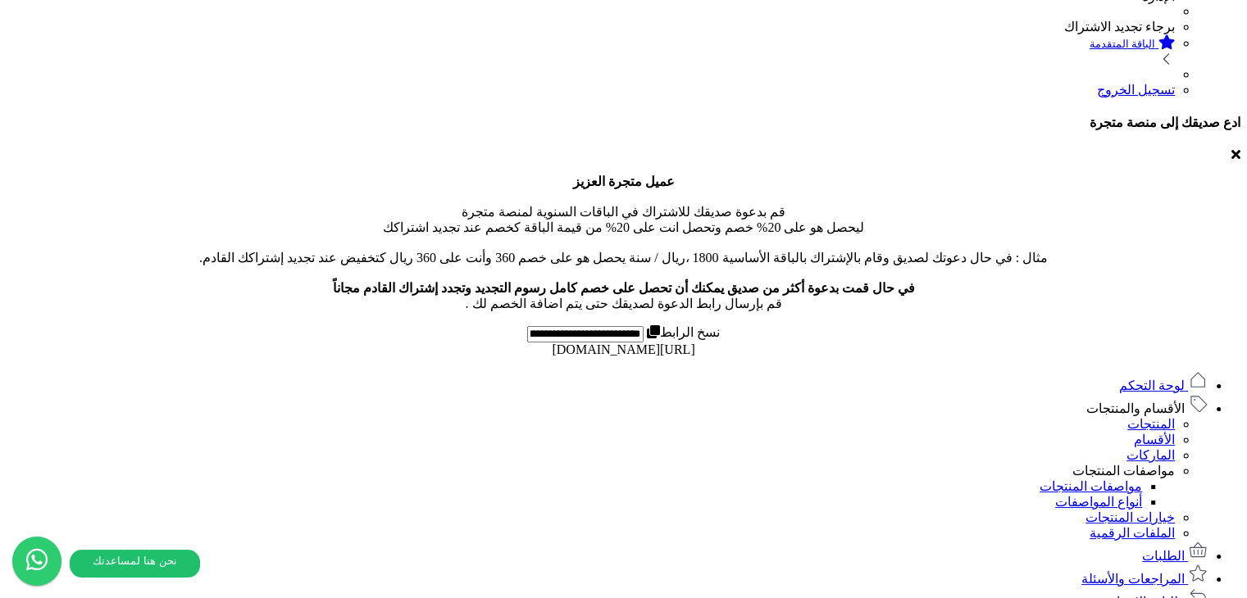
drag, startPoint x: 734, startPoint y: 434, endPoint x: 758, endPoint y: 434, distance: 23.8
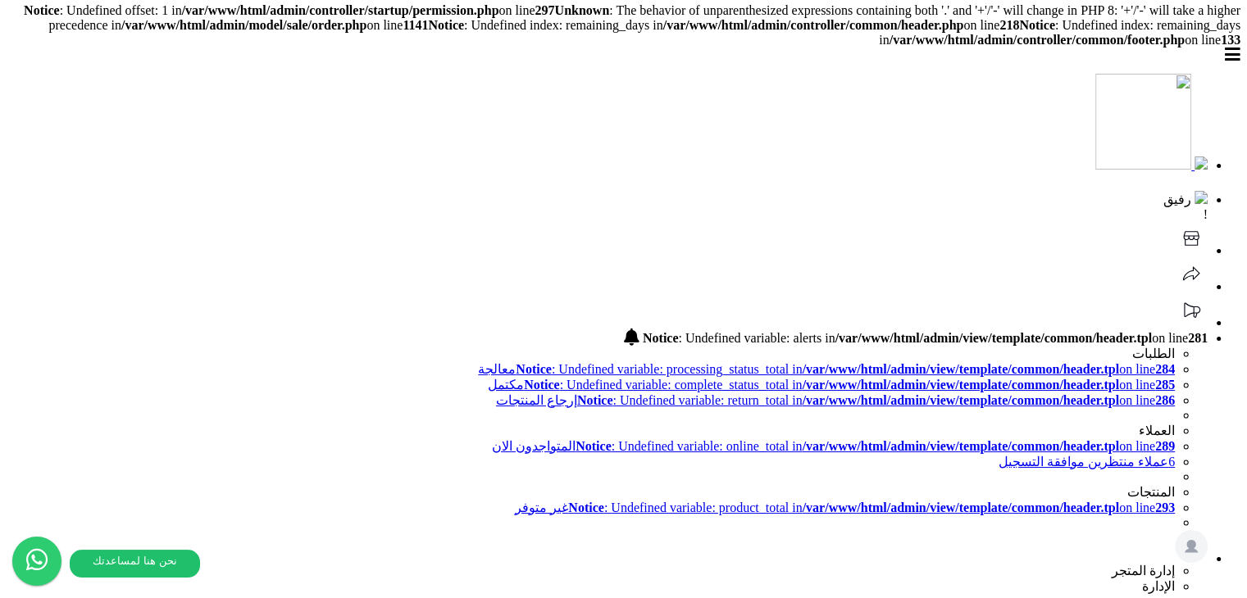
scroll to position [0, 0]
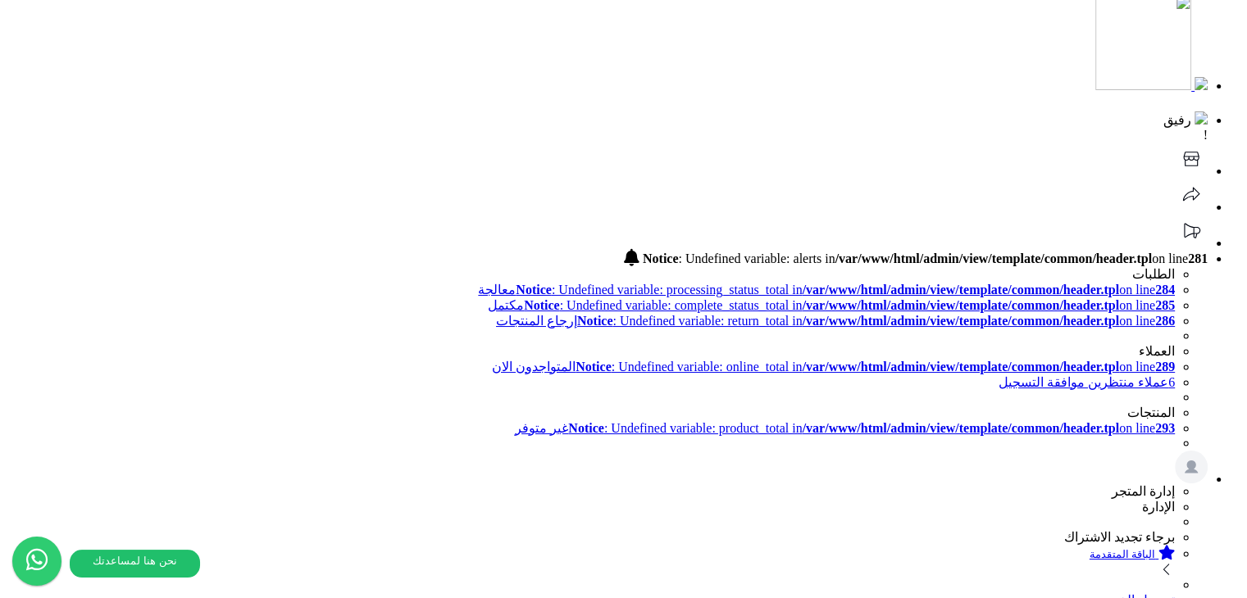
scroll to position [246, 0]
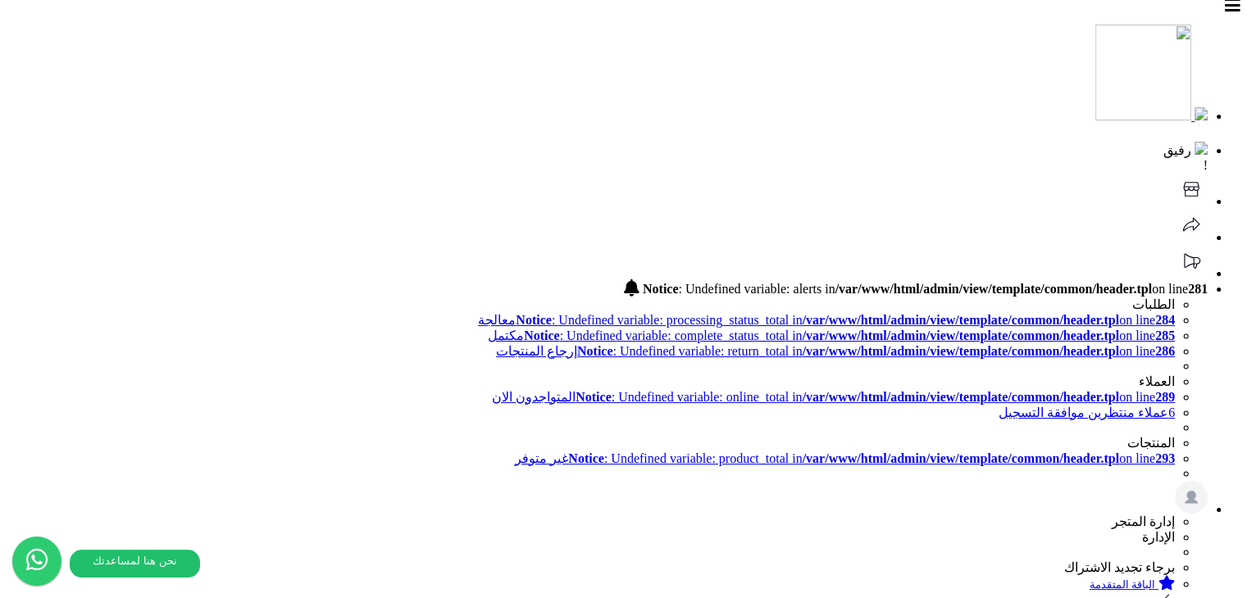
scroll to position [0, 0]
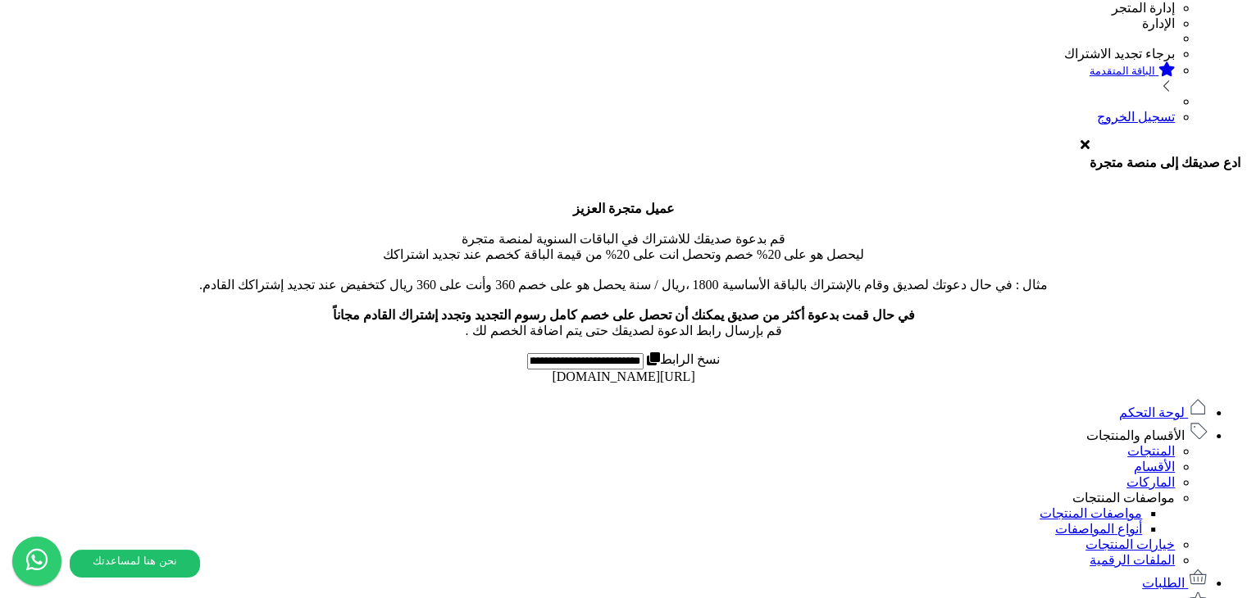
scroll to position [656, 0]
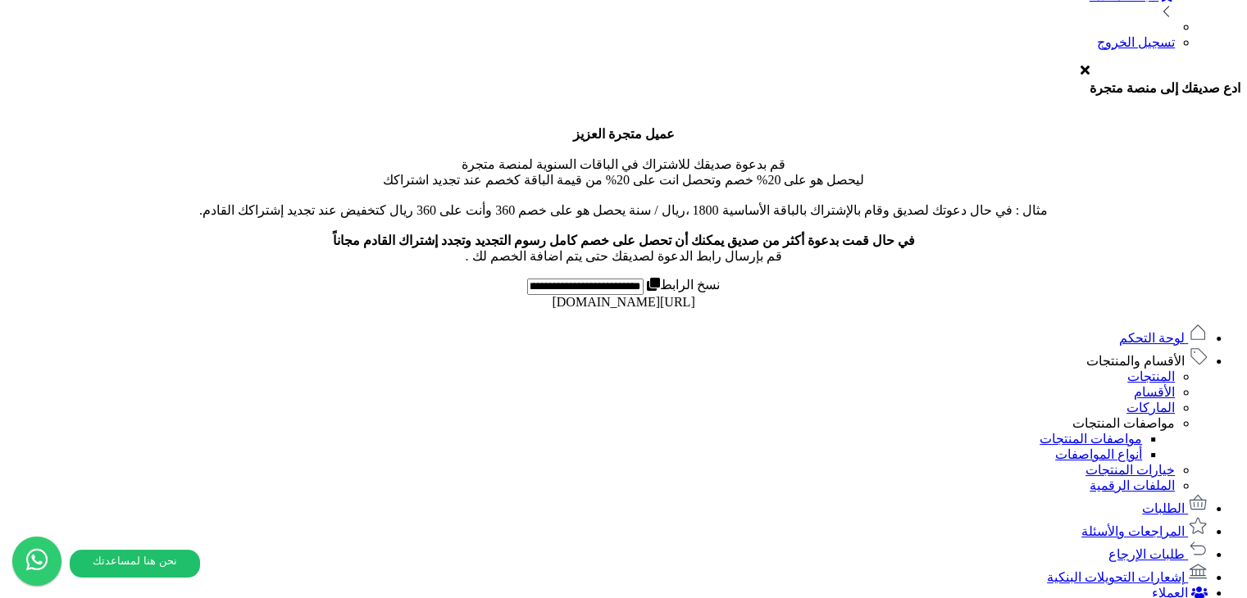
drag, startPoint x: 202, startPoint y: 216, endPoint x: 138, endPoint y: 213, distance: 64.8
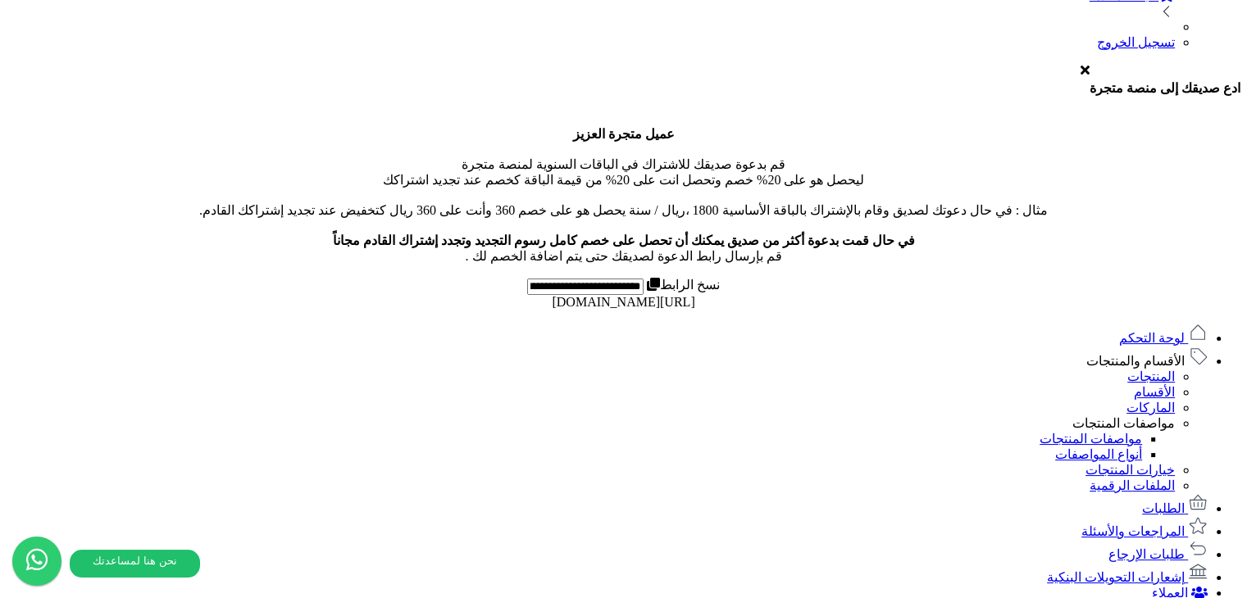
drag, startPoint x: 205, startPoint y: 283, endPoint x: 84, endPoint y: 273, distance: 120.9
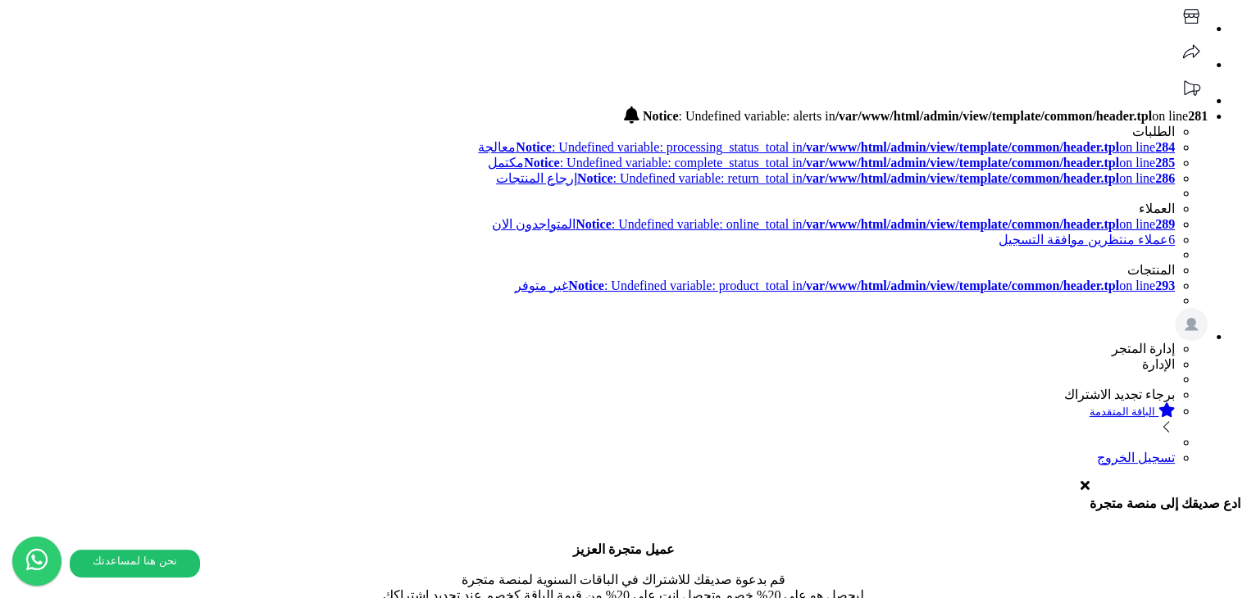
scroll to position [0, 0]
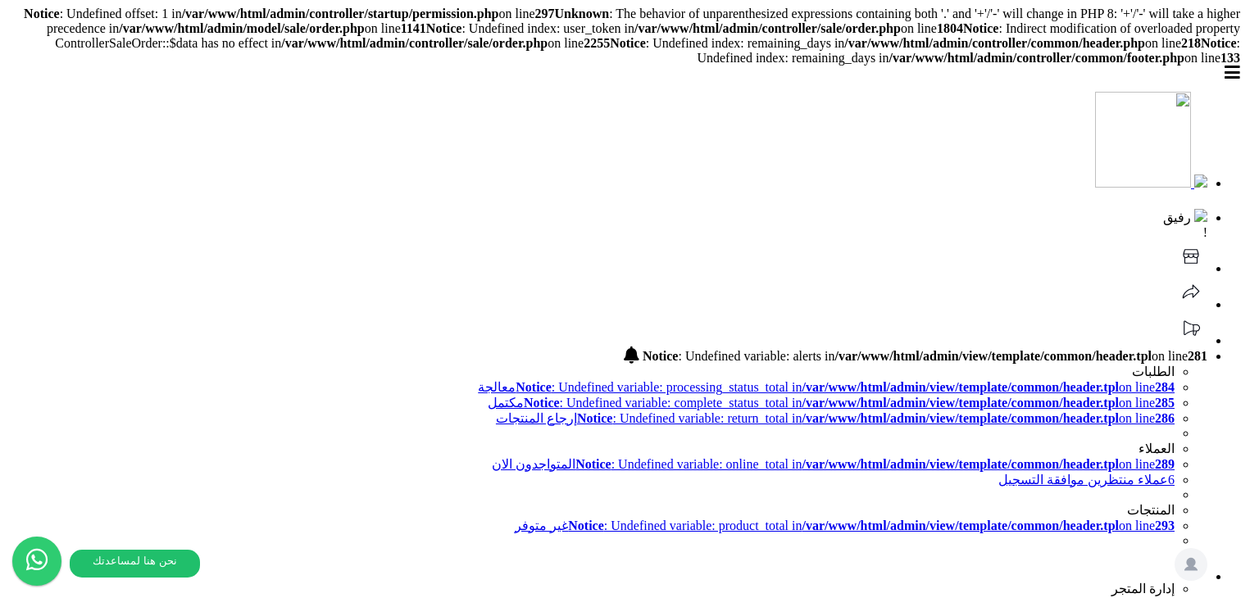
select select "*"
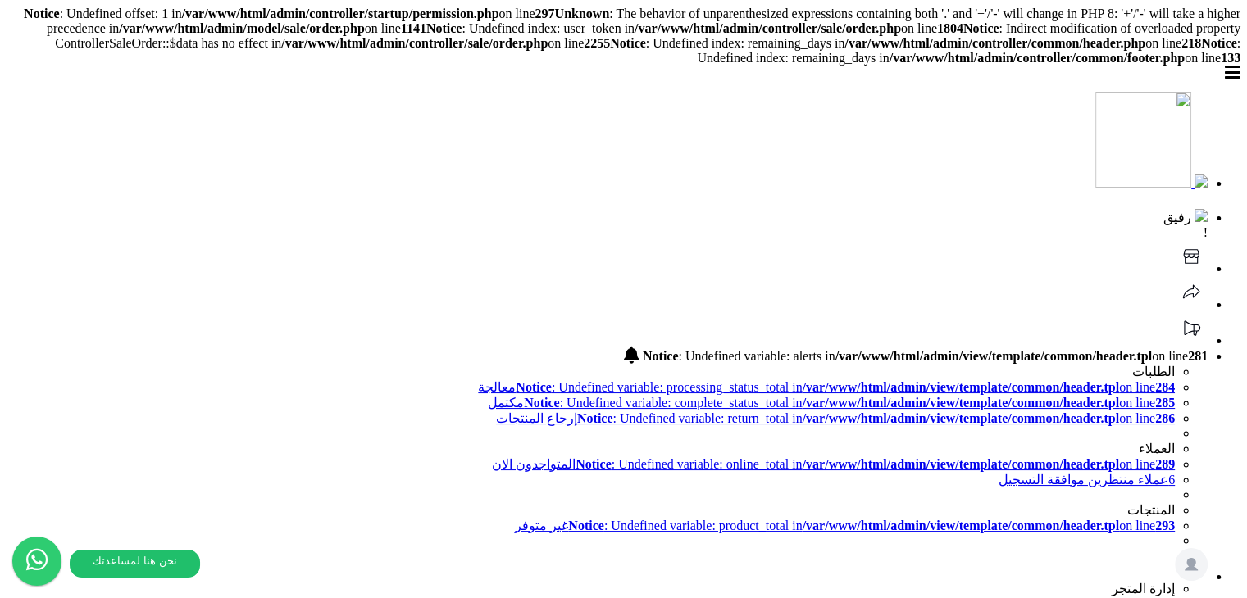
scroll to position [82, 0]
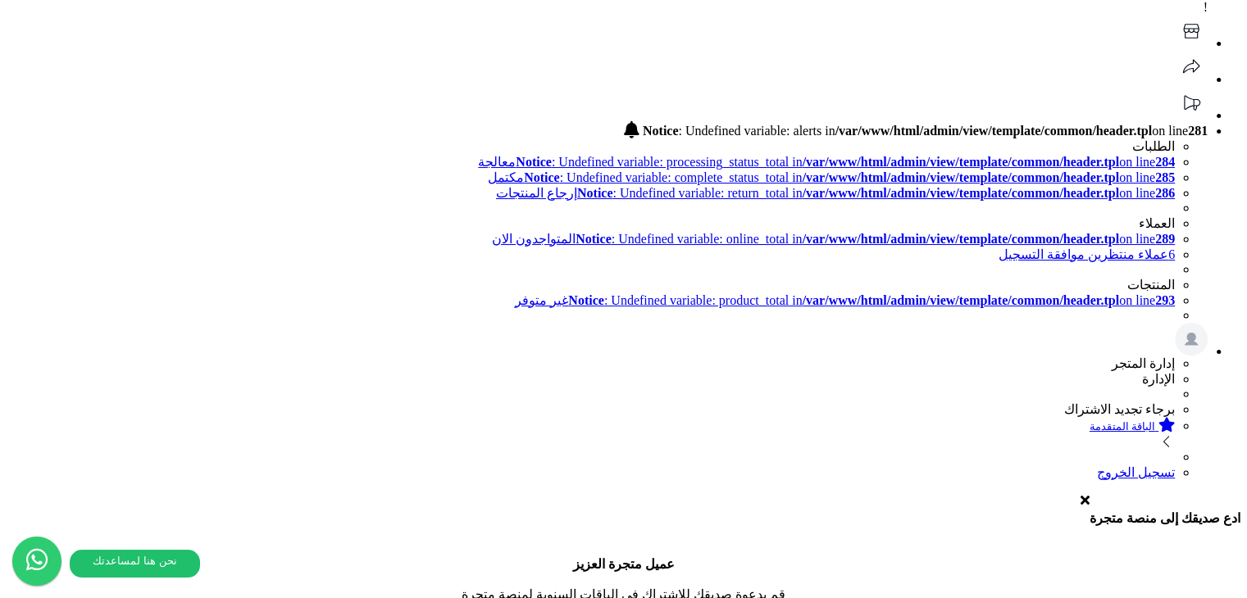
scroll to position [197, 0]
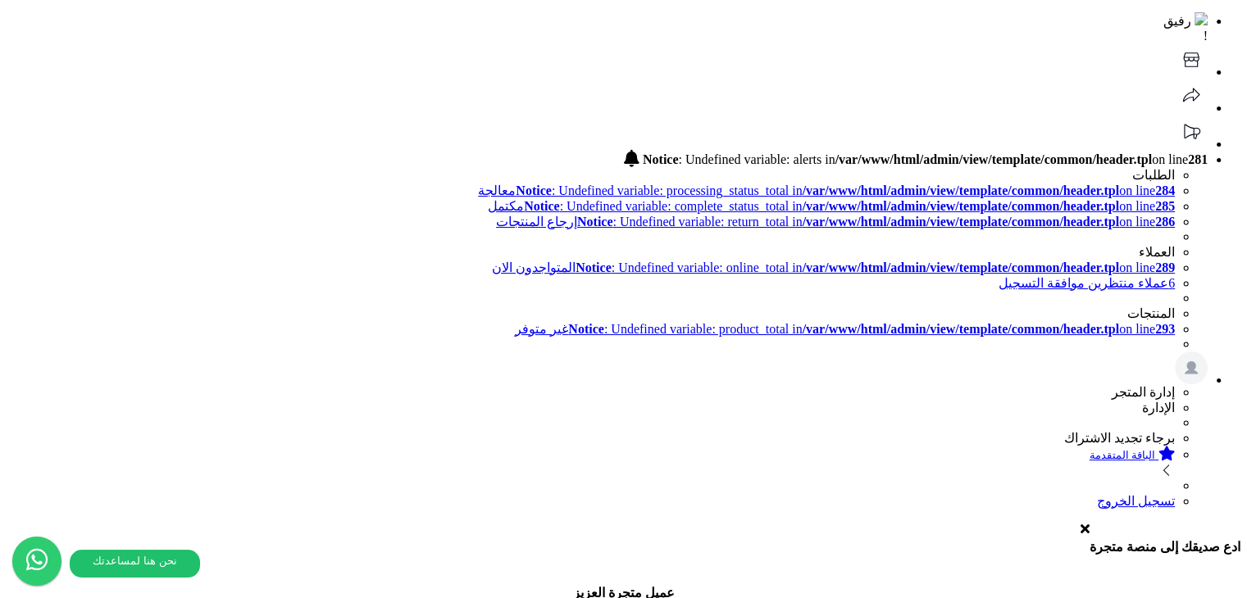
drag, startPoint x: 824, startPoint y: 484, endPoint x: 954, endPoint y: 430, distance: 140.0
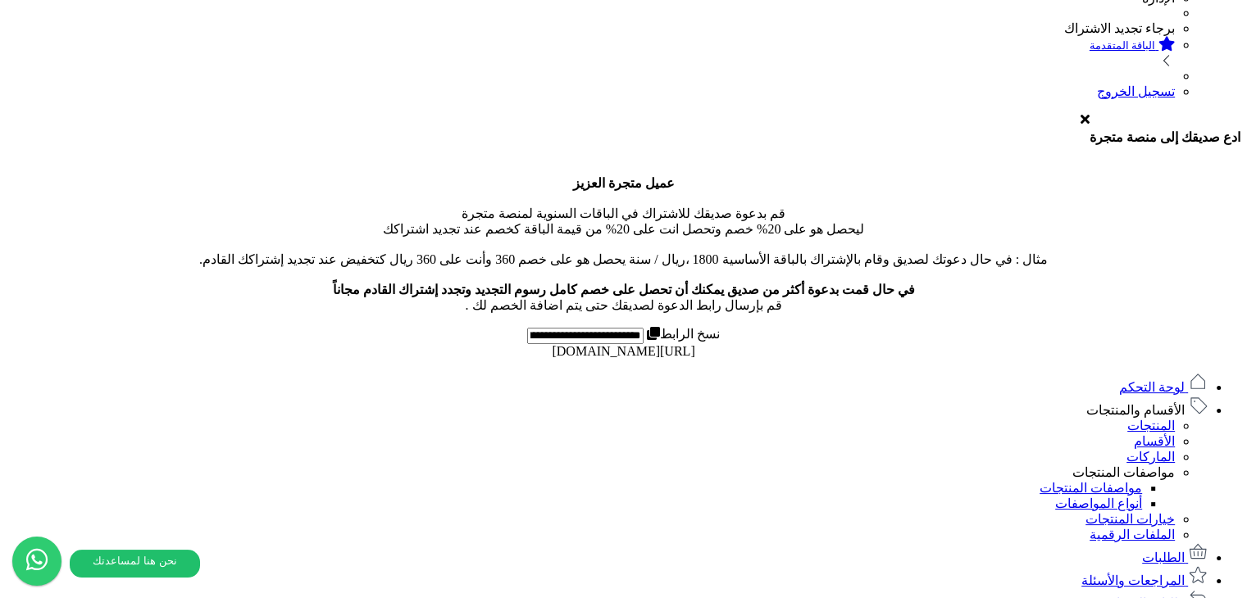
scroll to position [0, 0]
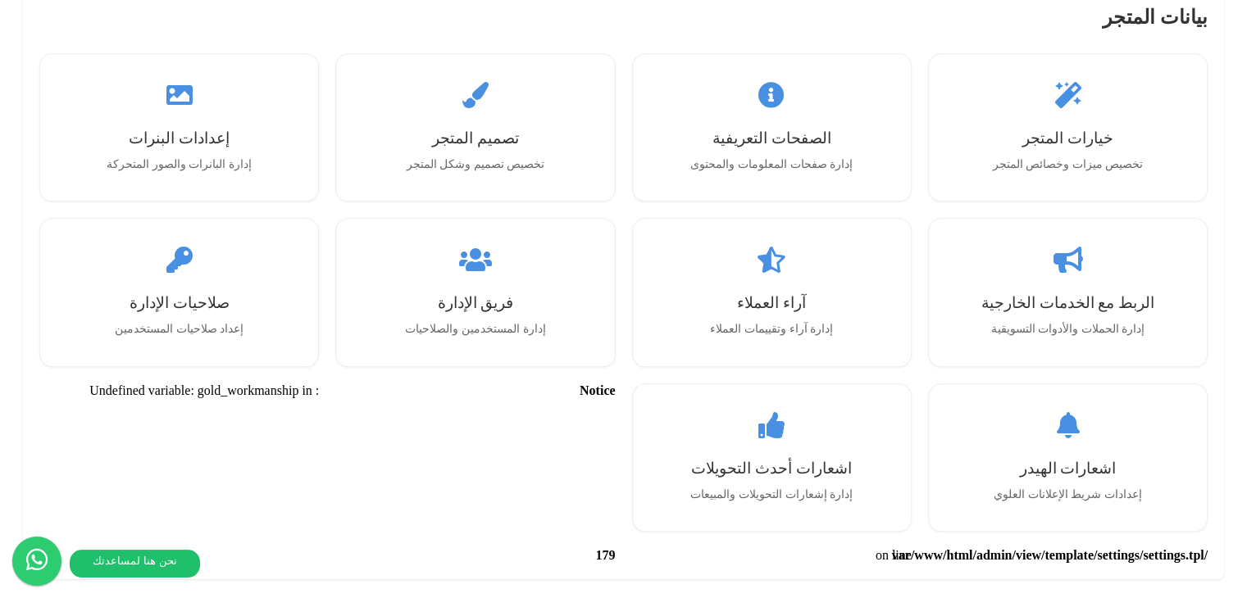
scroll to position [1803, 0]
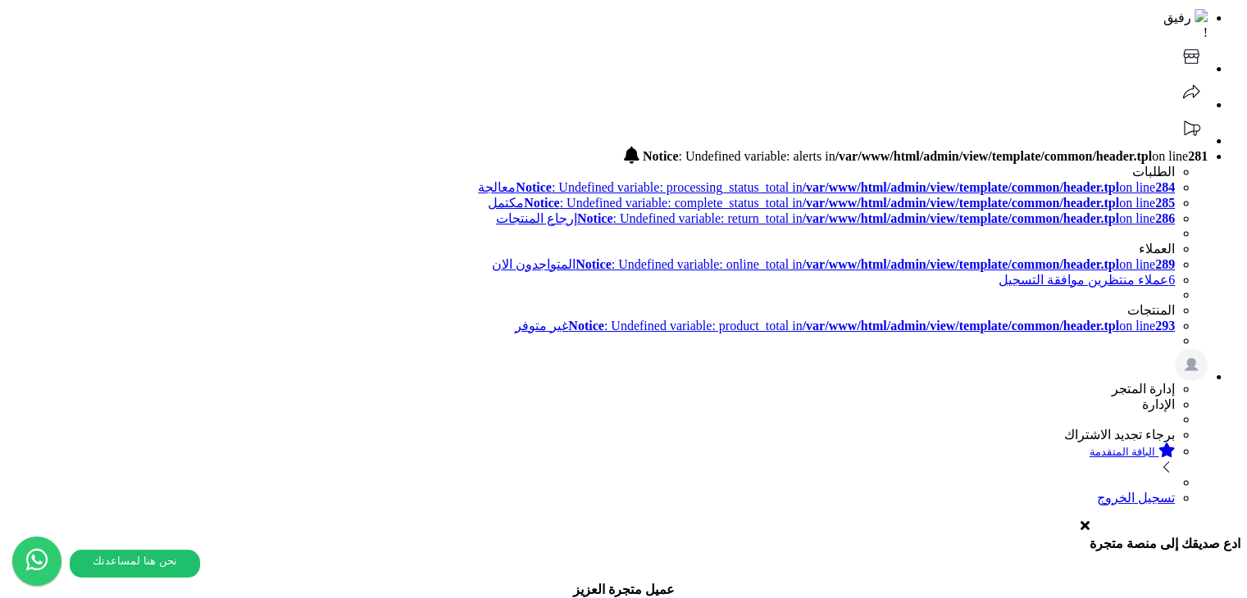
scroll to position [164, 0]
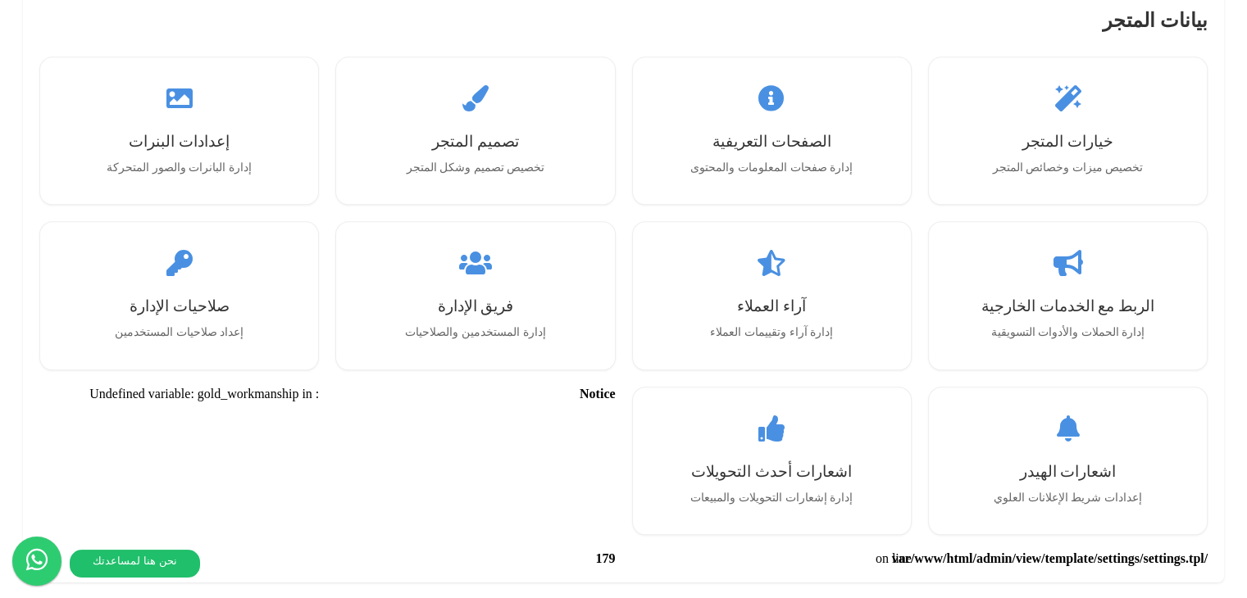
scroll to position [1803, 0]
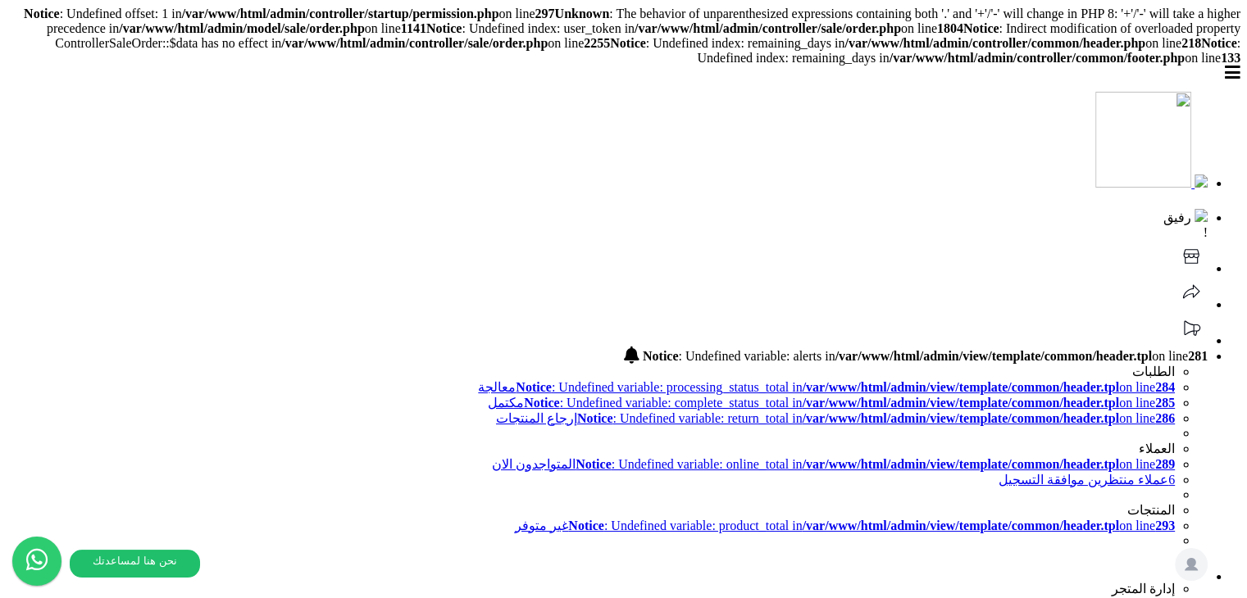
click at [1201, 50] on b "Notice" at bounding box center [1219, 43] width 36 height 14
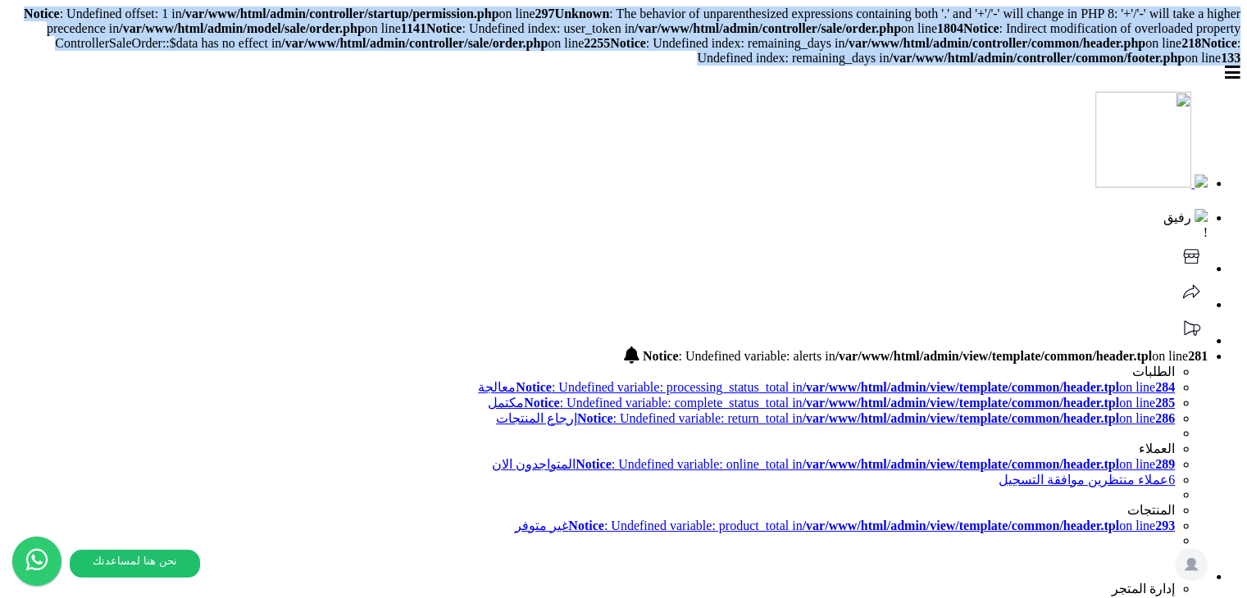
click at [1201, 50] on b "Notice" at bounding box center [1219, 43] width 36 height 14
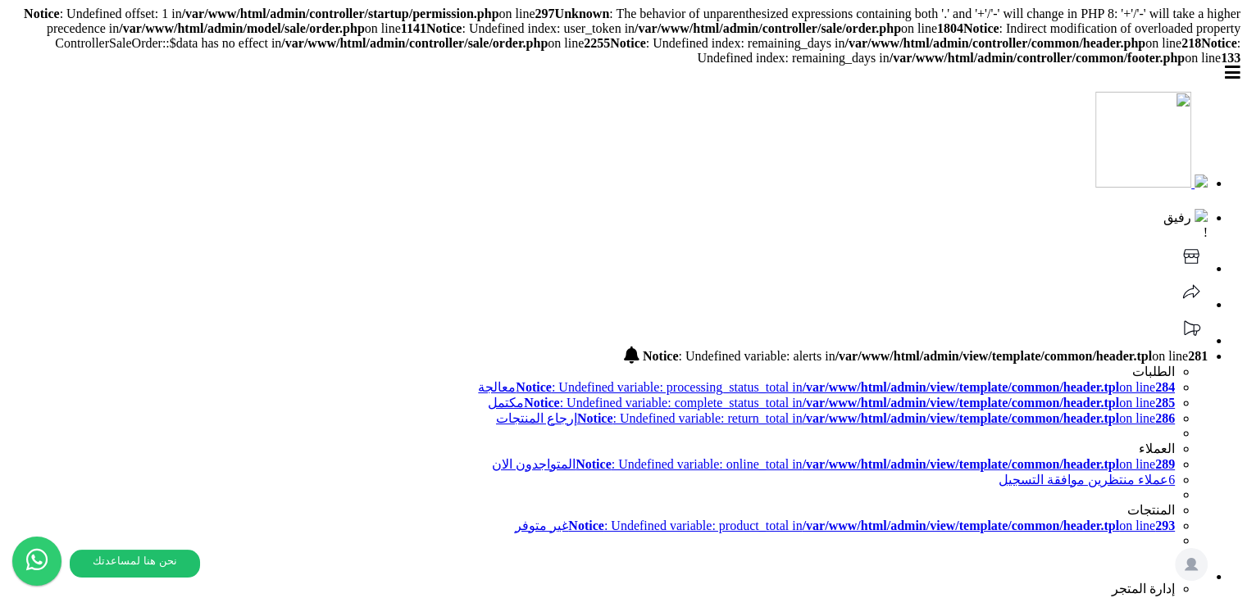
click at [600, 93] on header "رفيق ! 0 Notice : Undefined variable: alerts in /var/www/html/admin/view/templa…" at bounding box center [623, 386] width 1233 height 640
click at [547, 43] on b "/var/www/html/admin/controller/sale/order.php" at bounding box center [414, 43] width 266 height 14
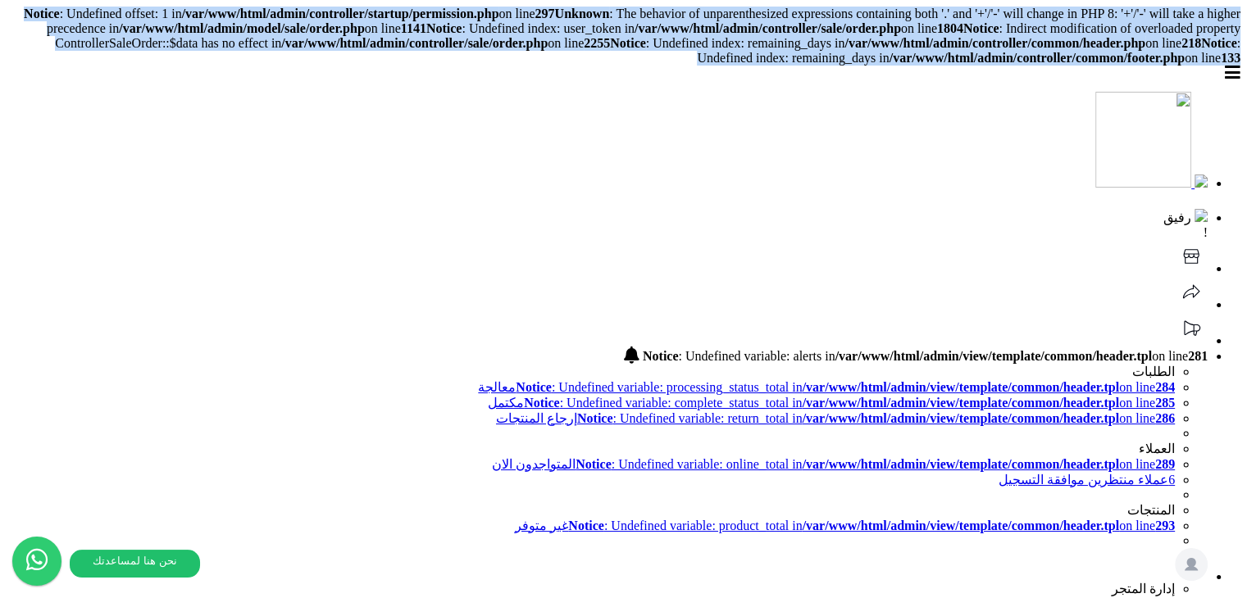
click at [547, 43] on b "/var/www/html/admin/controller/sale/order.php" at bounding box center [414, 43] width 266 height 14
click at [624, 86] on header "رفيق ! 0 Notice : Undefined variable: alerts in /var/www/html/admin/view/templa…" at bounding box center [623, 386] width 1233 height 640
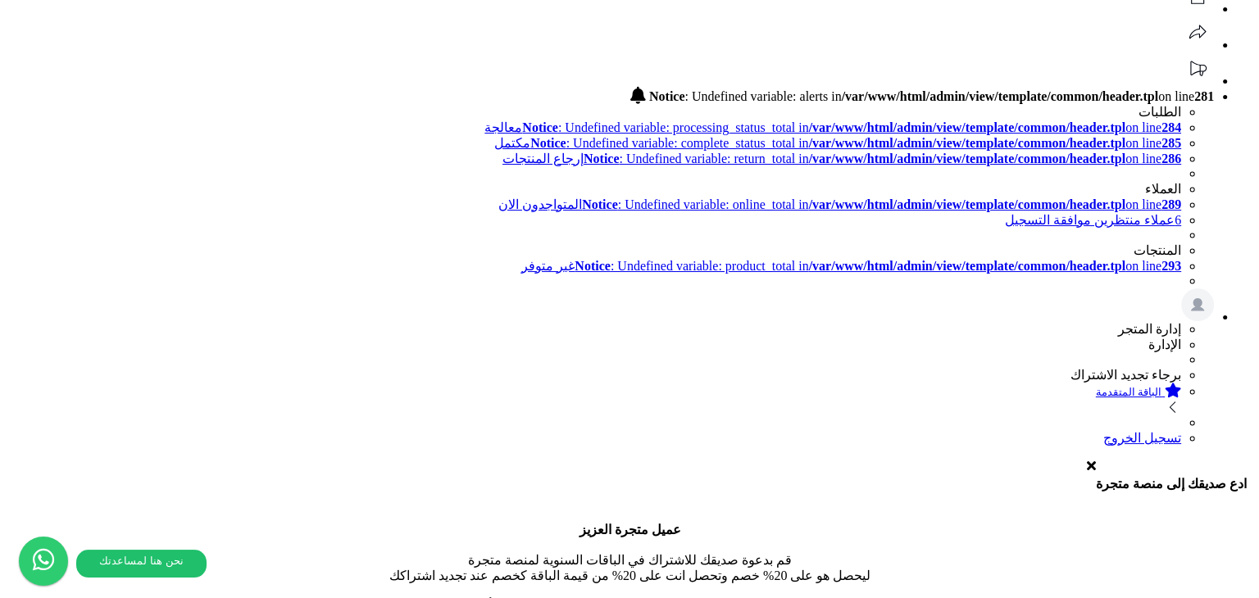
scroll to position [259, 0]
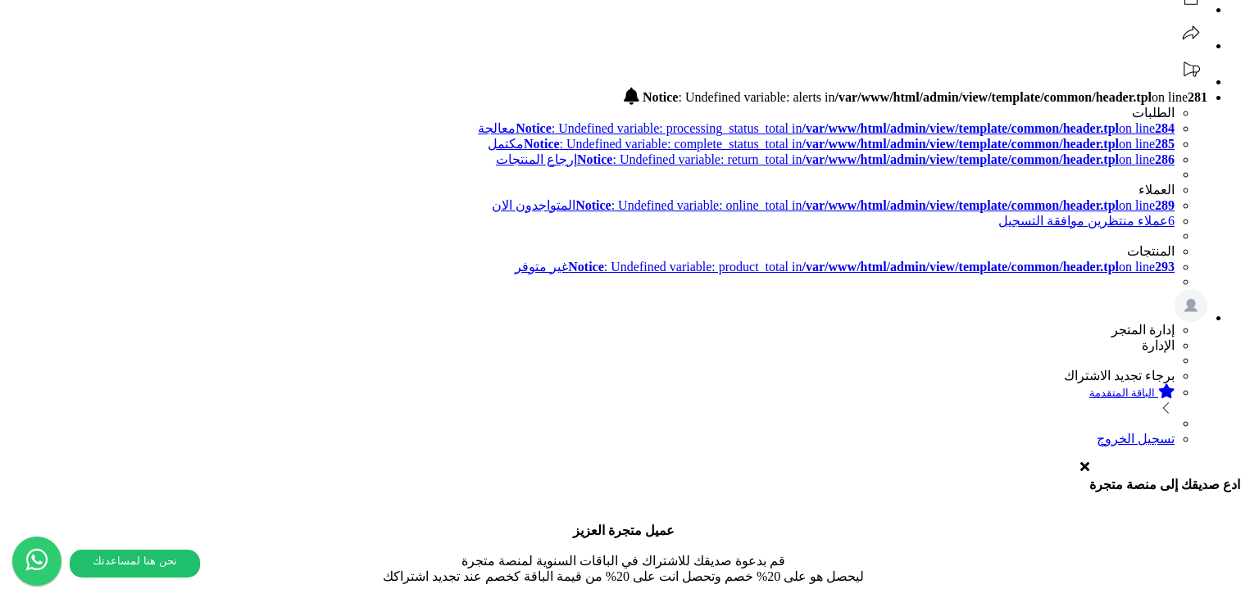
select select "*"
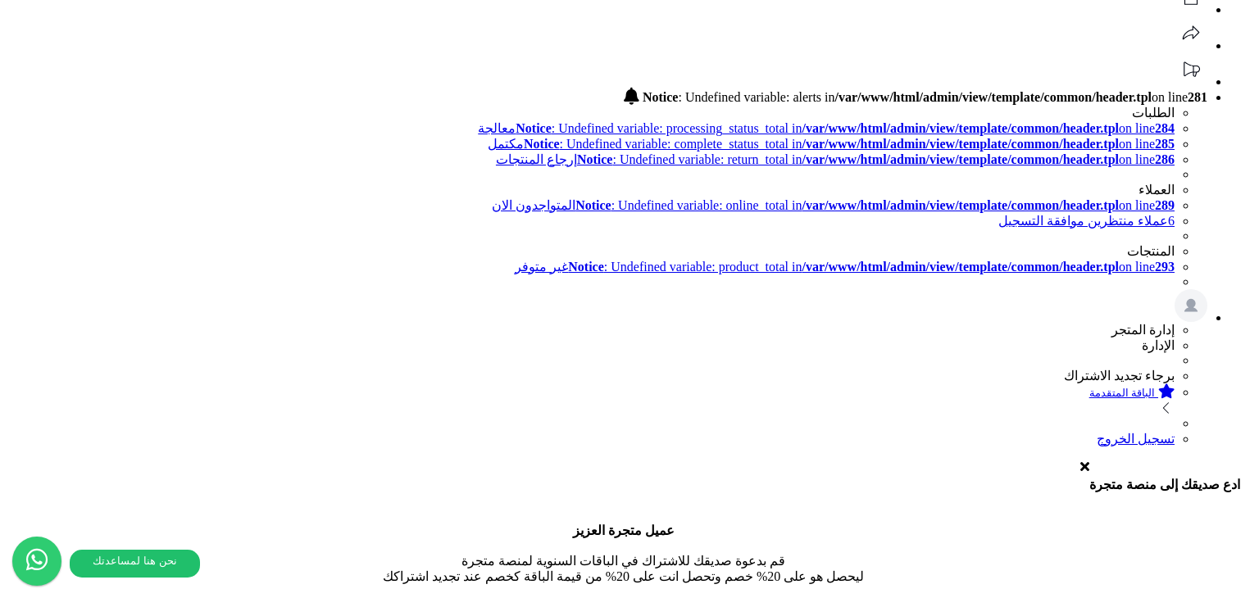
select select "*"
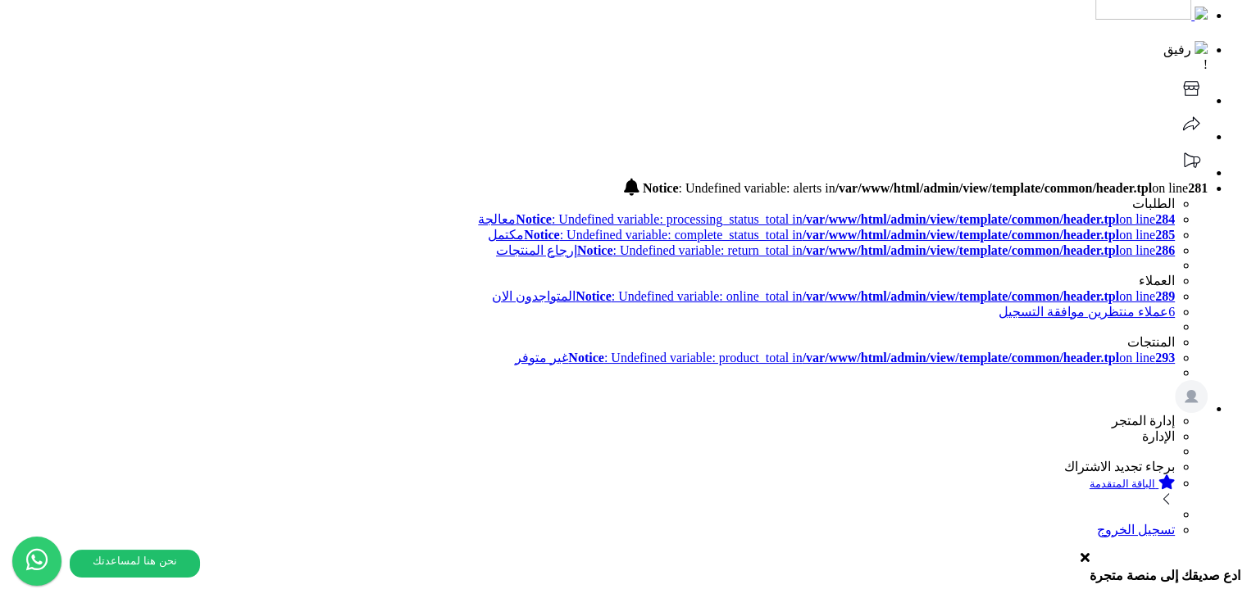
scroll to position [0, 0]
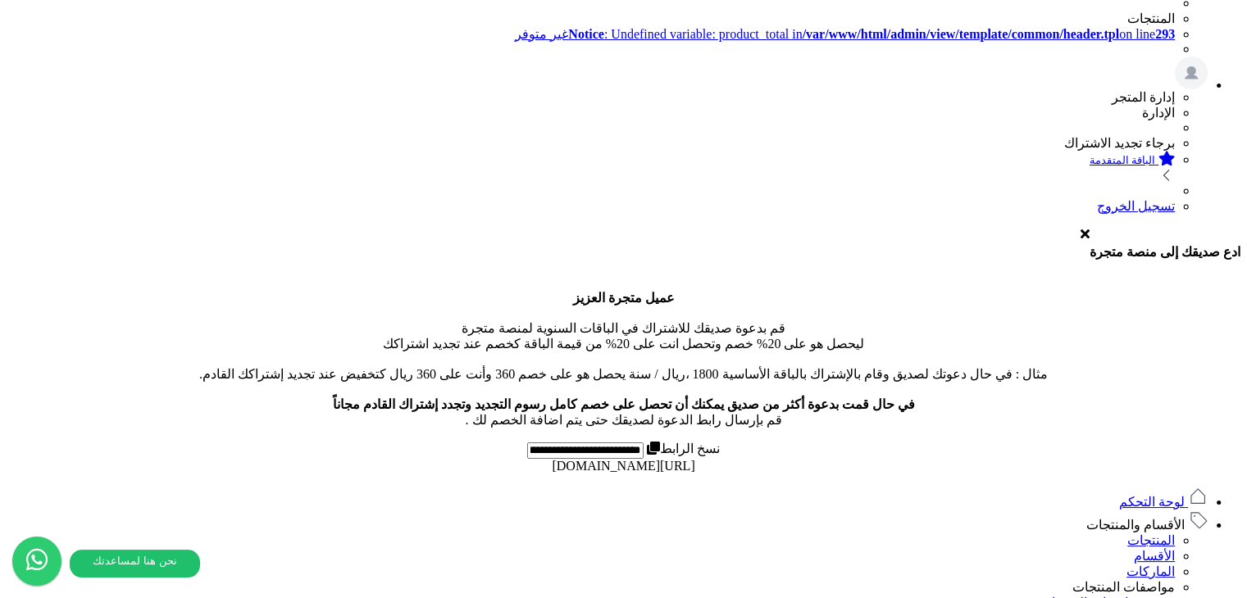
scroll to position [693, 0]
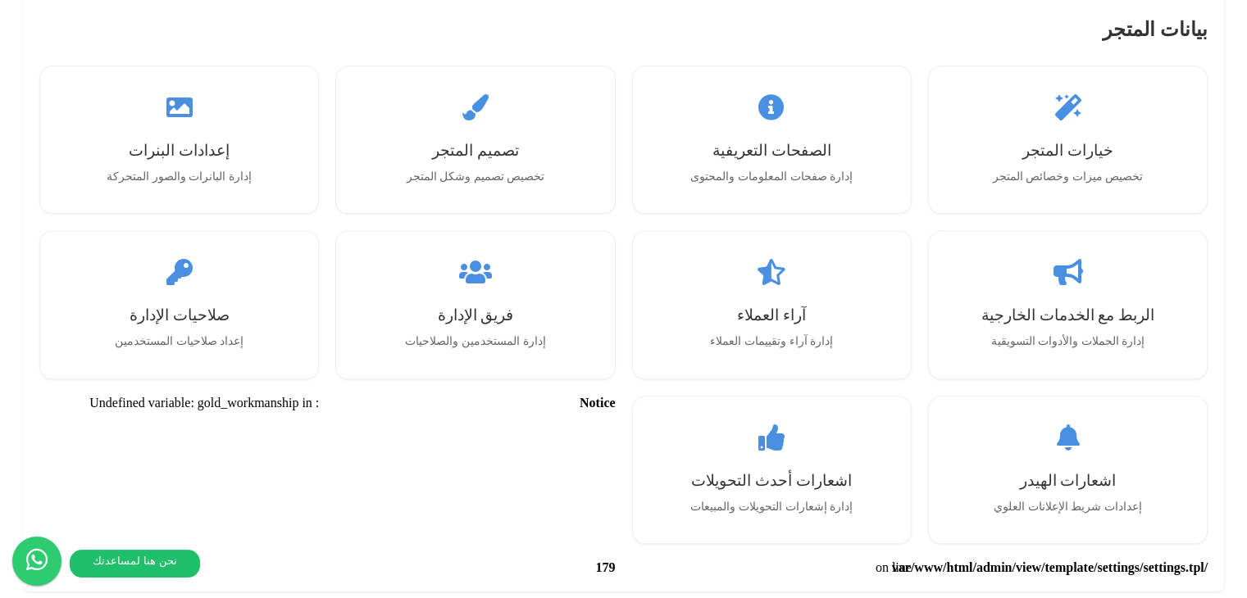
scroll to position [1803, 0]
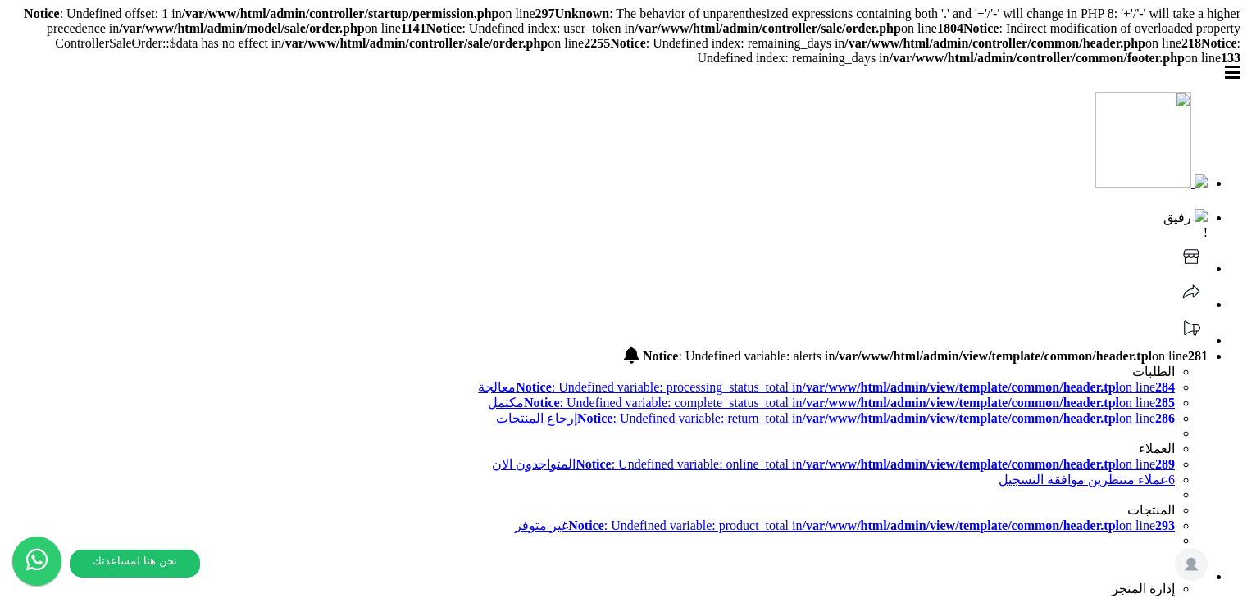
scroll to position [729, 0]
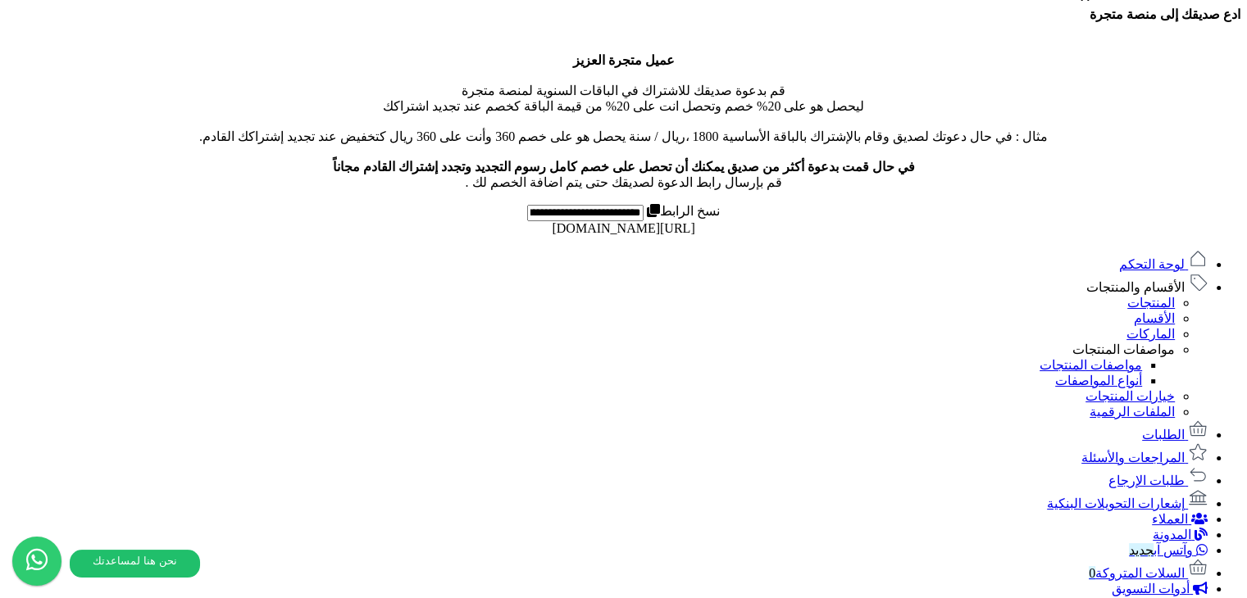
drag, startPoint x: 203, startPoint y: 233, endPoint x: 75, endPoint y: 229, distance: 127.9
